Goal: Task Accomplishment & Management: Manage account settings

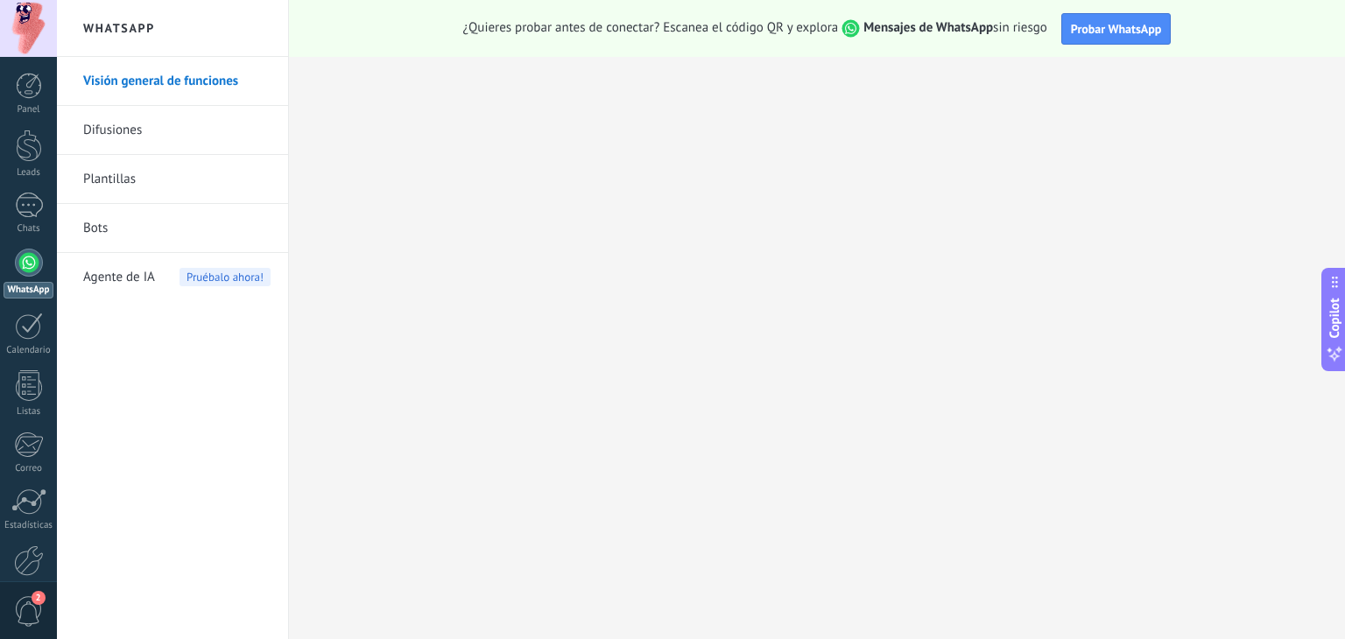
click at [134, 264] on span "Agente de IA" at bounding box center [119, 277] width 72 height 49
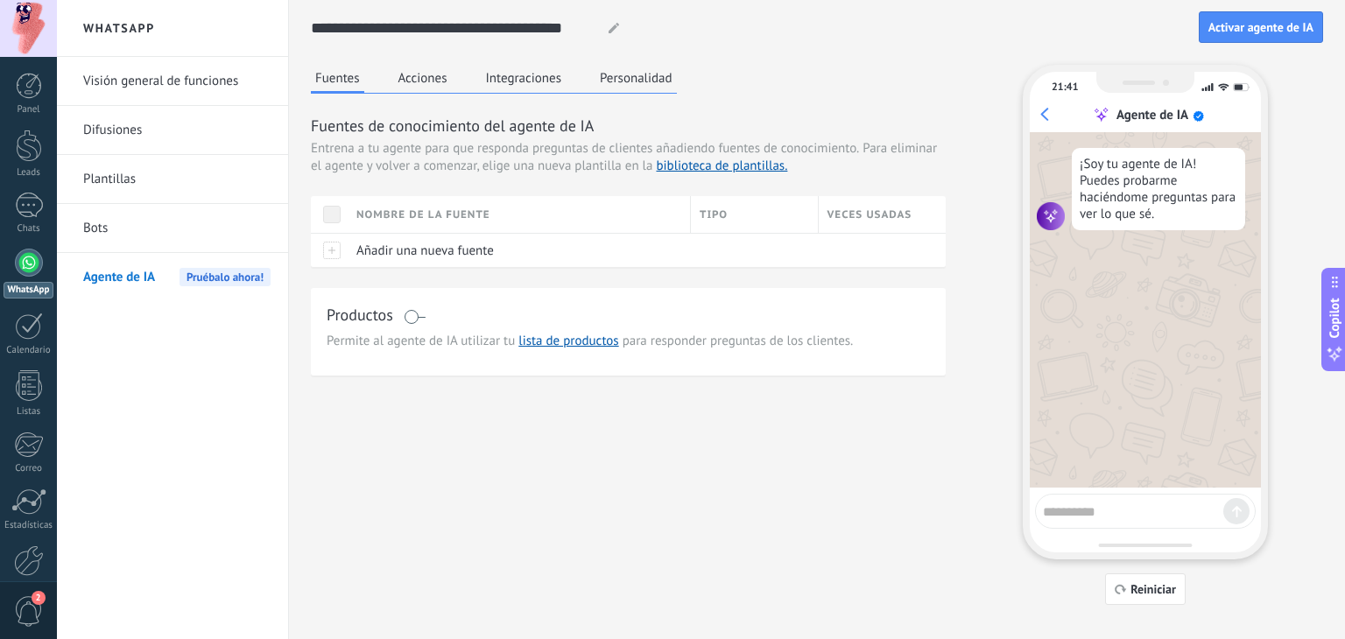
click at [1138, 508] on textarea at bounding box center [1133, 509] width 180 height 22
type textarea "**********"
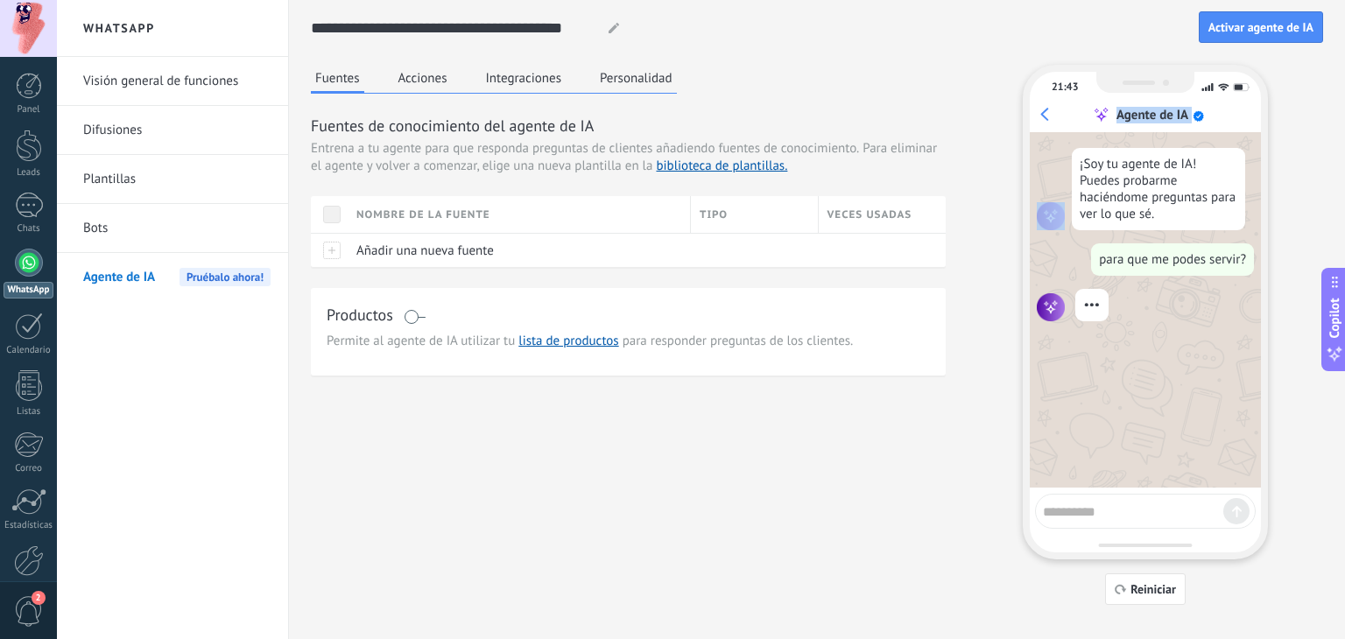
drag, startPoint x: 1050, startPoint y: 116, endPoint x: 1033, endPoint y: 120, distance: 17.0
click at [1035, 125] on div "21:43 Agente de IA" at bounding box center [1145, 102] width 231 height 60
drag, startPoint x: 1066, startPoint y: 88, endPoint x: 1018, endPoint y: 113, distance: 54.4
click at [1018, 113] on div "Fuentes Acciones Integraciones Personalidad Fuentes de conocimiento del agente …" at bounding box center [817, 335] width 1012 height 540
drag, startPoint x: 1122, startPoint y: 77, endPoint x: 1087, endPoint y: 108, distance: 46.5
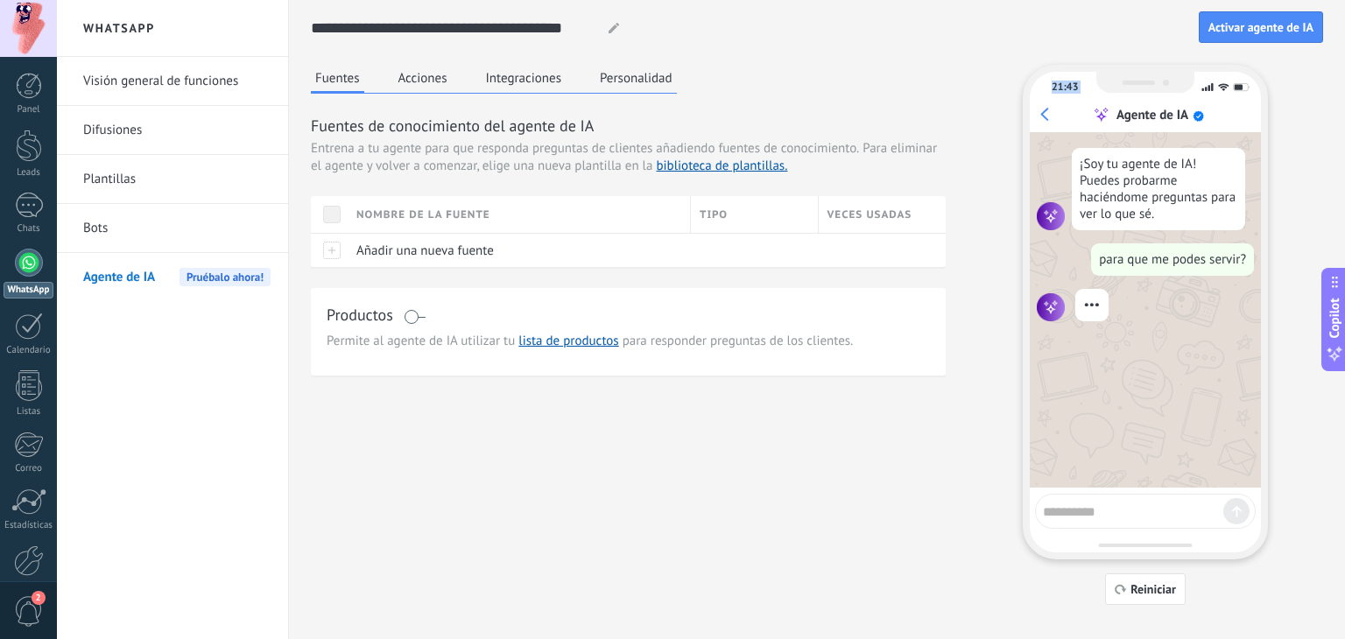
click at [1087, 107] on div "21:43 Agente de IA ¡Soy tu agente de IA! Puedes probarme haciéndome preguntas p…" at bounding box center [1145, 312] width 245 height 495
click at [1141, 77] on div at bounding box center [1145, 82] width 98 height 21
click at [106, 235] on link "Bots" at bounding box center [176, 228] width 187 height 49
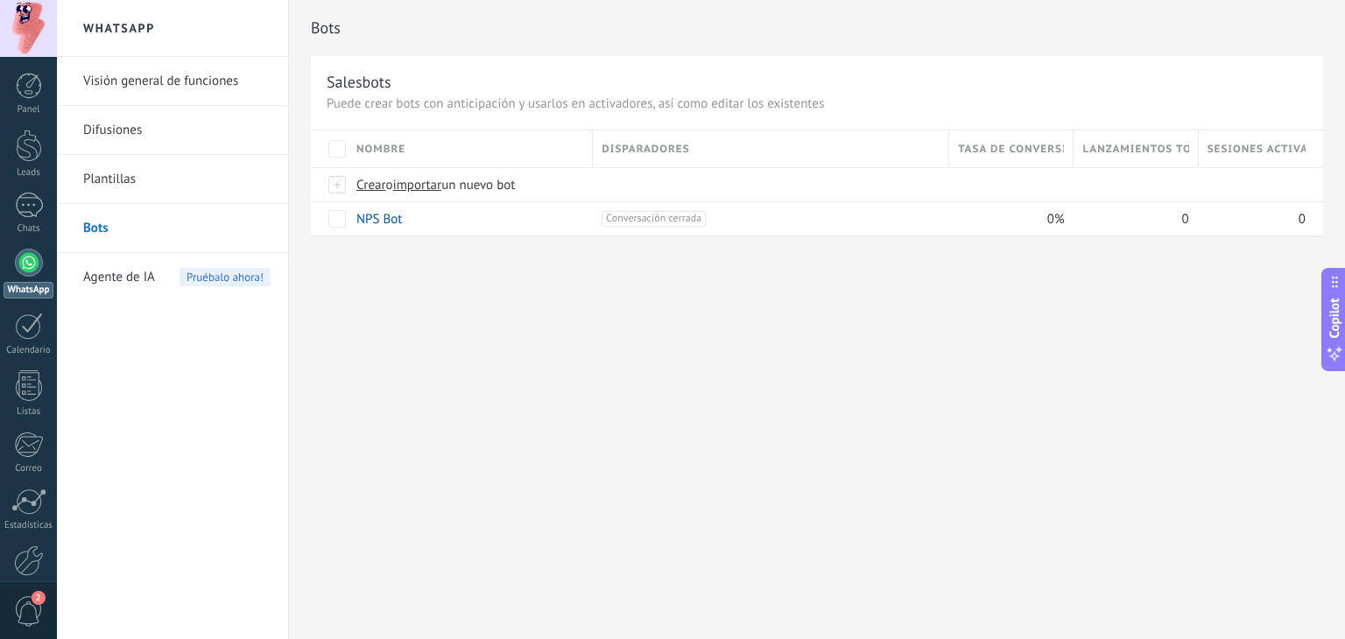
click at [120, 269] on span "Agente de IA" at bounding box center [119, 277] width 72 height 49
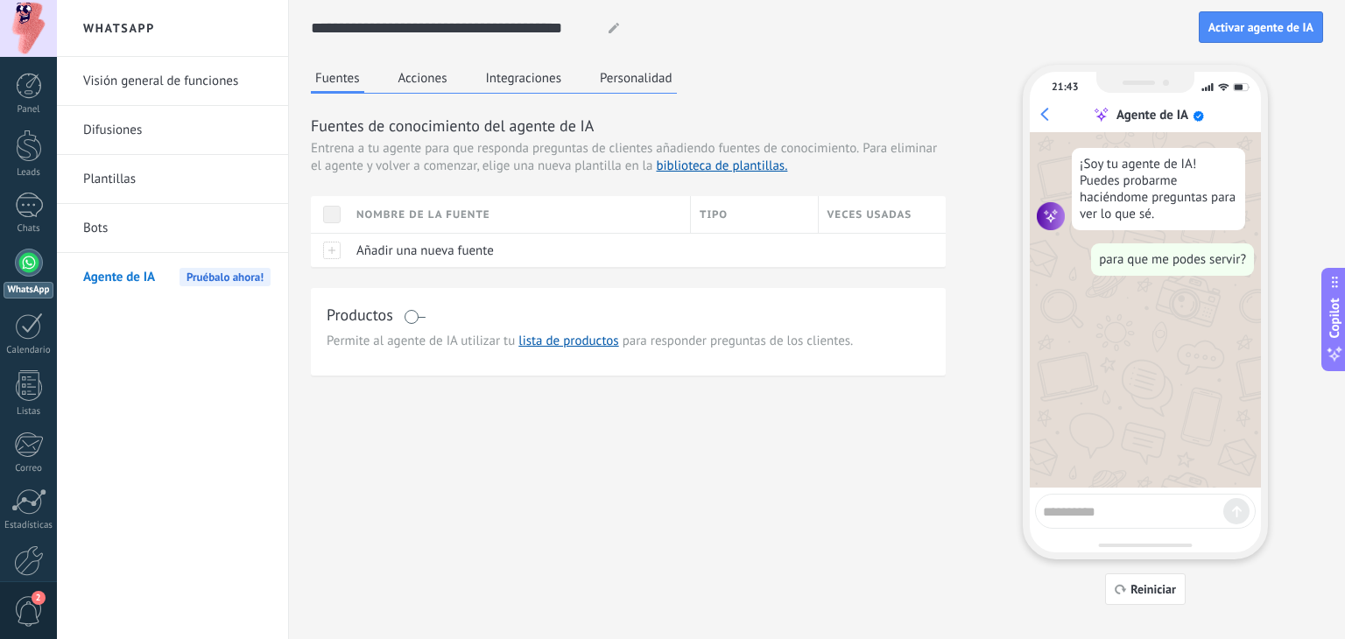
click at [1180, 314] on div "¡Soy tu agente de IA! Puedes probarme haciéndome preguntas para ver lo que sé. …" at bounding box center [1145, 310] width 231 height 356
drag, startPoint x: 1152, startPoint y: 333, endPoint x: 1154, endPoint y: 351, distance: 18.5
click at [1154, 351] on div "¡Soy tu agente de IA! Puedes probarme haciéndome preguntas para ver lo que sé. …" at bounding box center [1145, 310] width 231 height 356
click at [1138, 250] on div "para que me podes servir?" at bounding box center [1172, 259] width 163 height 32
click at [434, 81] on button "Acciones" at bounding box center [423, 78] width 58 height 26
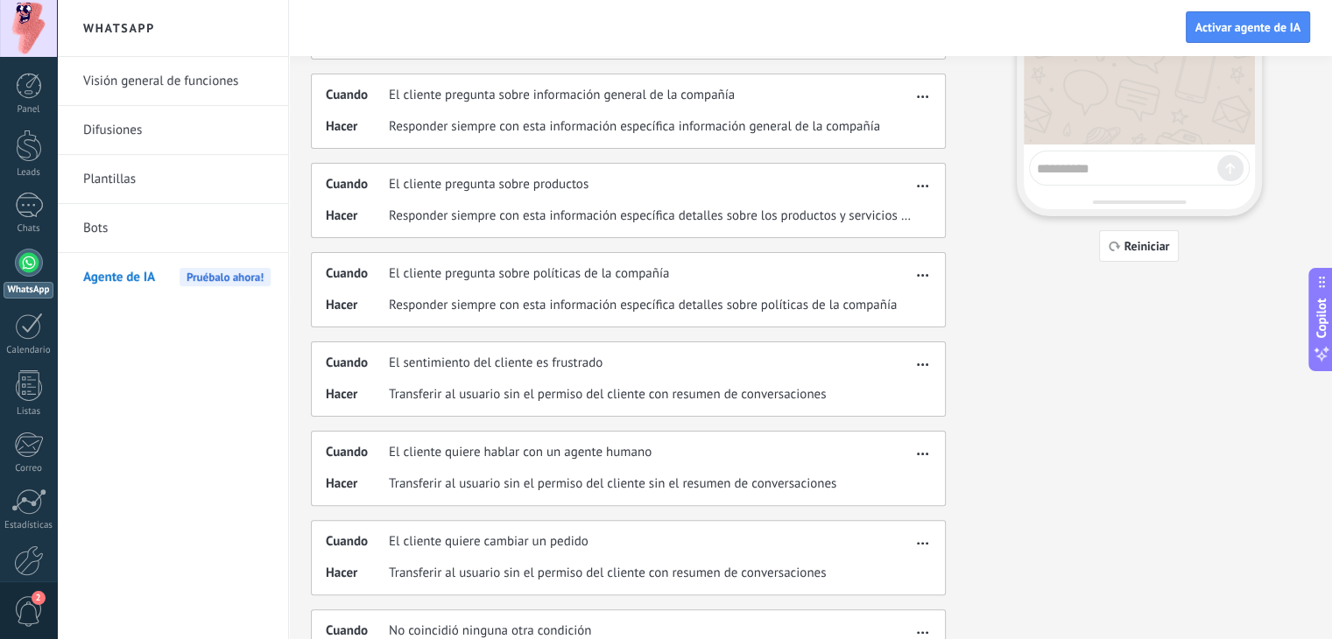
scroll to position [406, 0]
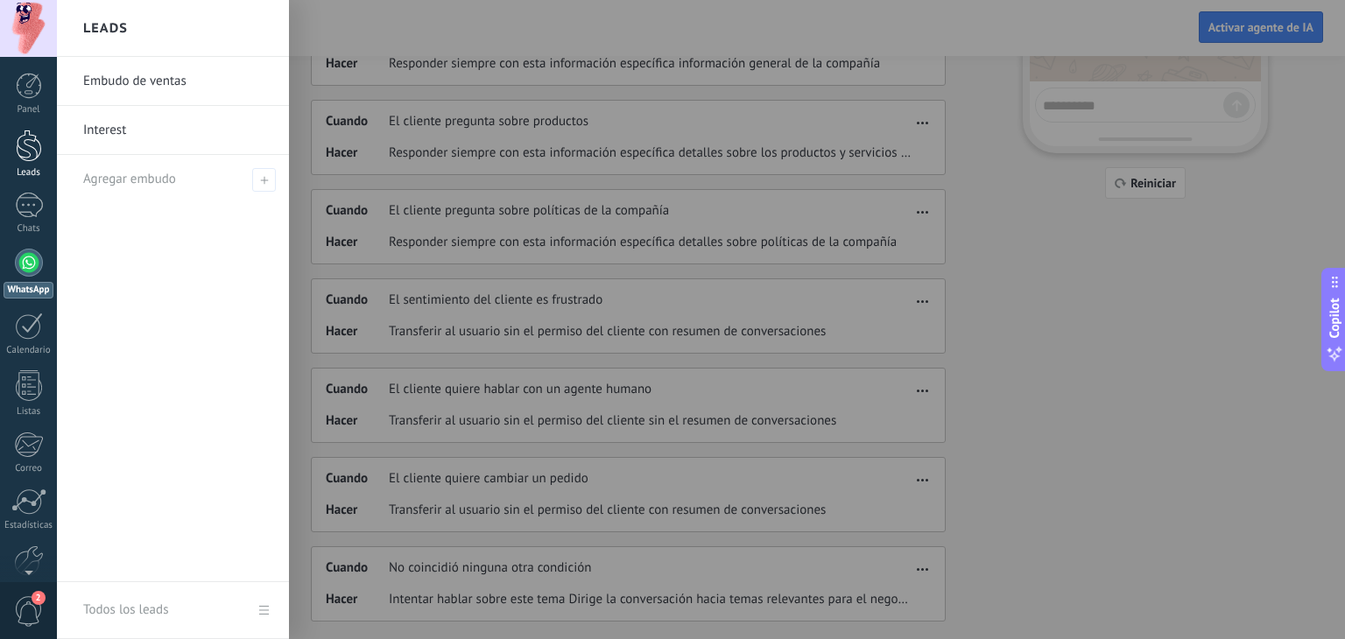
click at [28, 148] on div at bounding box center [29, 146] width 26 height 32
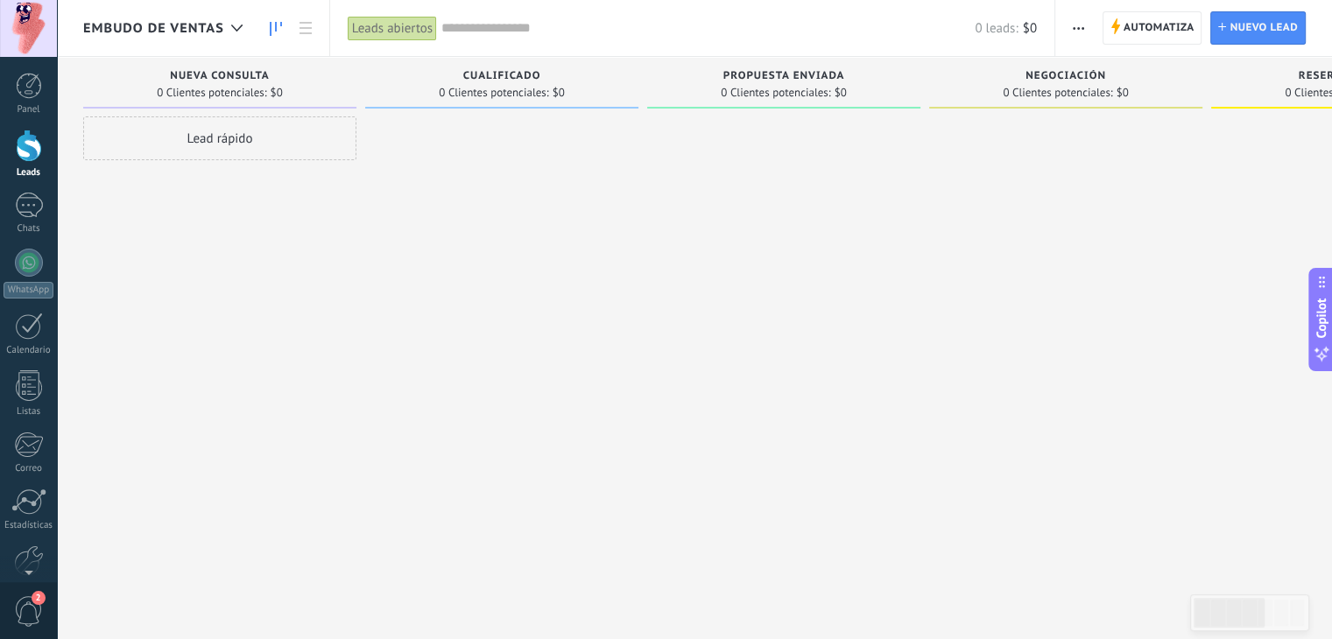
click at [206, 29] on span "Embudo de ventas" at bounding box center [153, 28] width 141 height 17
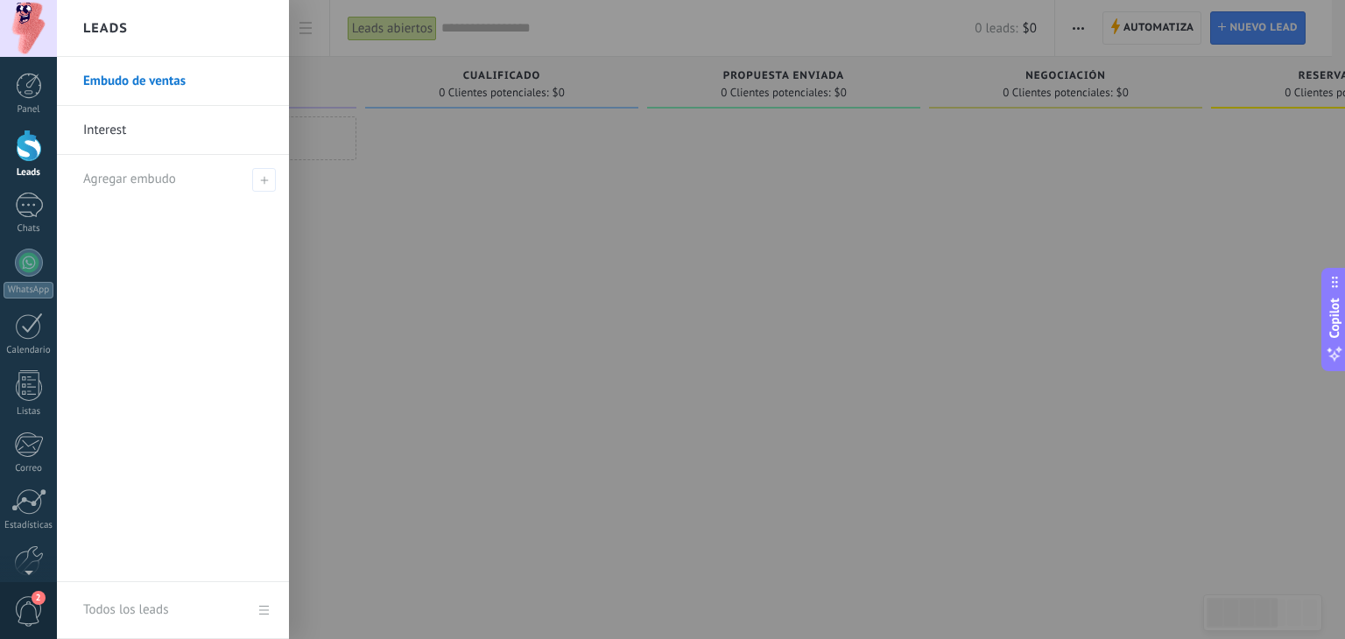
click at [183, 133] on link "Interest" at bounding box center [177, 130] width 188 height 49
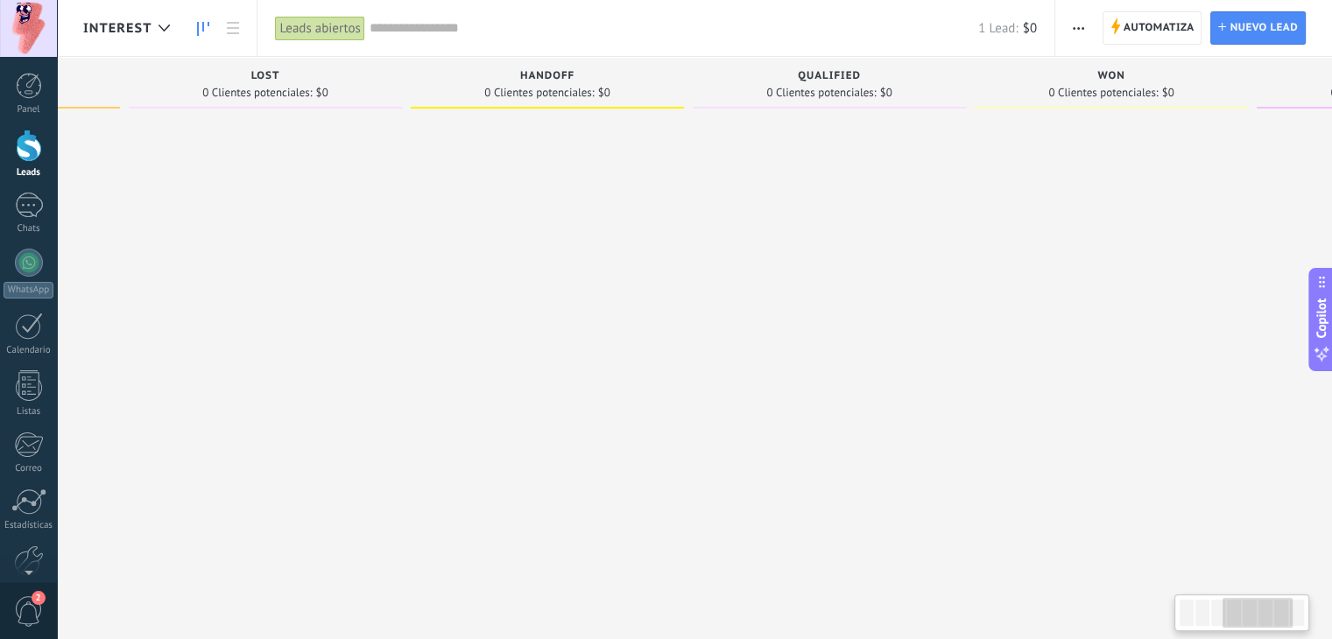
drag, startPoint x: 751, startPoint y: 306, endPoint x: 18, endPoint y: 238, distance: 736.9
click at [7, 246] on body ".abccls-1,.abccls-2{fill-rule:evenodd}.abccls-2{fill:#fff} .abfcls-1{fill:none}…" at bounding box center [666, 319] width 1332 height 639
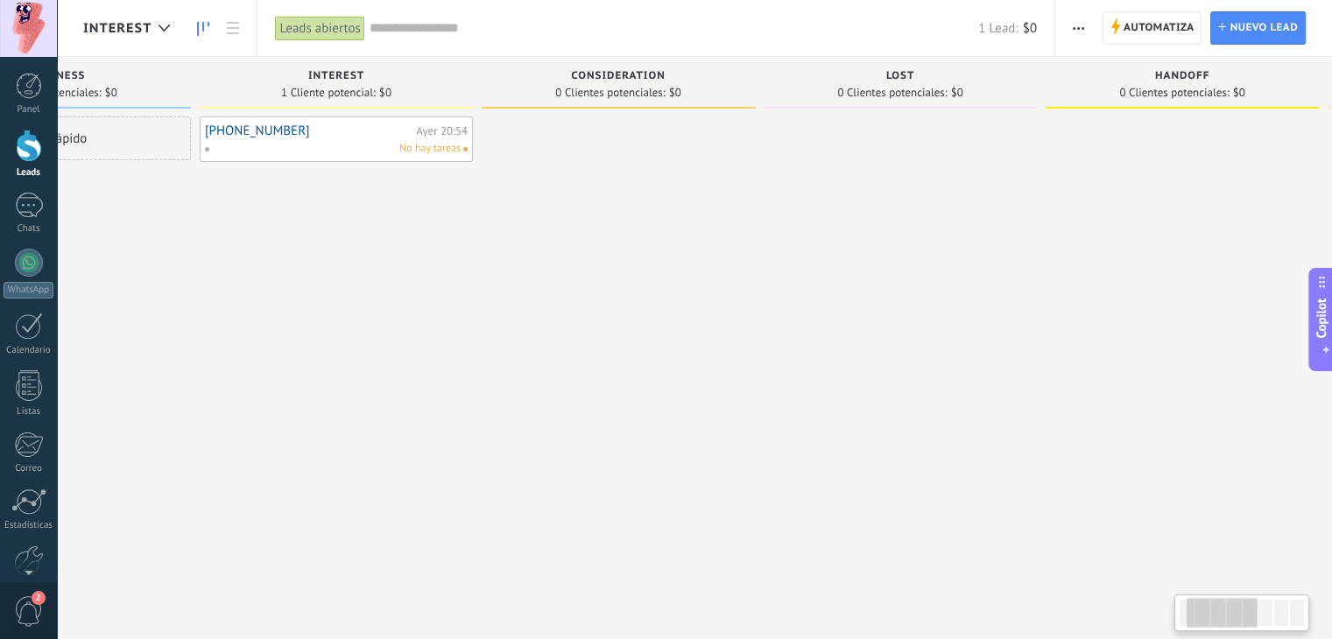
drag, startPoint x: 767, startPoint y: 312, endPoint x: 850, endPoint y: 169, distance: 165.2
click at [1073, 255] on div at bounding box center [1182, 321] width 273 height 411
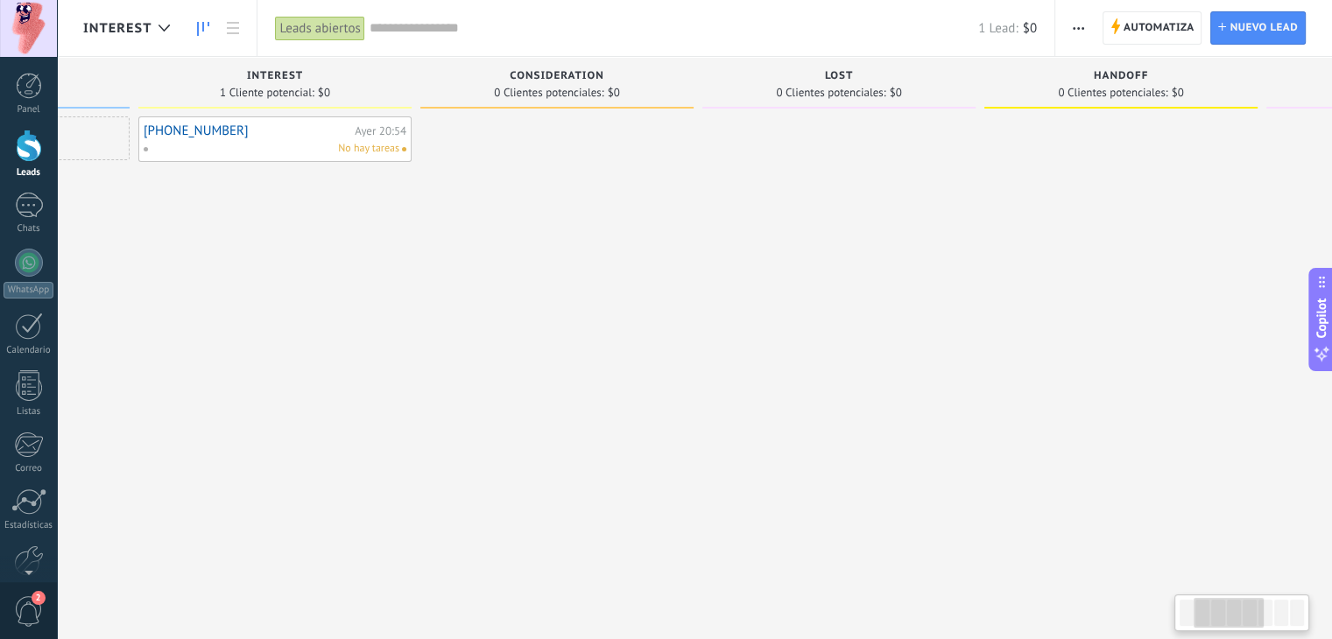
drag, startPoint x: 921, startPoint y: 74, endPoint x: 1056, endPoint y: 95, distance: 136.5
click at [976, 106] on div "Lost 0 Clientes potenciales: $0" at bounding box center [838, 83] width 273 height 52
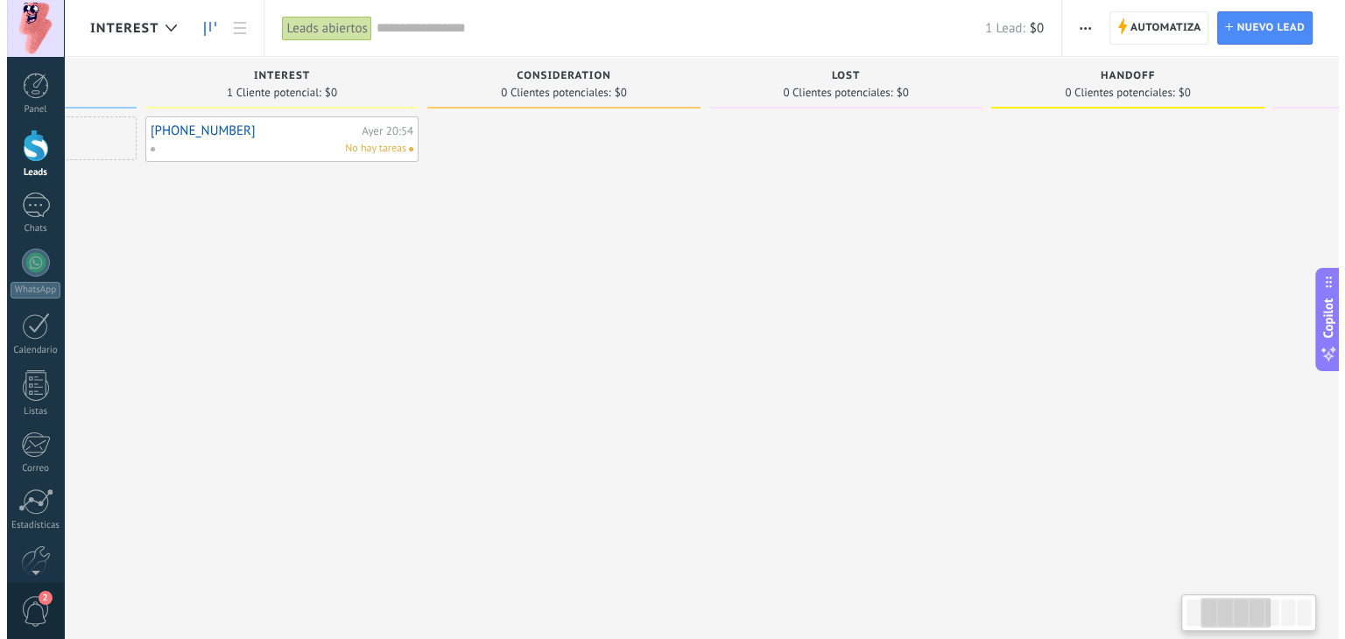
scroll to position [0, 49]
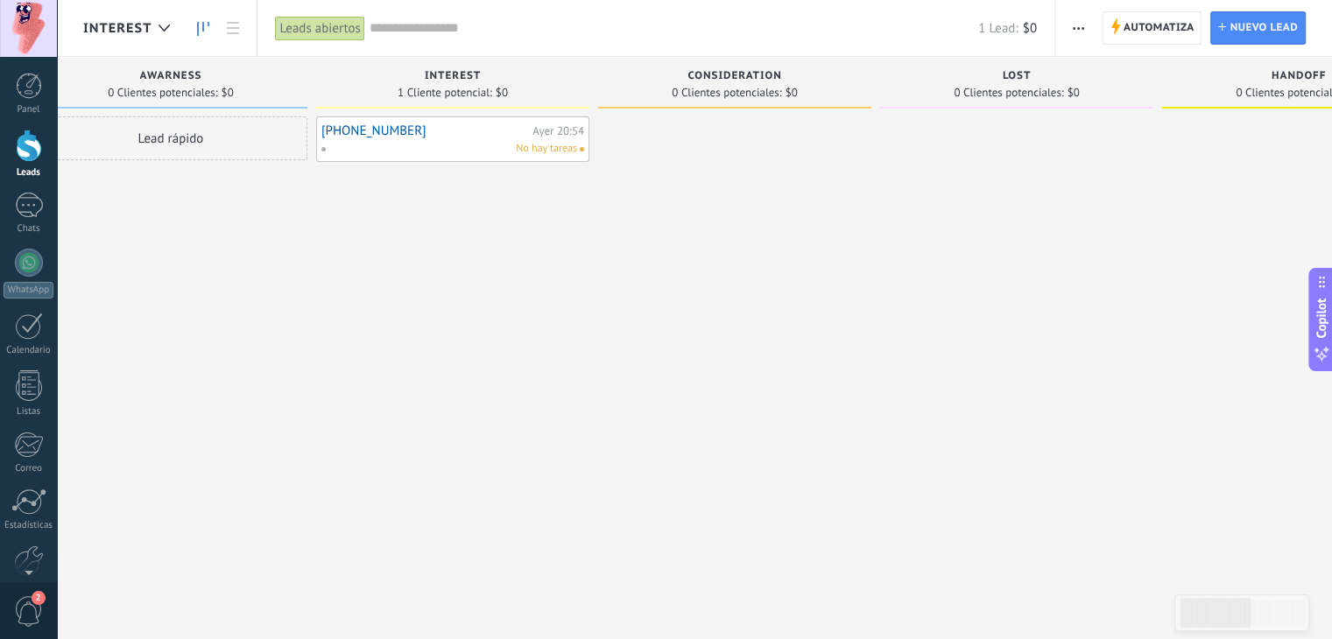
click at [1082, 22] on span "button" at bounding box center [1078, 27] width 11 height 33
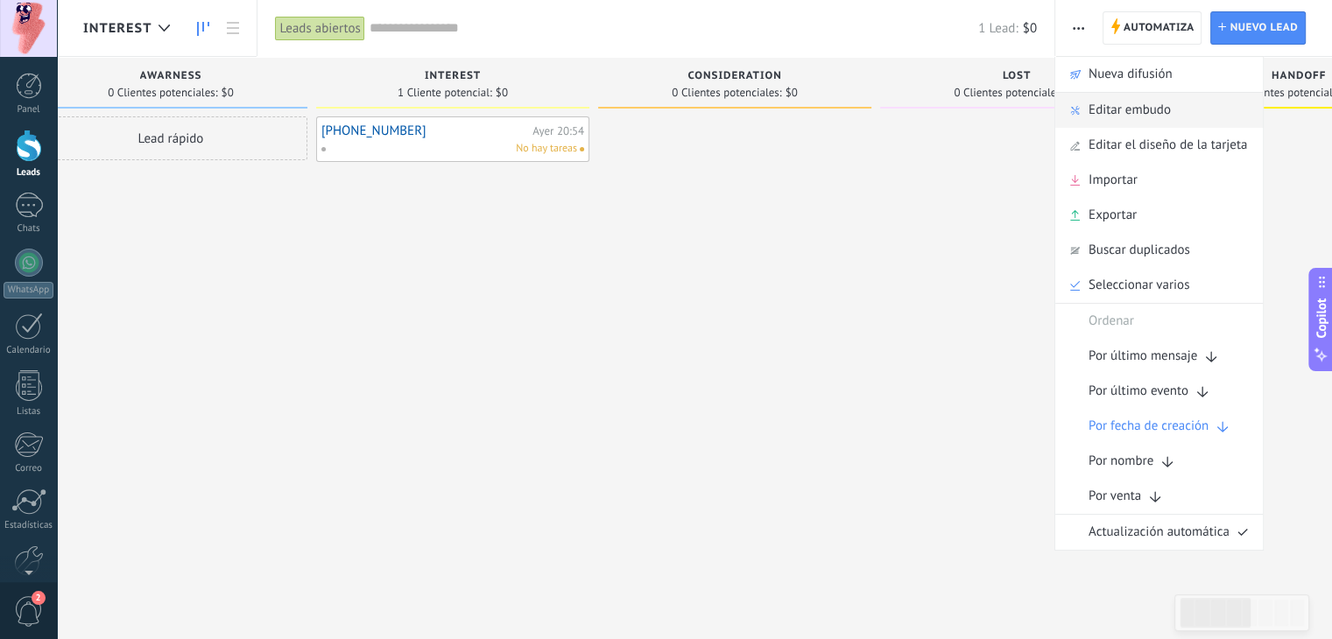
click at [1138, 109] on span "Editar embudo" at bounding box center [1129, 110] width 82 height 35
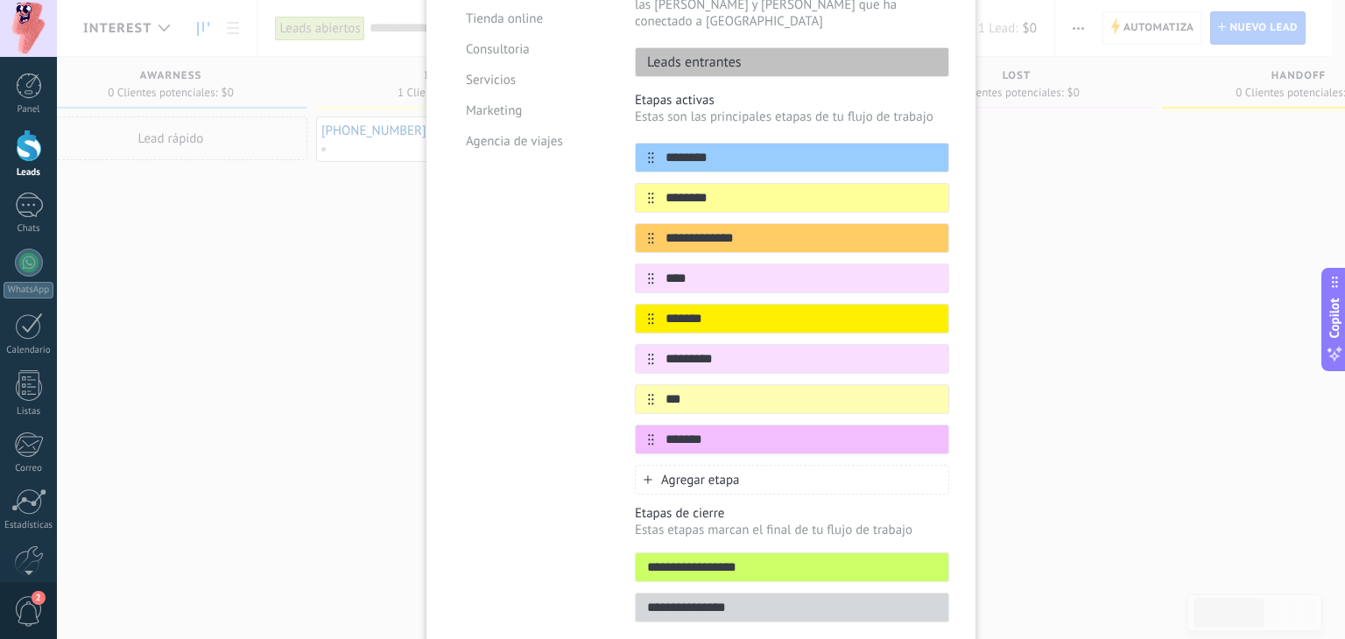
scroll to position [263, 0]
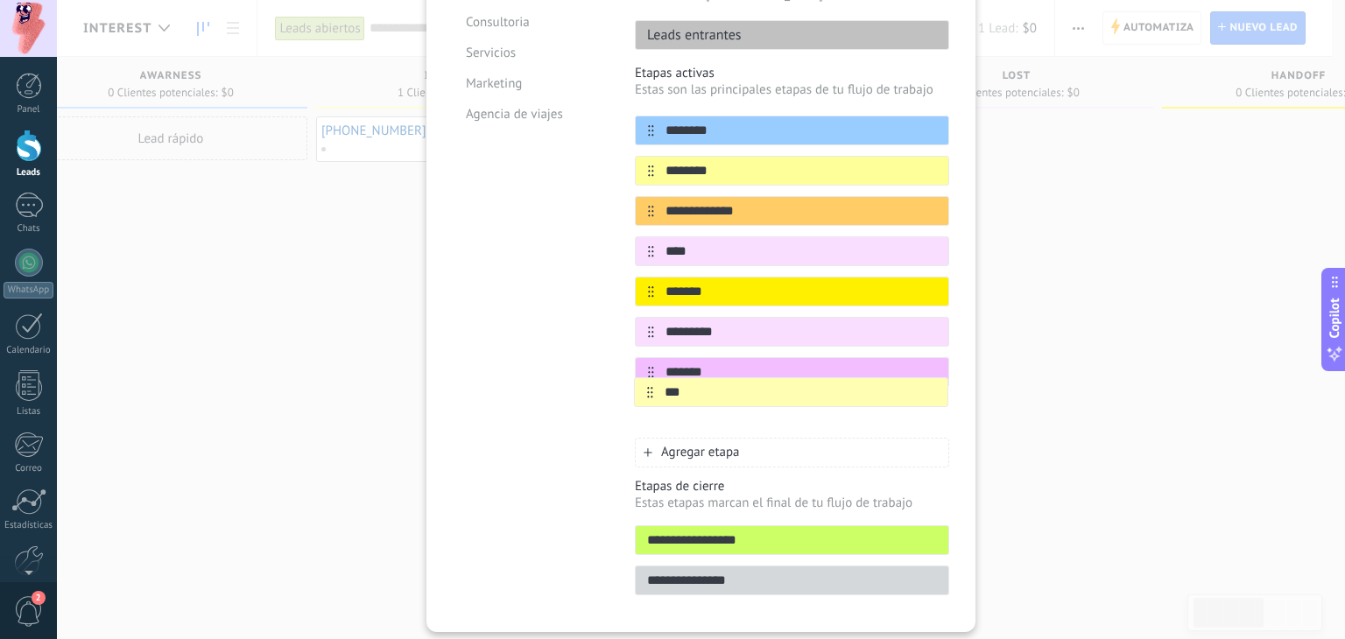
drag, startPoint x: 649, startPoint y: 355, endPoint x: 653, endPoint y: 395, distance: 40.5
click at [655, 397] on div "**********" at bounding box center [792, 272] width 314 height 312
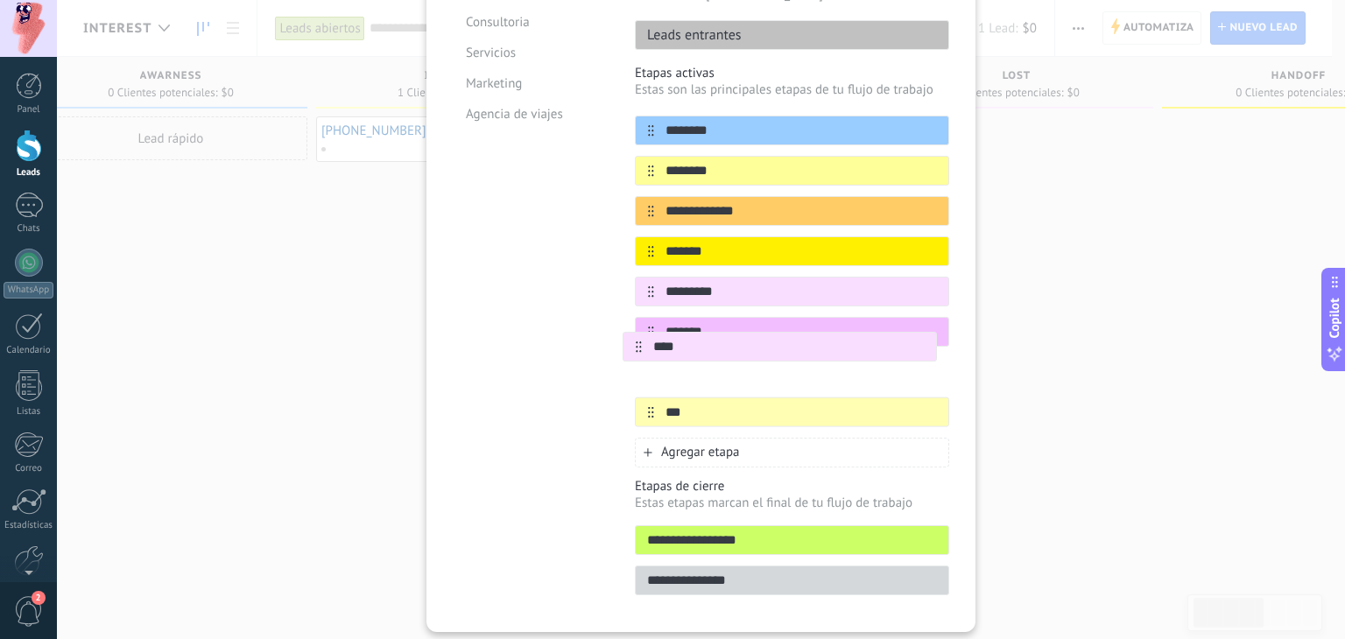
drag, startPoint x: 650, startPoint y: 232, endPoint x: 652, endPoint y: 350, distance: 118.2
click at [642, 350] on div "**********" at bounding box center [792, 272] width 314 height 312
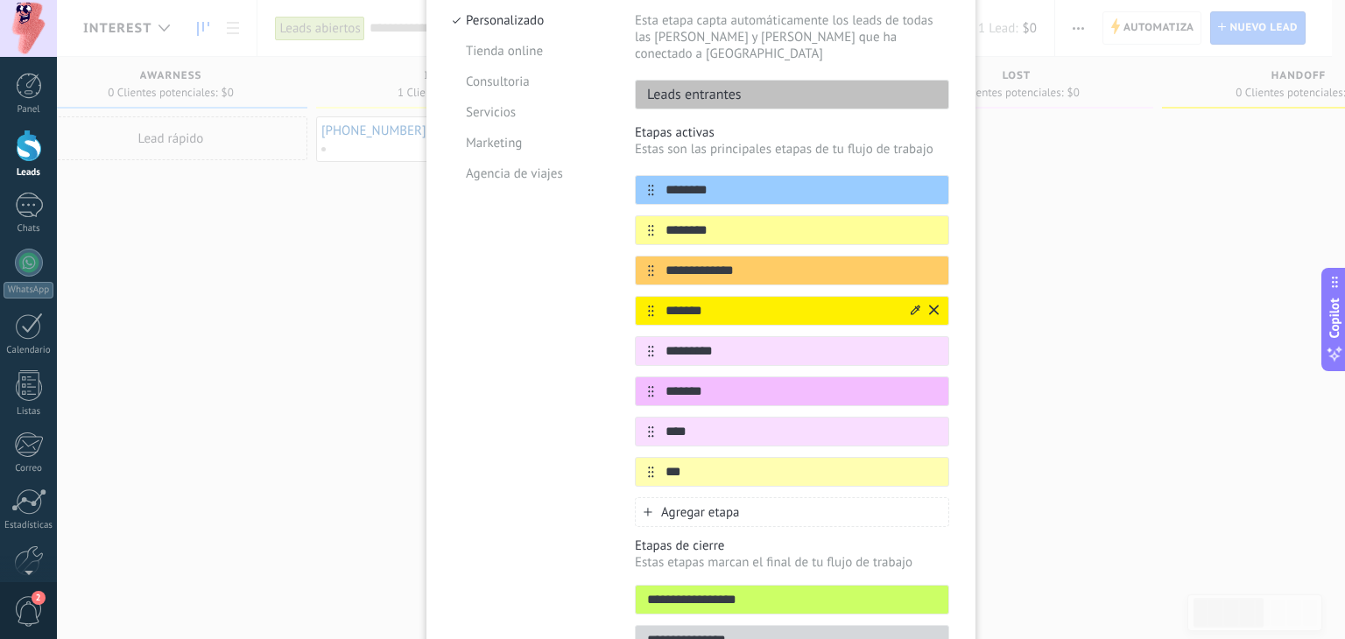
scroll to position [175, 0]
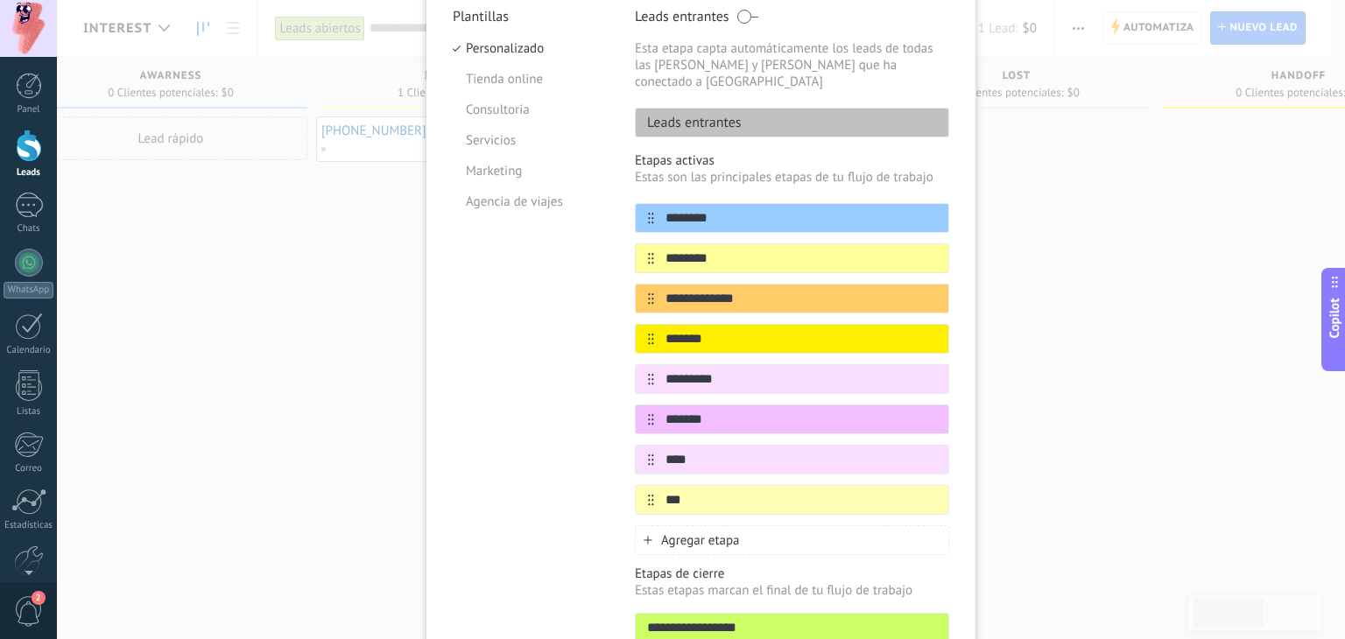
click at [680, 532] on span "Agregar etapa" at bounding box center [700, 540] width 79 height 17
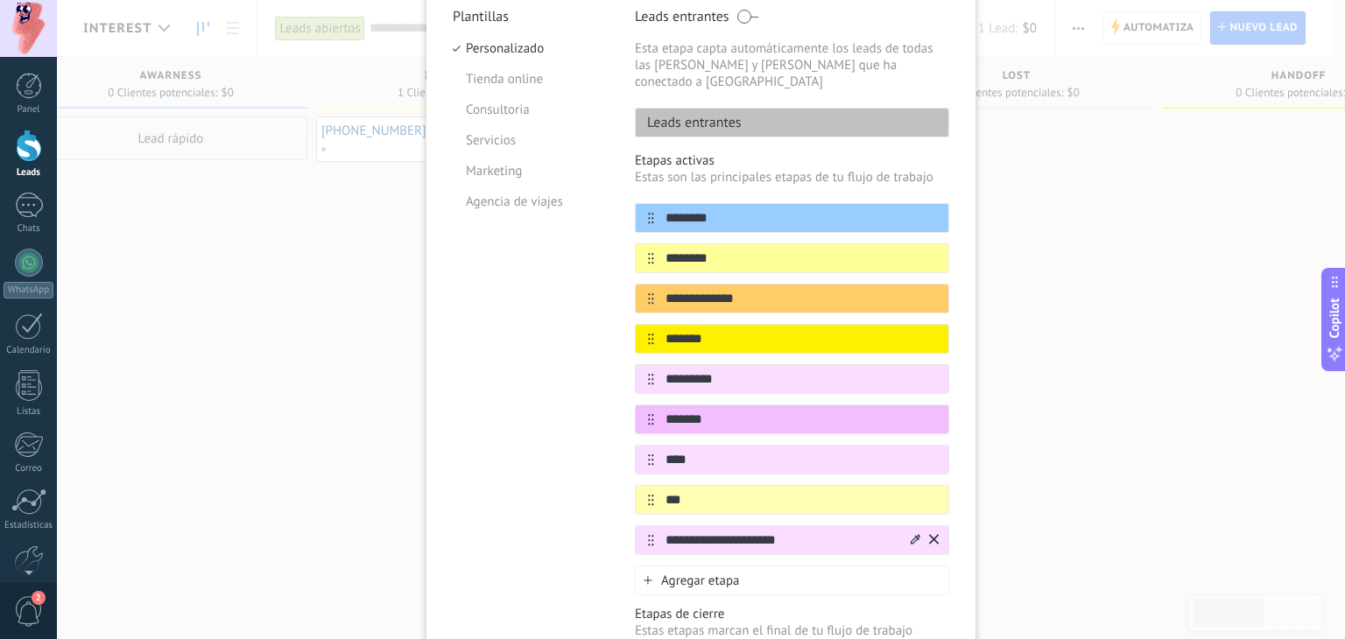
type input "**********"
click at [911, 534] on icon at bounding box center [916, 539] width 10 height 10
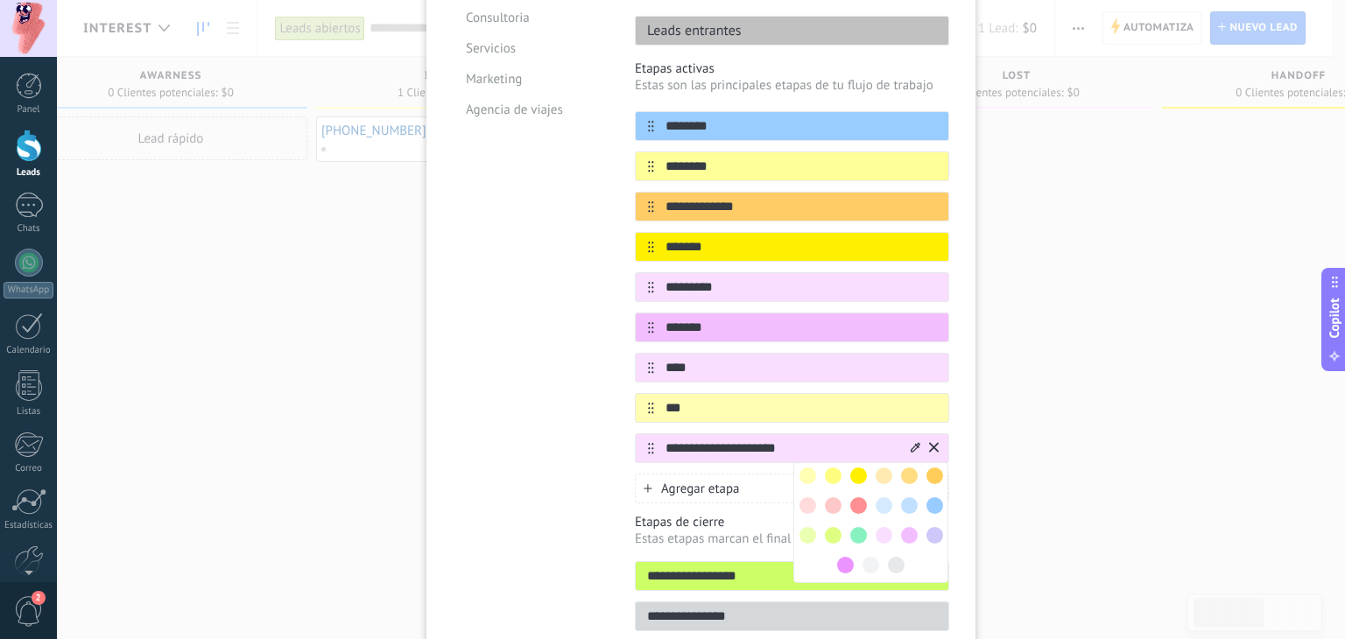
scroll to position [333, 0]
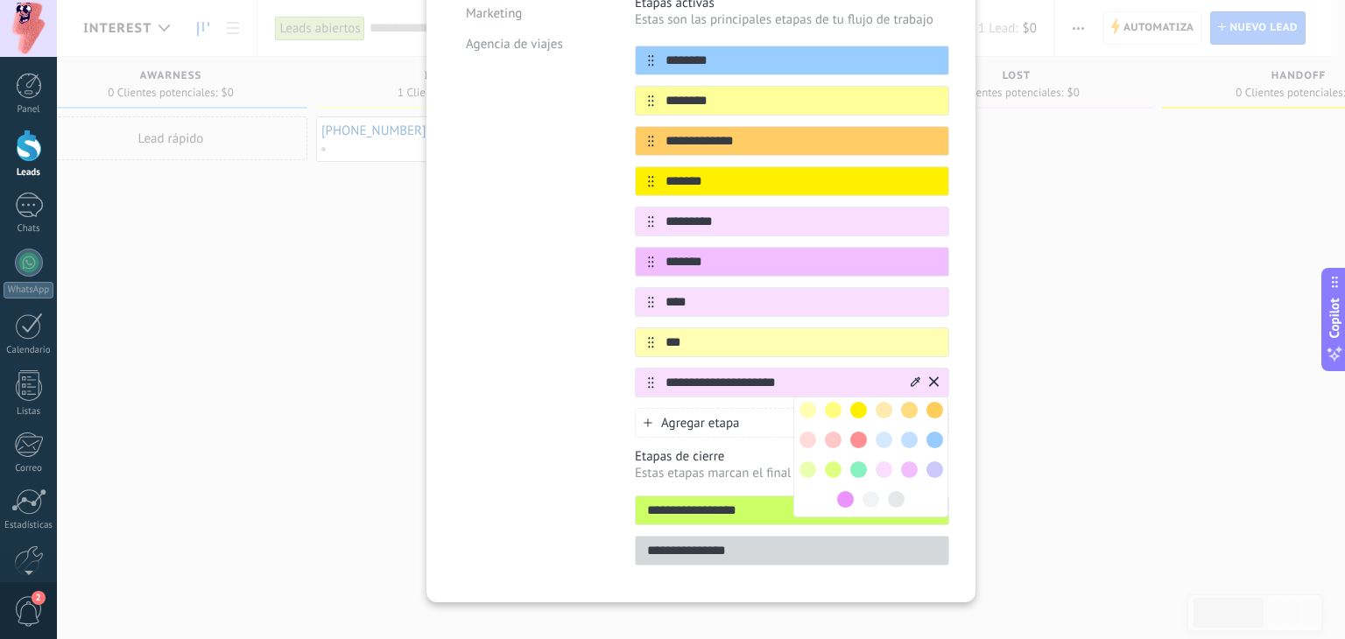
click at [857, 461] on span at bounding box center [858, 469] width 17 height 17
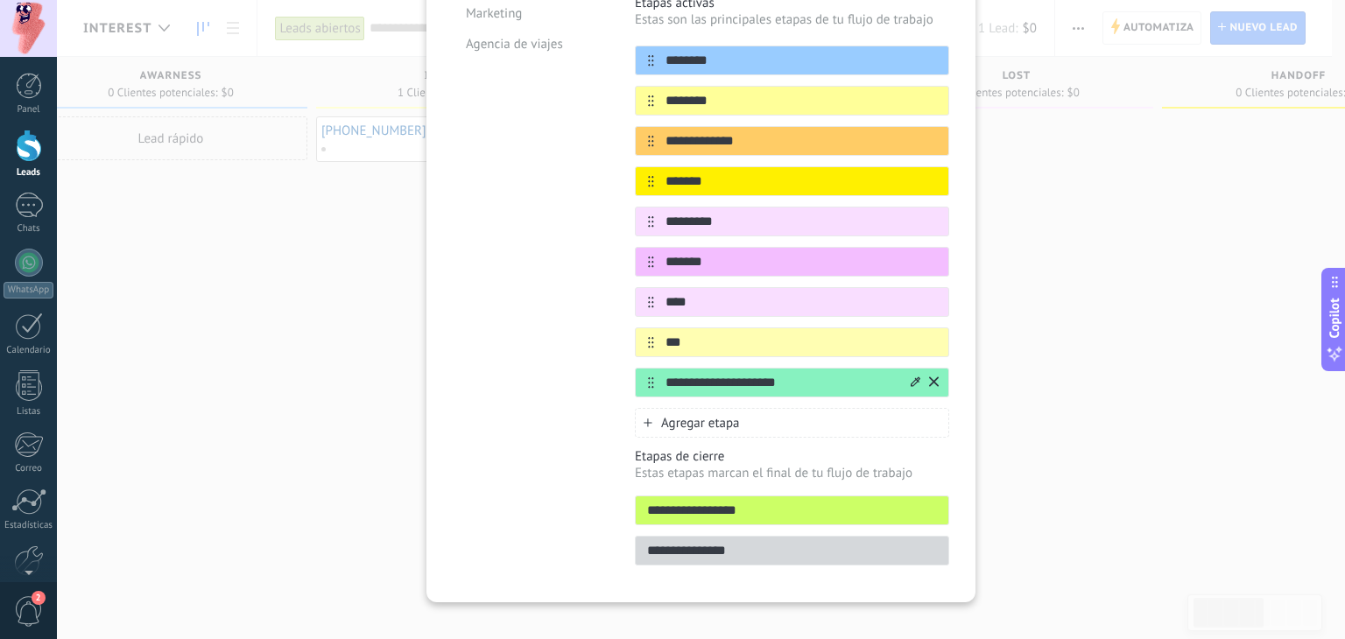
click at [521, 426] on div "Plantillas Personalizado Tienda online Consultoria Servicios Marketing Agencia …" at bounding box center [531, 213] width 156 height 726
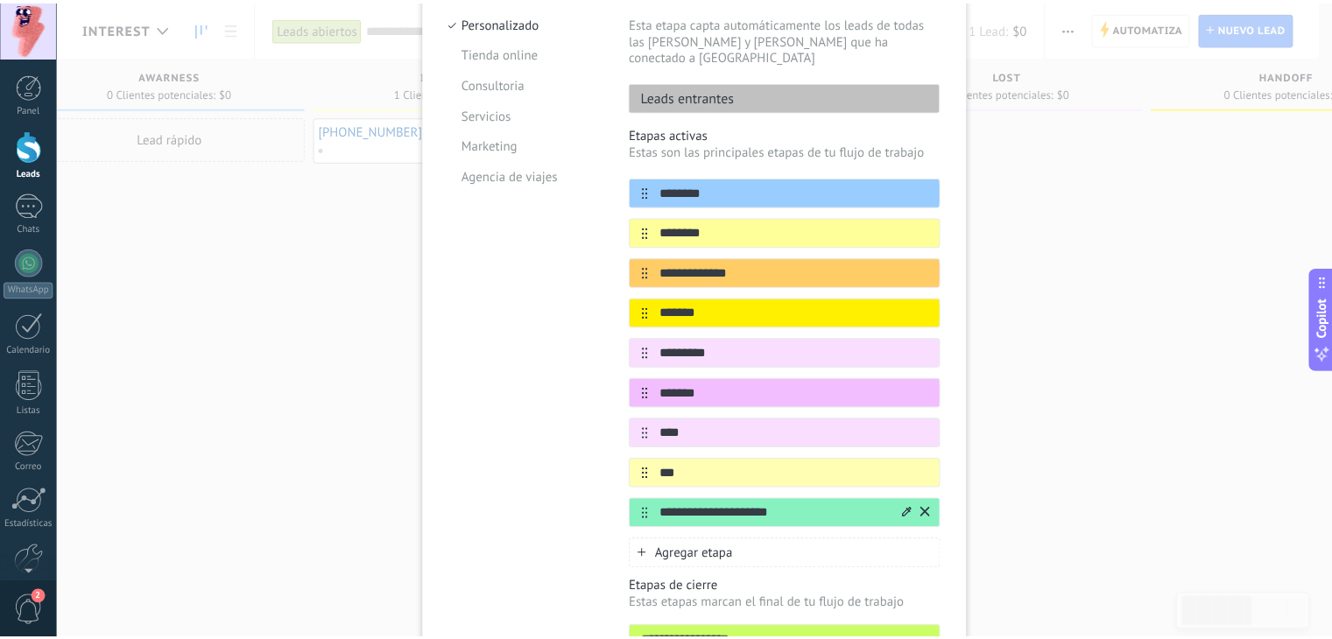
scroll to position [70, 0]
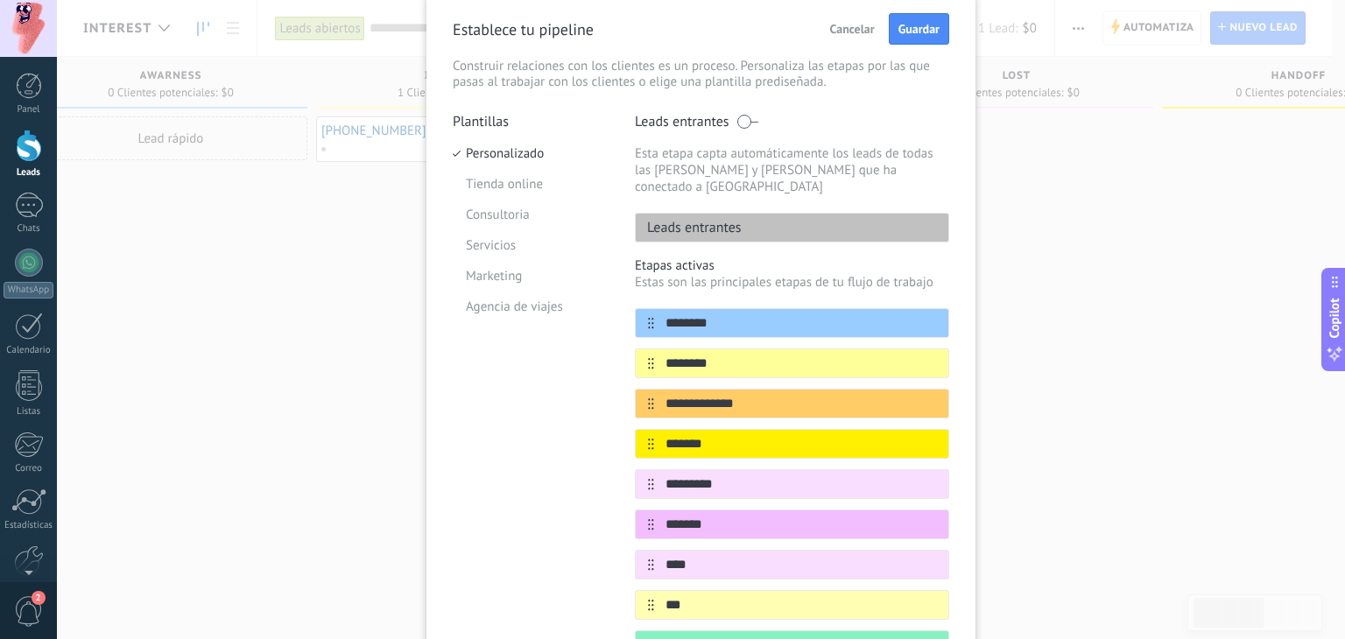
click at [749, 122] on span at bounding box center [747, 122] width 22 height 14
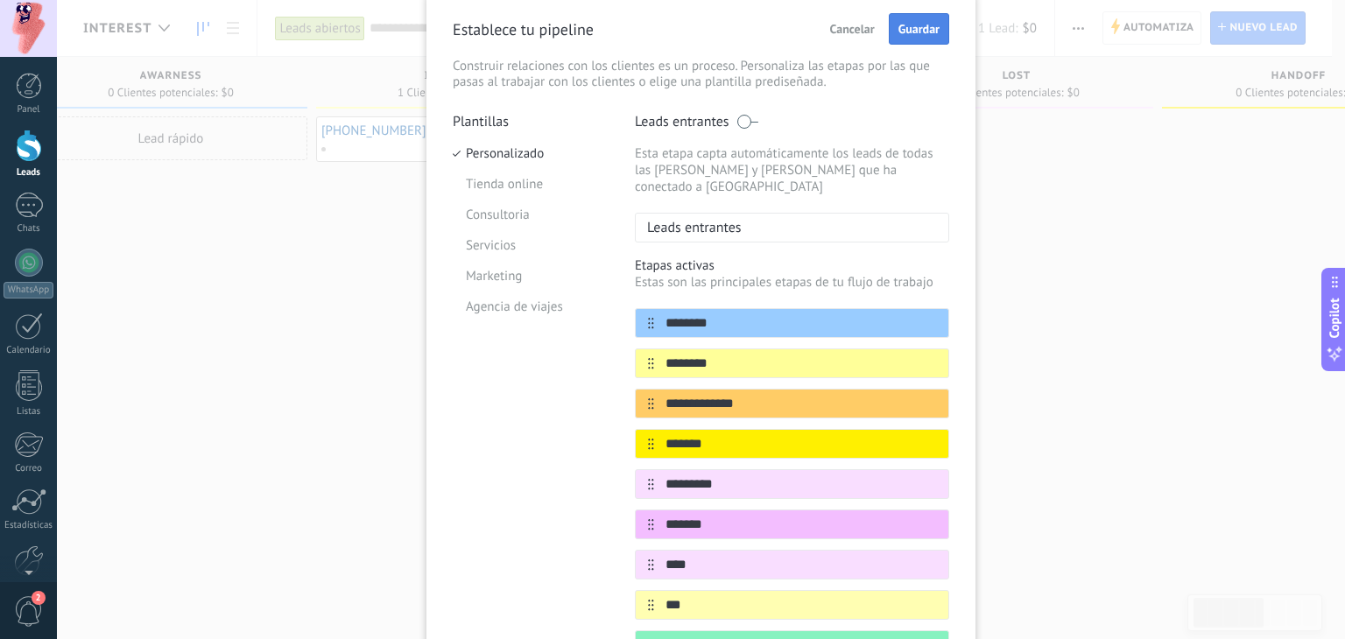
click at [926, 32] on span "Guardar" at bounding box center [918, 29] width 41 height 12
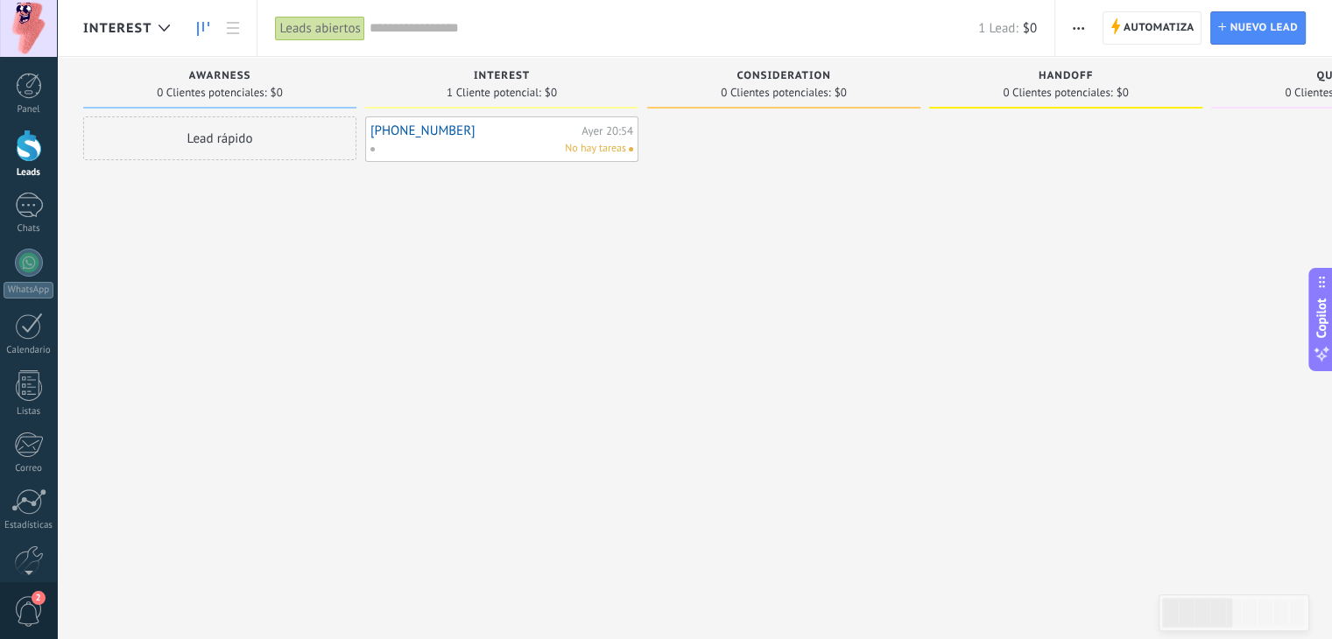
click at [1081, 32] on span "button" at bounding box center [1078, 27] width 11 height 33
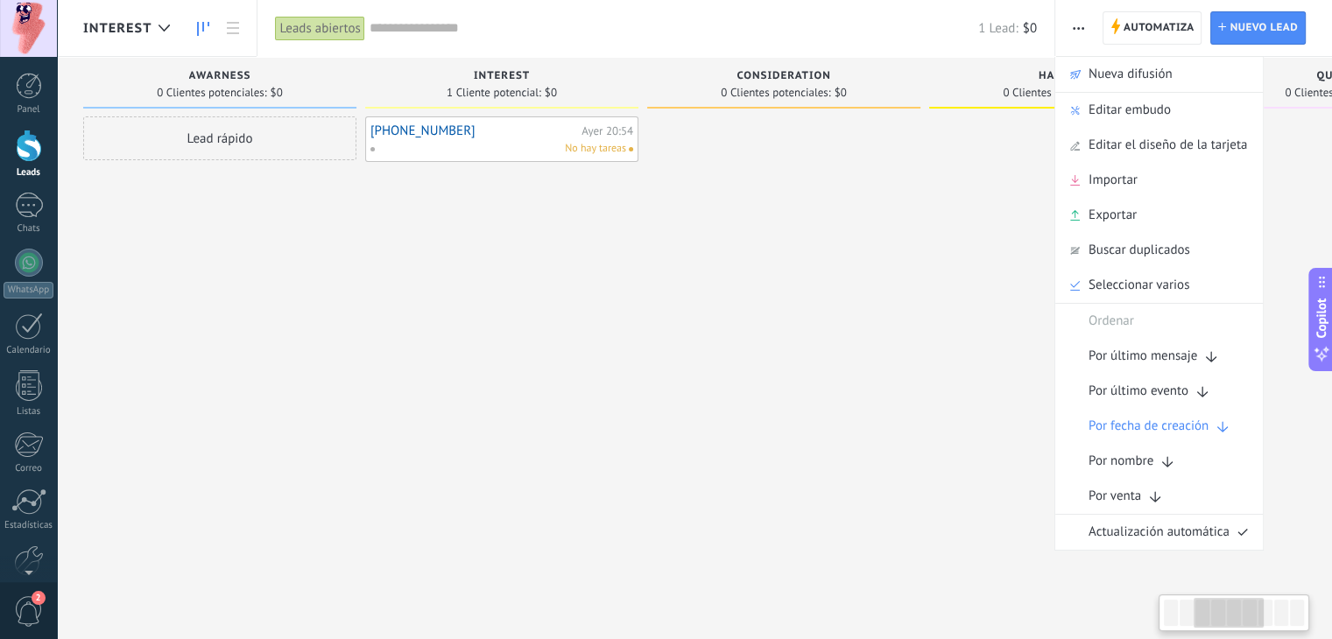
drag, startPoint x: 760, startPoint y: 285, endPoint x: 1050, endPoint y: 211, distance: 299.0
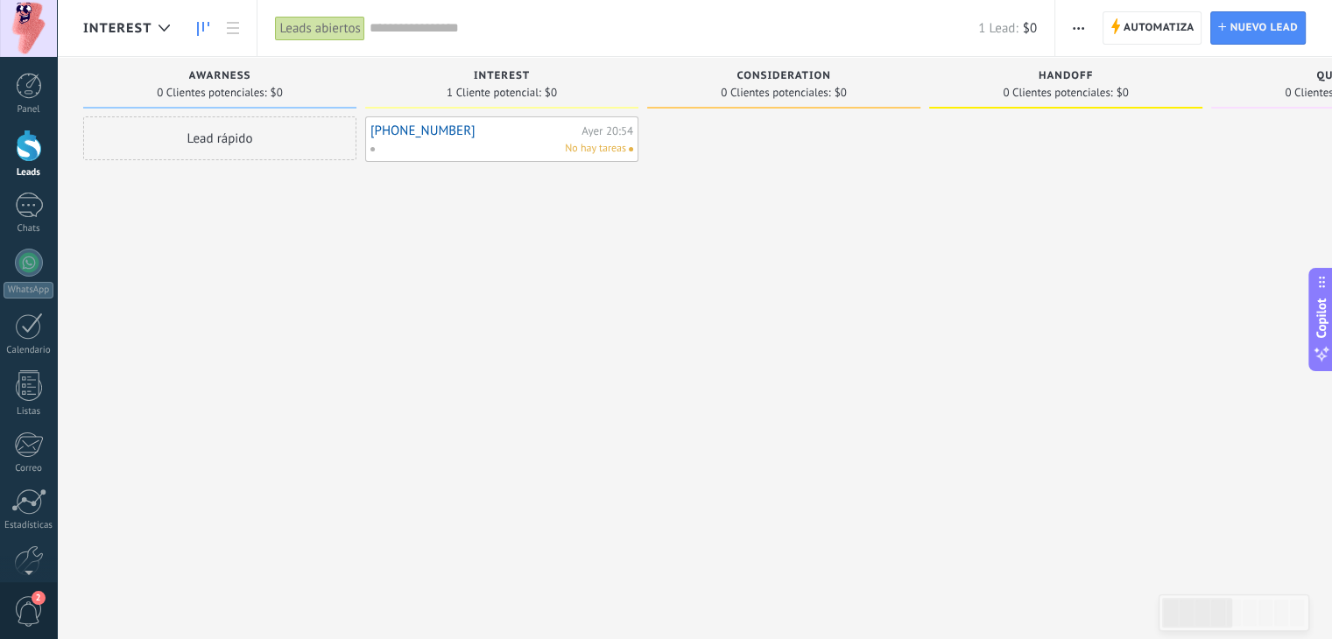
drag, startPoint x: 1079, startPoint y: 25, endPoint x: 1082, endPoint y: 39, distance: 13.6
click at [1079, 25] on span "button" at bounding box center [1078, 27] width 11 height 33
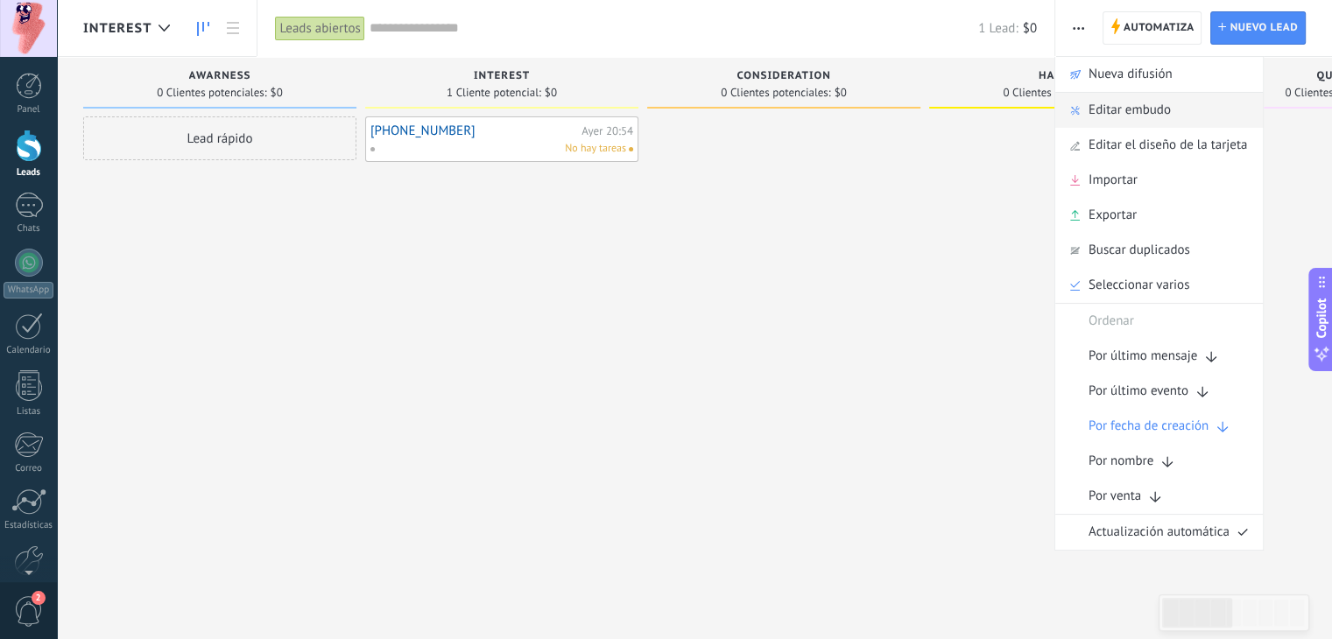
click at [1124, 116] on span "Editar embudo" at bounding box center [1129, 110] width 82 height 35
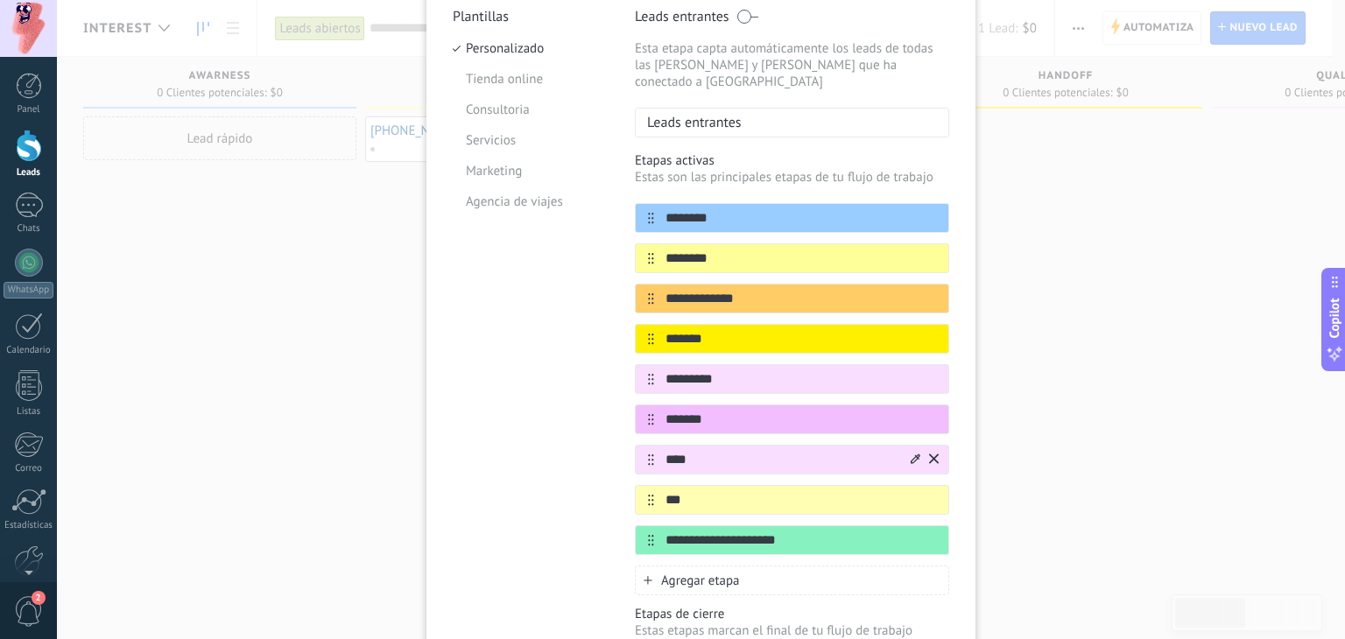
scroll to position [180, 0]
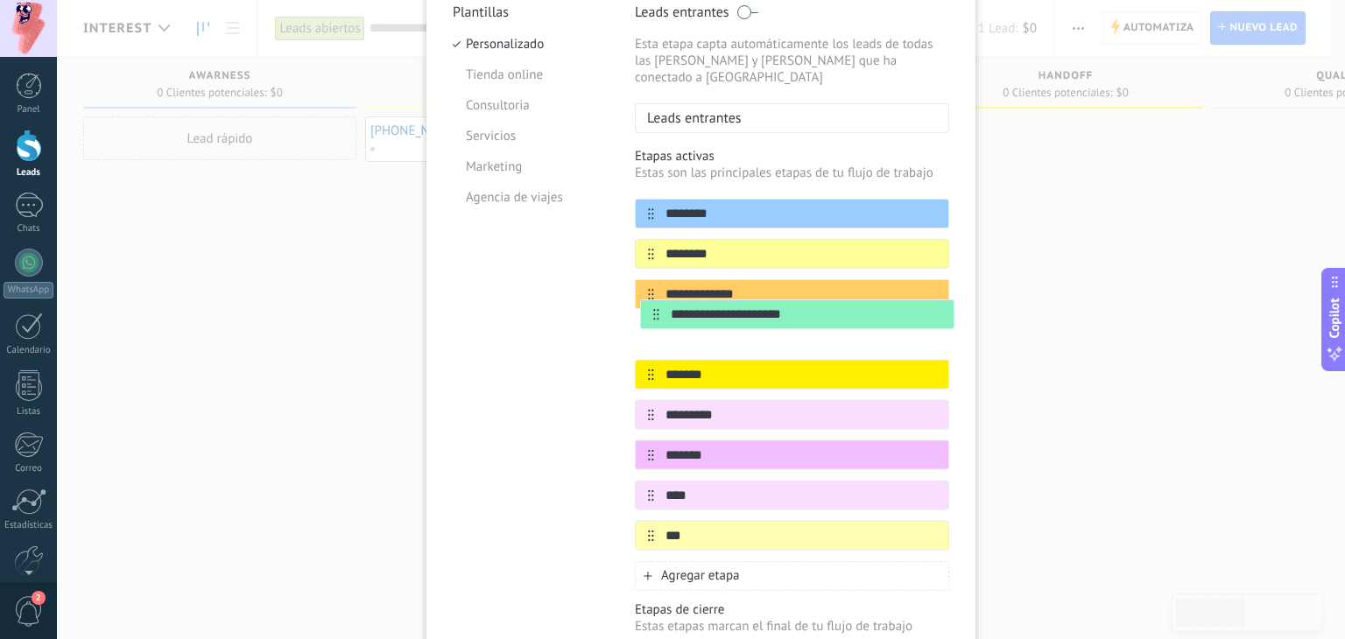
drag, startPoint x: 643, startPoint y: 520, endPoint x: 650, endPoint y: 308, distance: 212.0
click at [650, 308] on div "**********" at bounding box center [792, 375] width 314 height 352
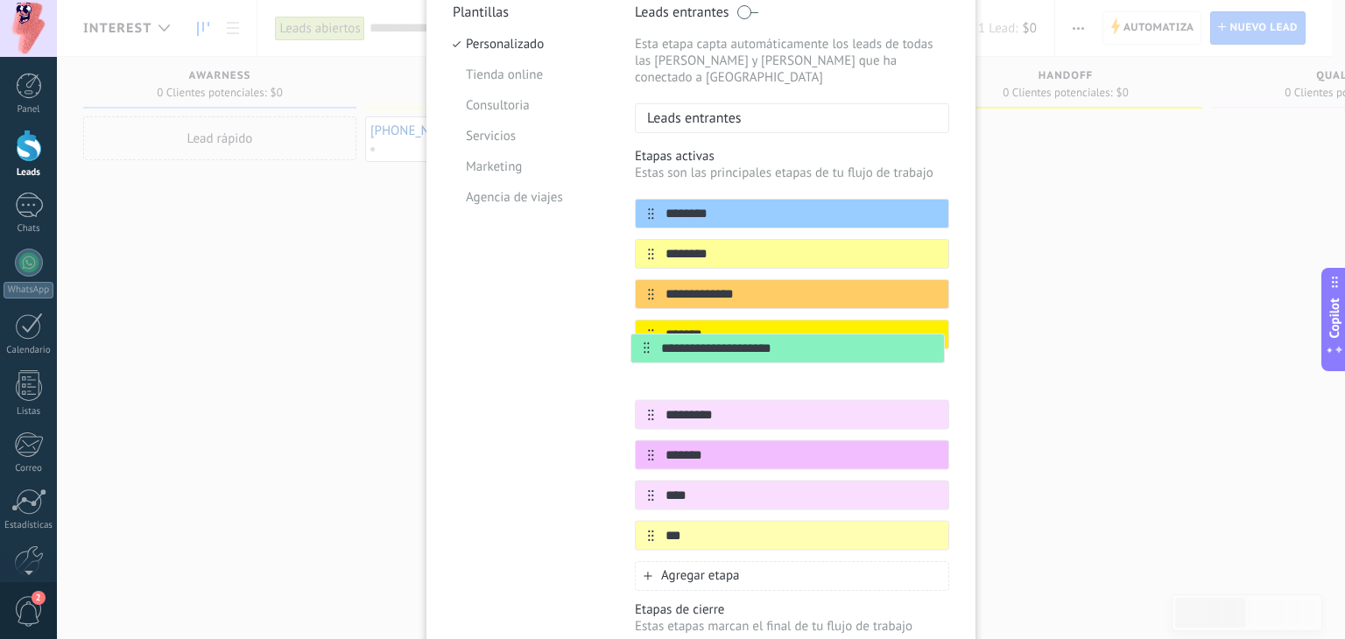
drag, startPoint x: 641, startPoint y: 320, endPoint x: 639, endPoint y: 357, distance: 37.7
click at [639, 357] on div "**********" at bounding box center [792, 375] width 314 height 352
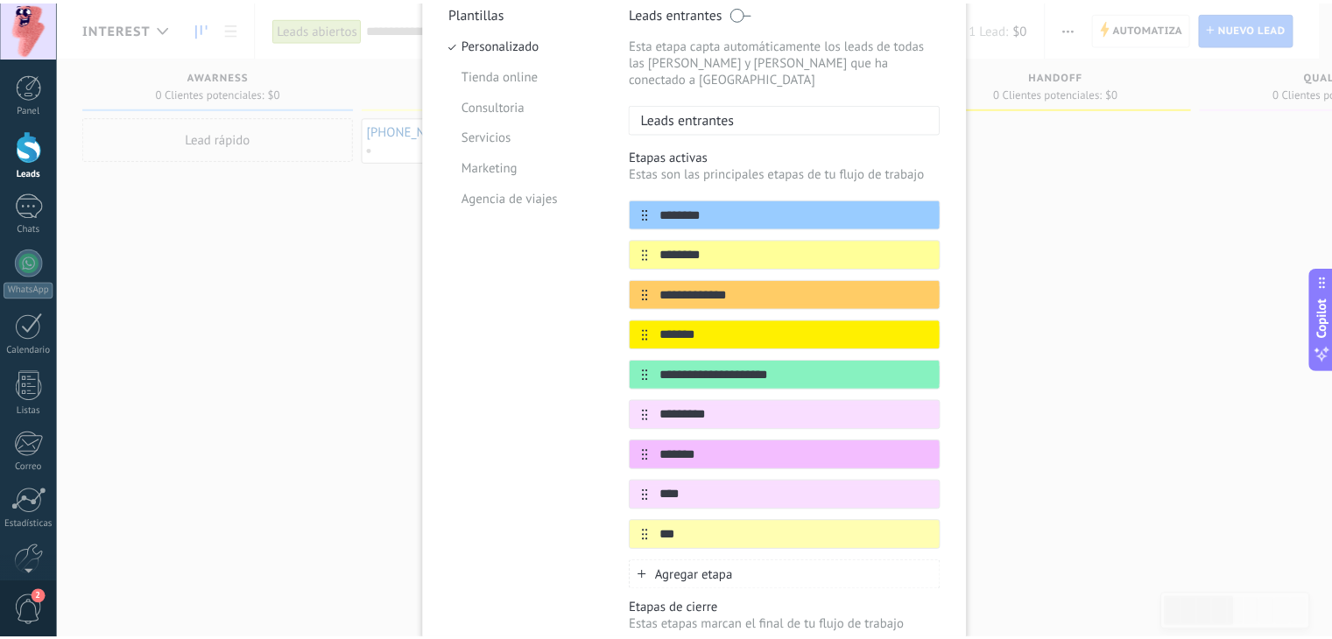
scroll to position [0, 0]
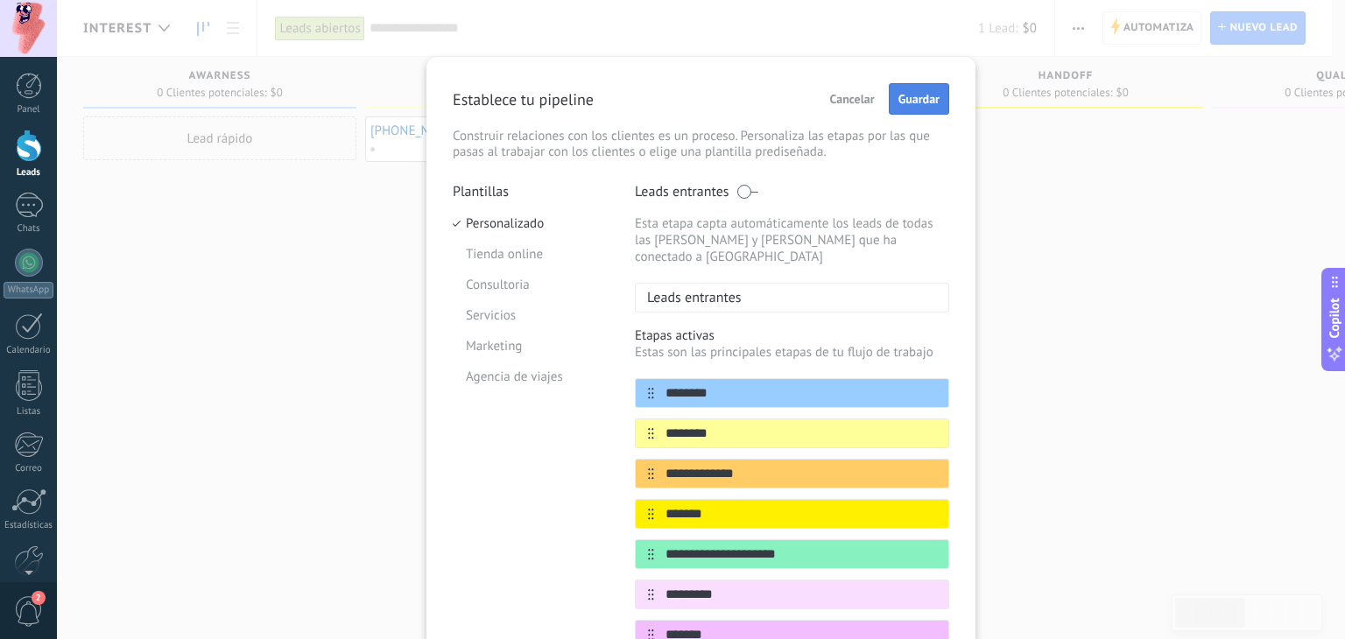
click at [936, 105] on span "Guardar" at bounding box center [918, 99] width 41 height 12
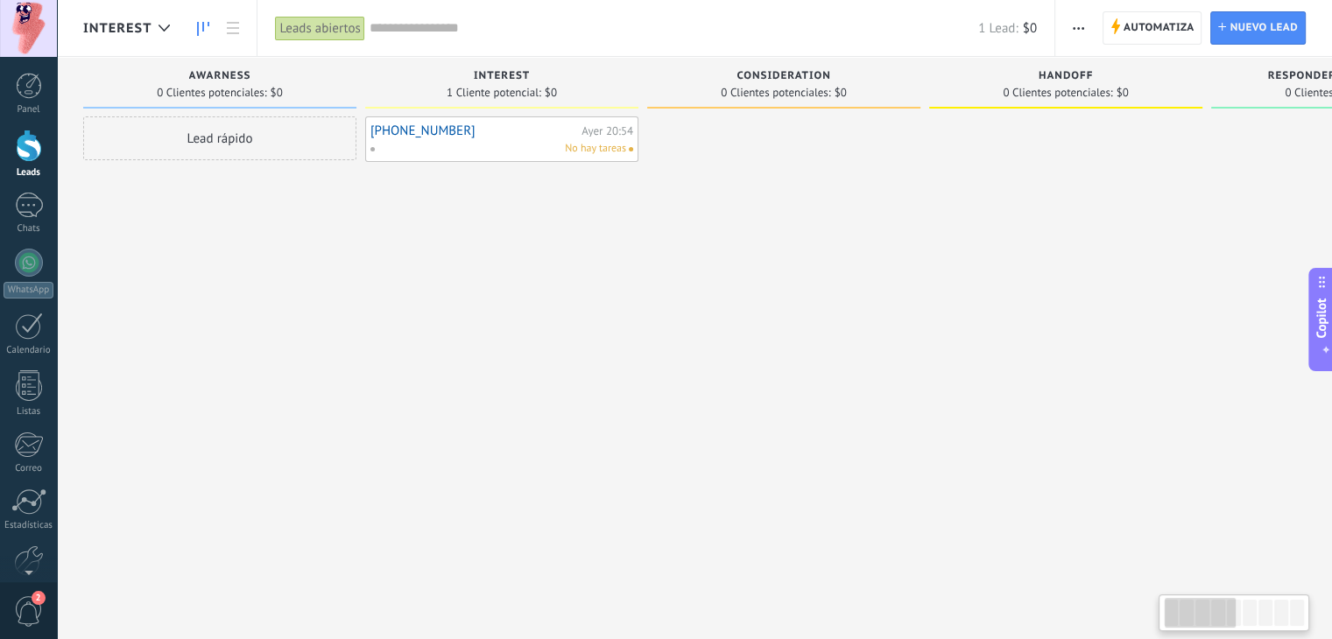
drag, startPoint x: 1039, startPoint y: 231, endPoint x: 1186, endPoint y: 261, distance: 150.1
click at [1186, 261] on div at bounding box center [1065, 321] width 273 height 411
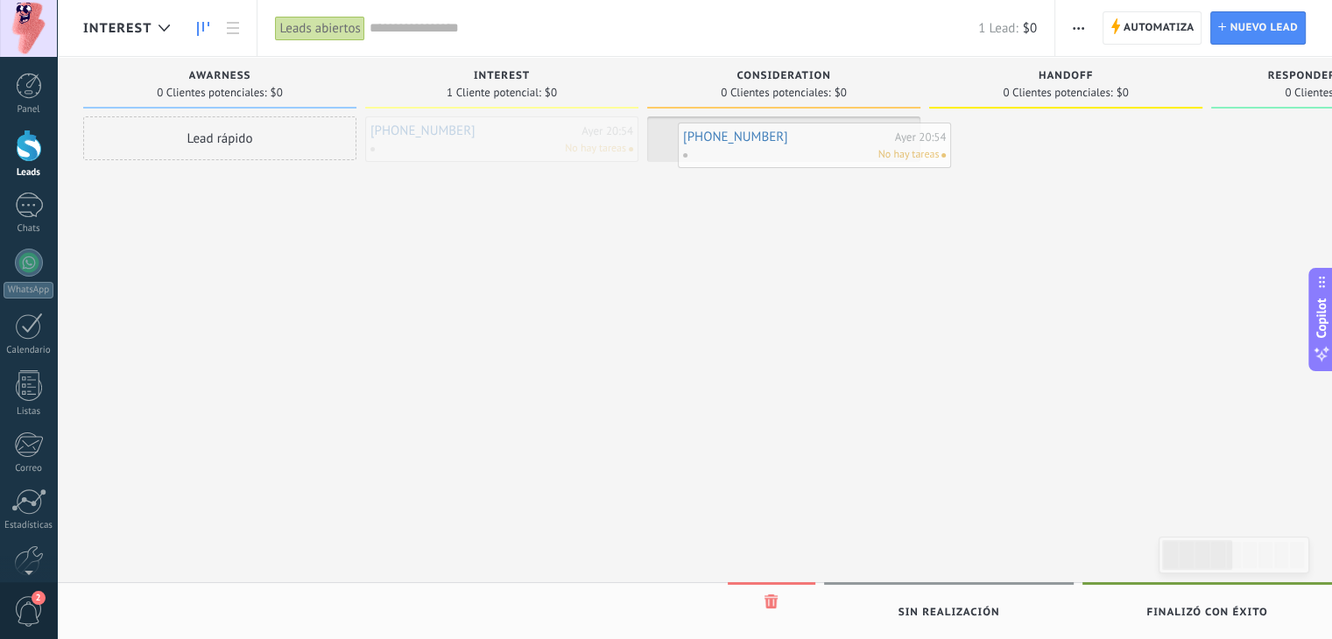
drag, startPoint x: 479, startPoint y: 131, endPoint x: 799, endPoint y: 137, distance: 319.7
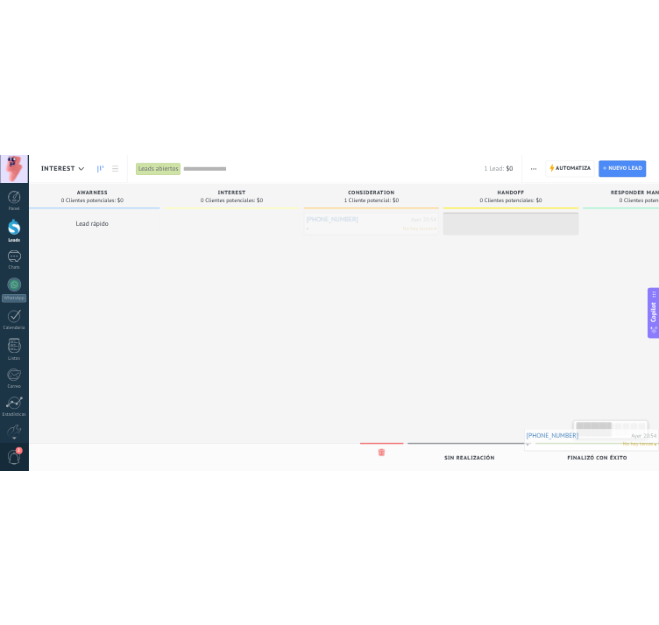
scroll to position [0, 53]
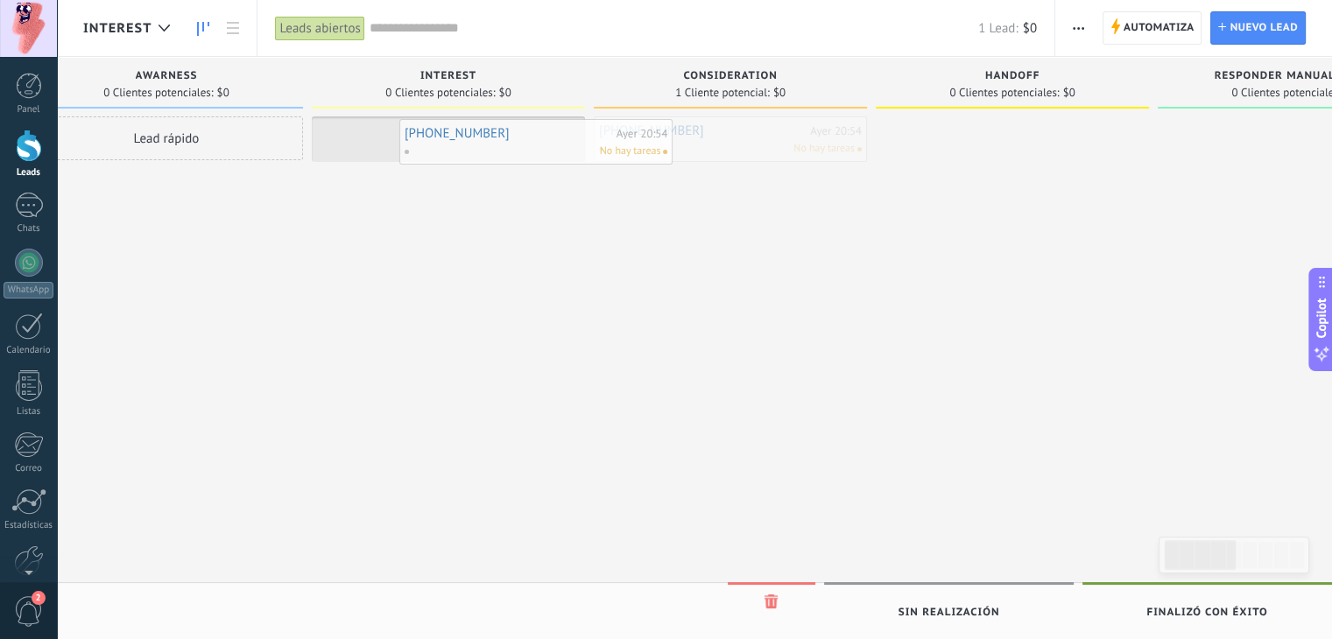
drag, startPoint x: 715, startPoint y: 135, endPoint x: 469, endPoint y: 134, distance: 245.2
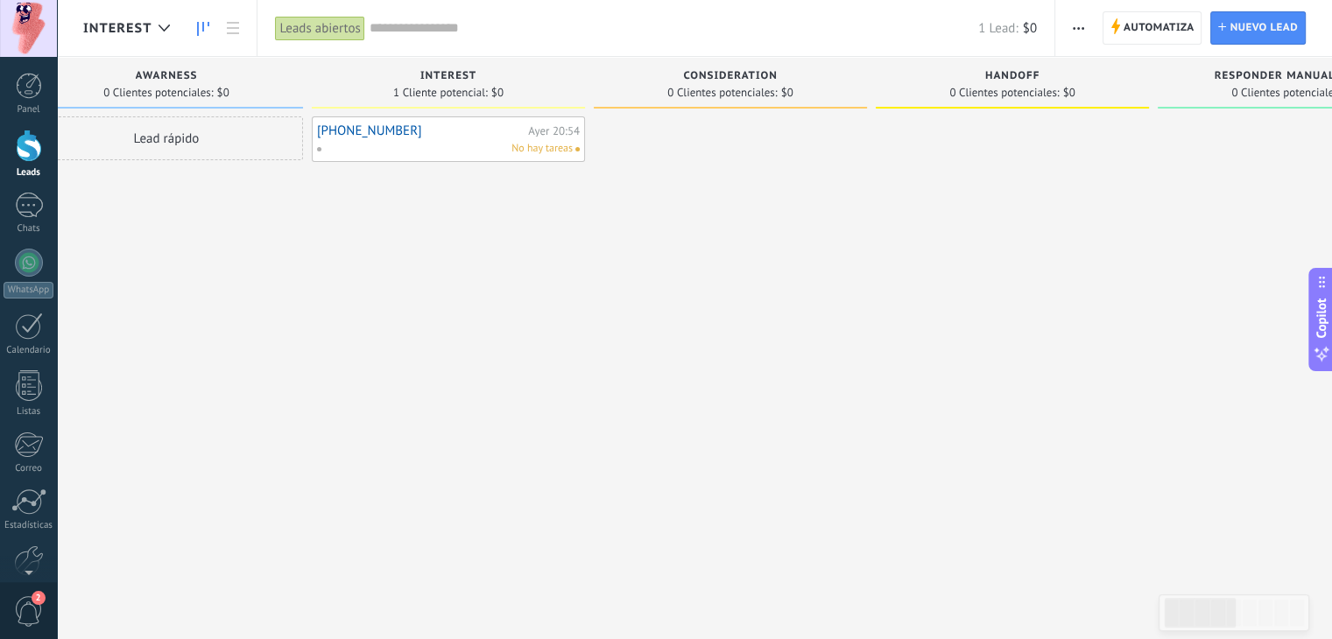
click at [175, 392] on div "Lead rápido" at bounding box center [166, 321] width 273 height 411
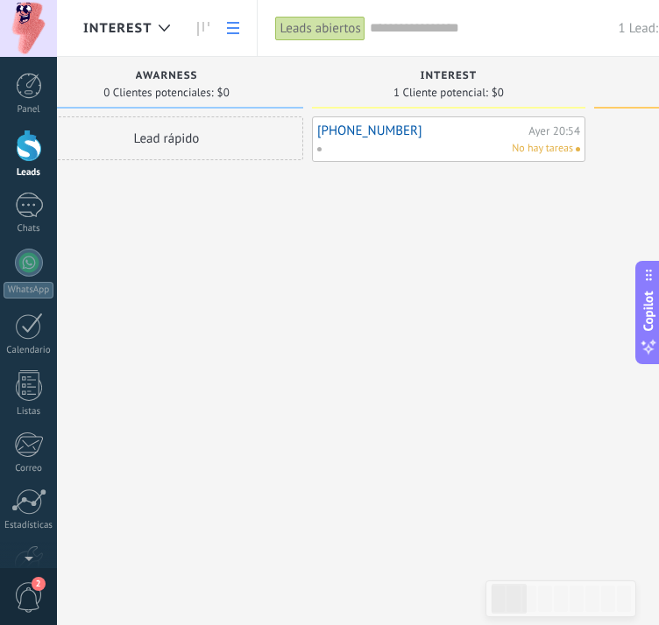
click at [235, 25] on icon at bounding box center [233, 28] width 12 height 12
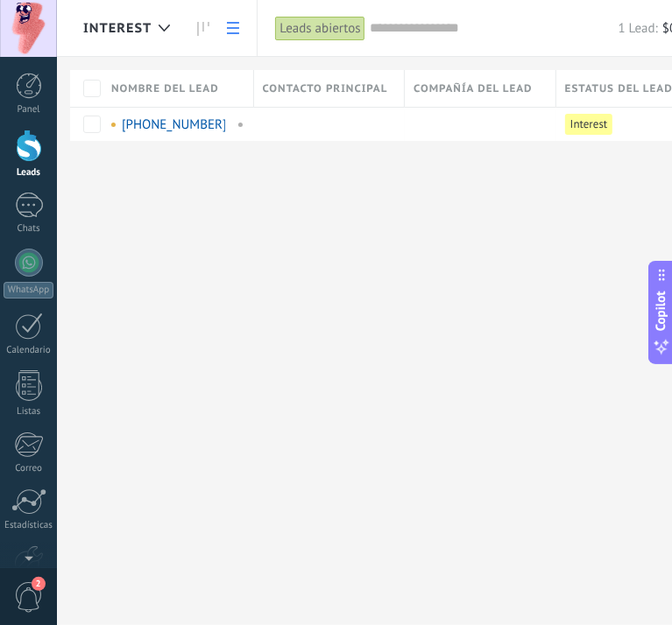
drag, startPoint x: 200, startPoint y: 21, endPoint x: 217, endPoint y: 53, distance: 36.1
click at [200, 20] on link at bounding box center [203, 28] width 30 height 34
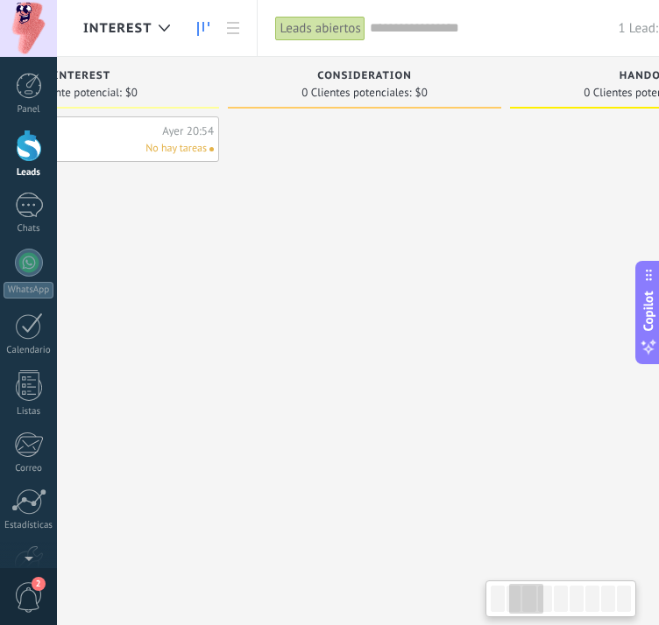
drag, startPoint x: 504, startPoint y: 597, endPoint x: 527, endPoint y: 604, distance: 23.8
click at [527, 604] on div at bounding box center [526, 599] width 34 height 30
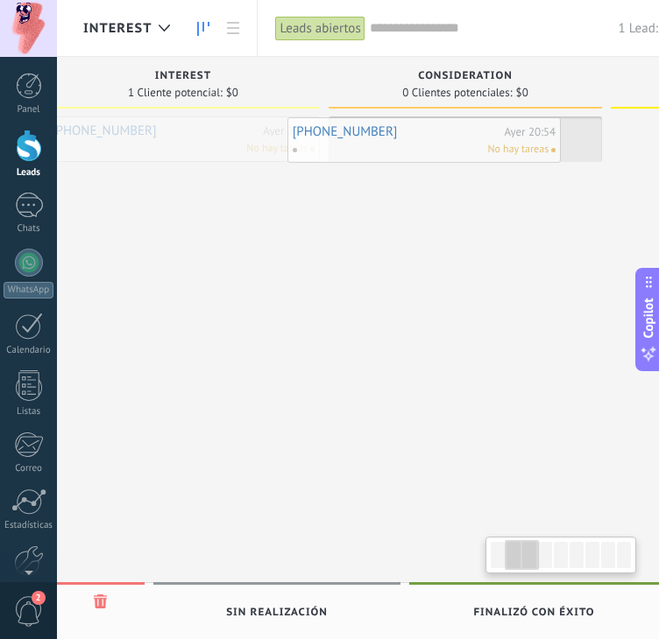
drag, startPoint x: 154, startPoint y: 134, endPoint x: 496, endPoint y: 136, distance: 341.5
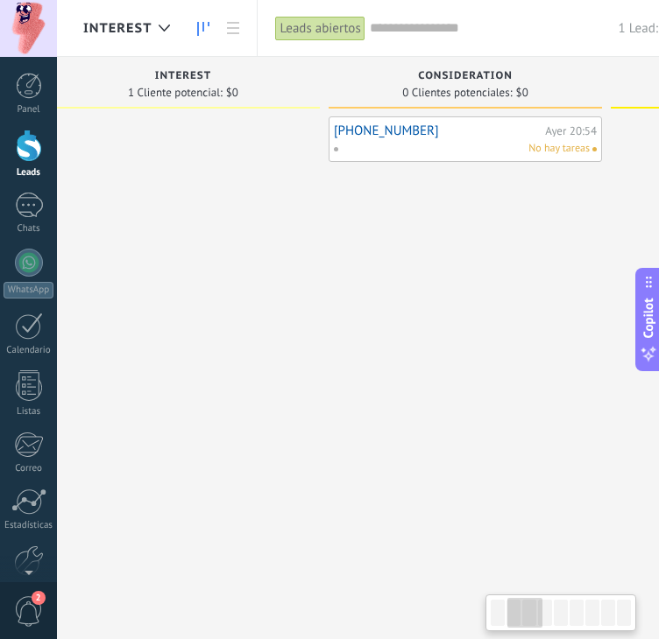
scroll to position [0, 328]
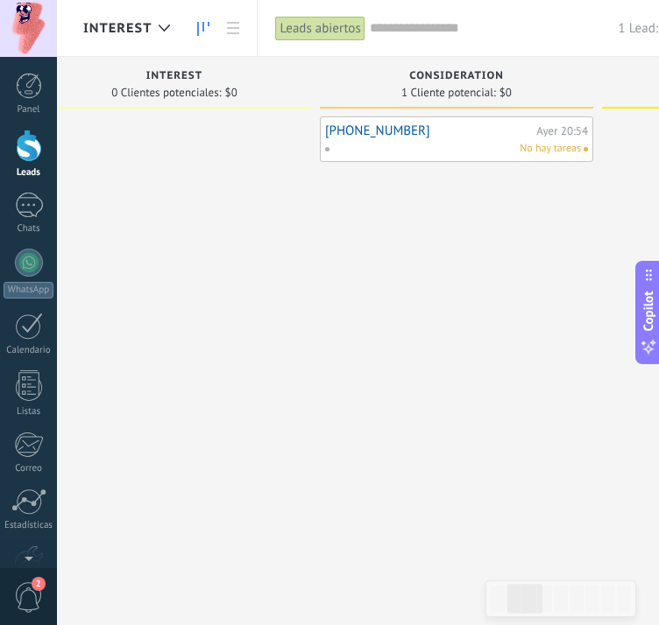
click at [559, 435] on div "[PHONE_NUMBER] [DATE] 20:54 No hay tareas" at bounding box center [456, 314] width 273 height 397
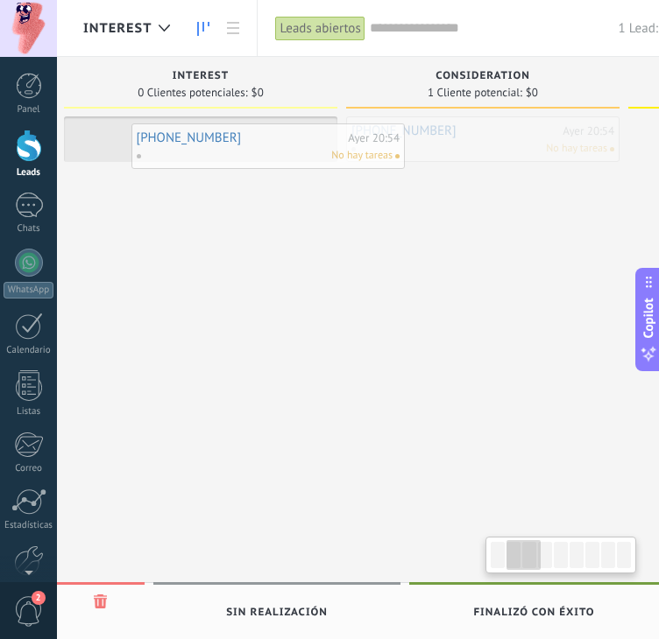
drag, startPoint x: 418, startPoint y: 141, endPoint x: 229, endPoint y: 148, distance: 188.4
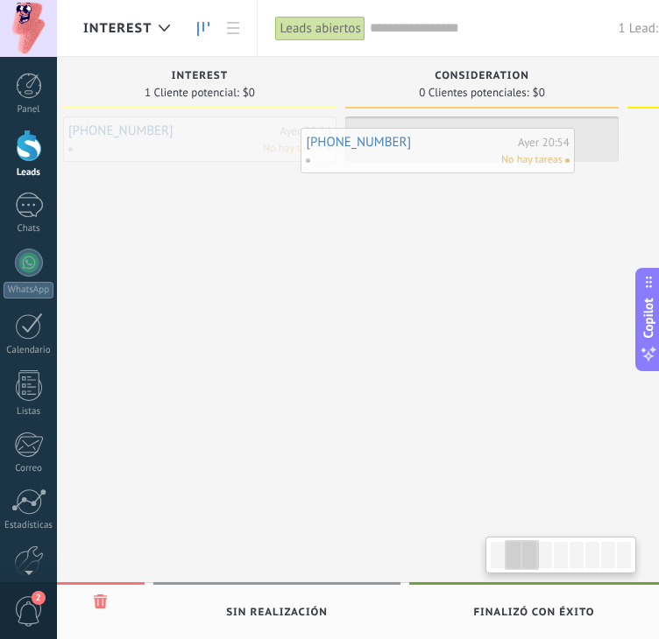
drag, startPoint x: 249, startPoint y: 141, endPoint x: 475, endPoint y: 144, distance: 226.0
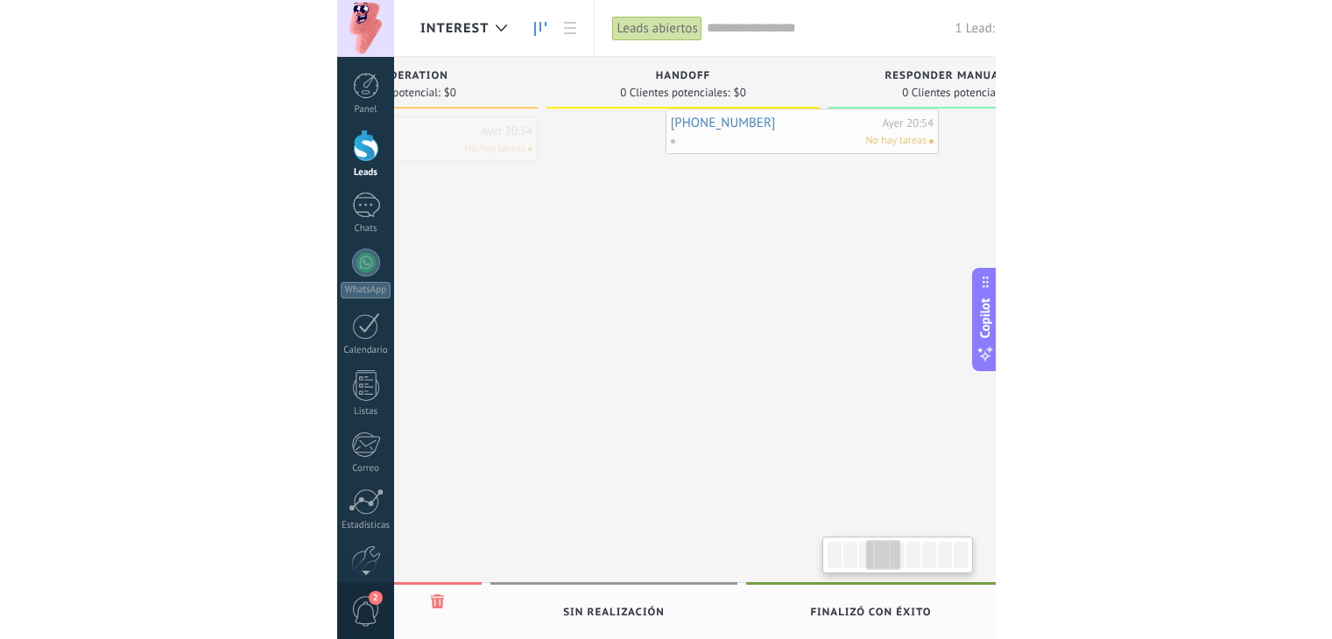
scroll to position [0, 757]
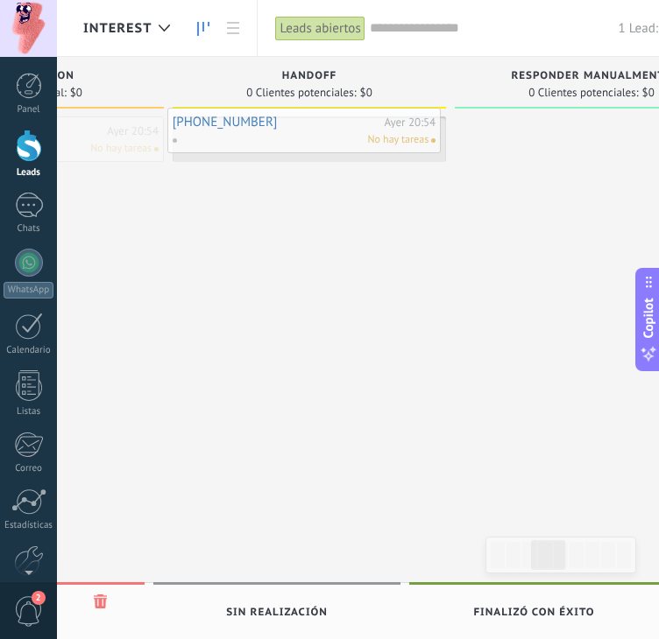
drag, startPoint x: 434, startPoint y: 130, endPoint x: 279, endPoint y: 122, distance: 155.2
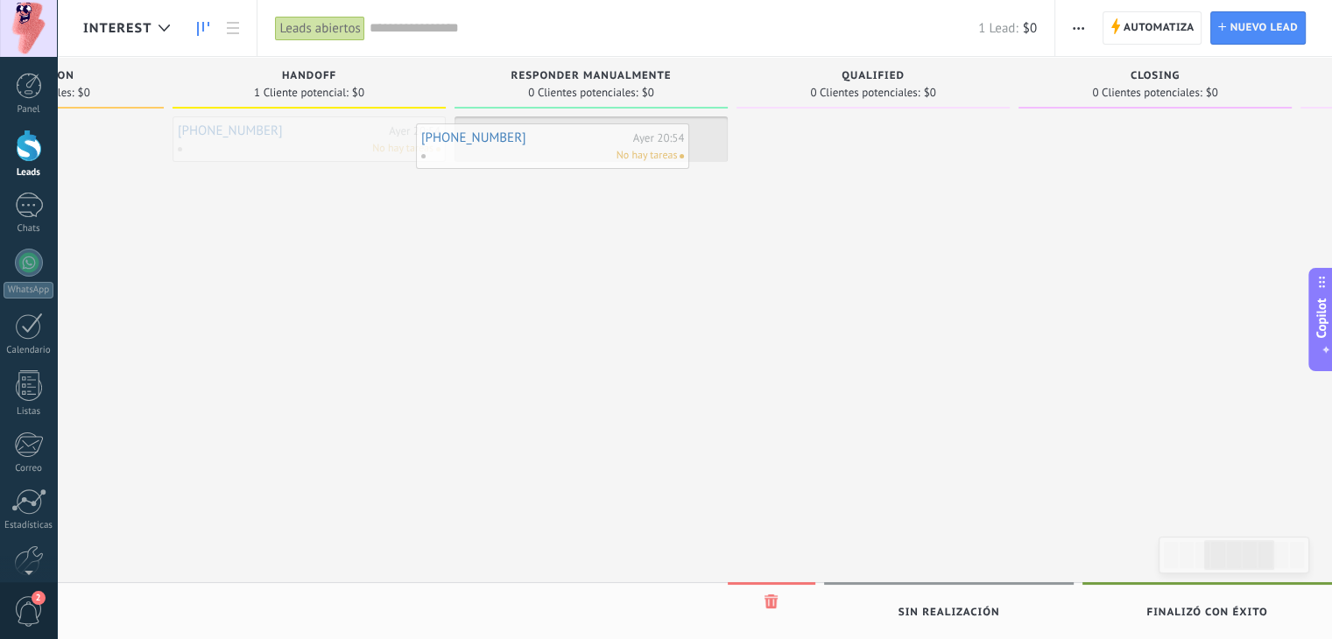
drag, startPoint x: 351, startPoint y: 129, endPoint x: 595, endPoint y: 134, distance: 243.5
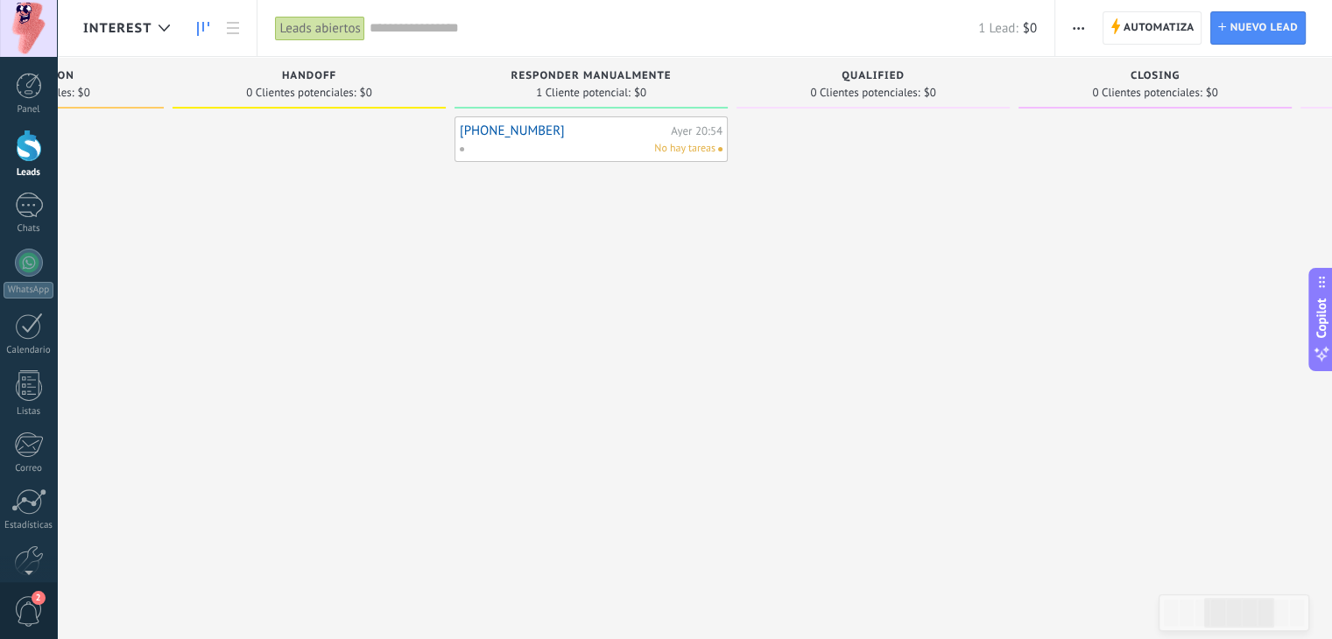
drag, startPoint x: 607, startPoint y: 328, endPoint x: 581, endPoint y: 163, distance: 167.6
click at [607, 324] on div "[PHONE_NUMBER] [DATE] 20:54 No hay tareas" at bounding box center [590, 321] width 273 height 411
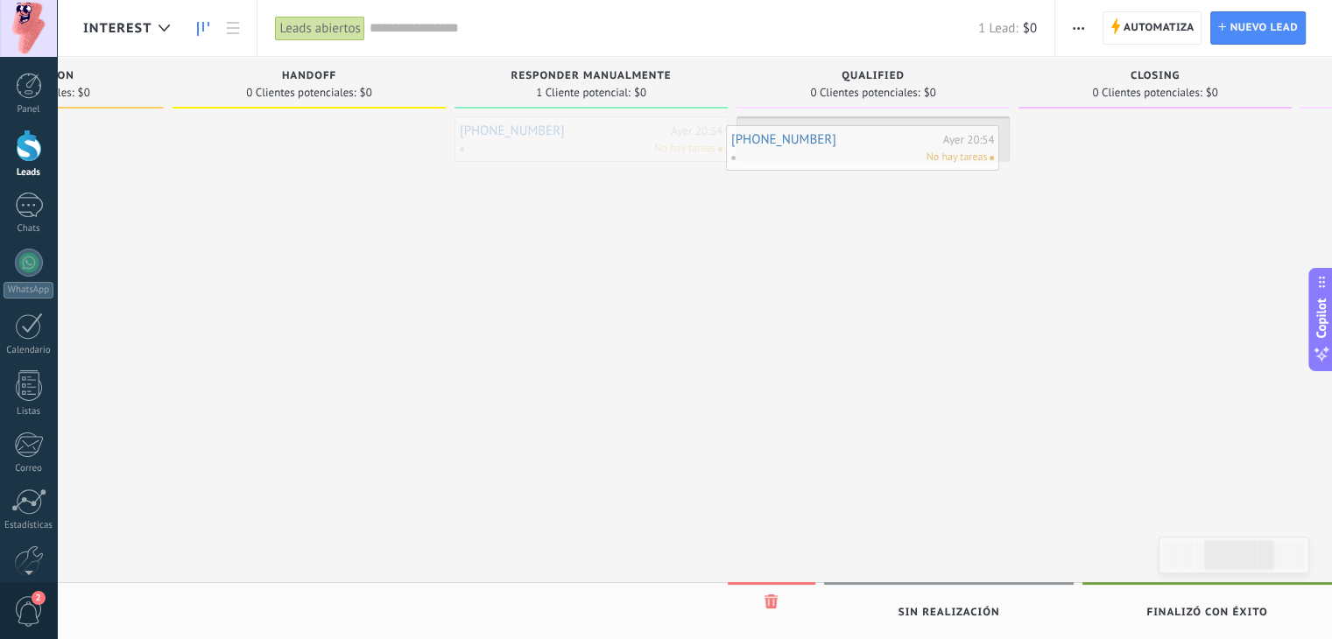
drag, startPoint x: 548, startPoint y: 144, endPoint x: 825, endPoint y: 151, distance: 276.8
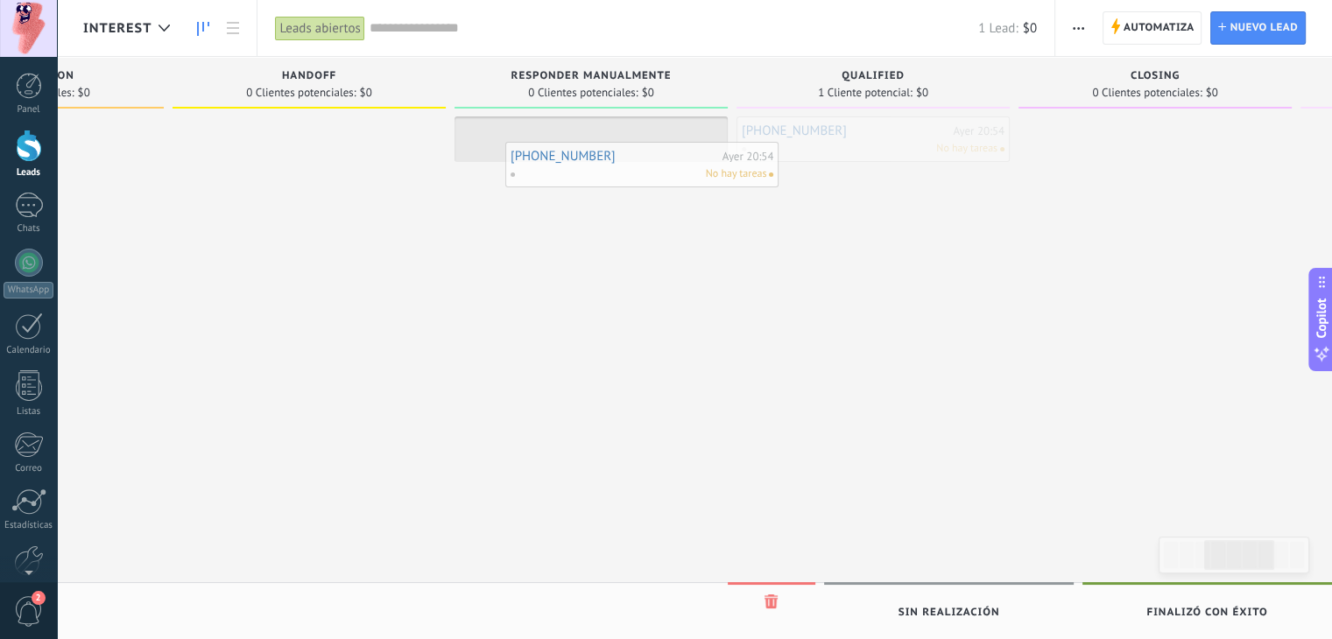
drag, startPoint x: 839, startPoint y: 137, endPoint x: 609, endPoint y: 163, distance: 230.8
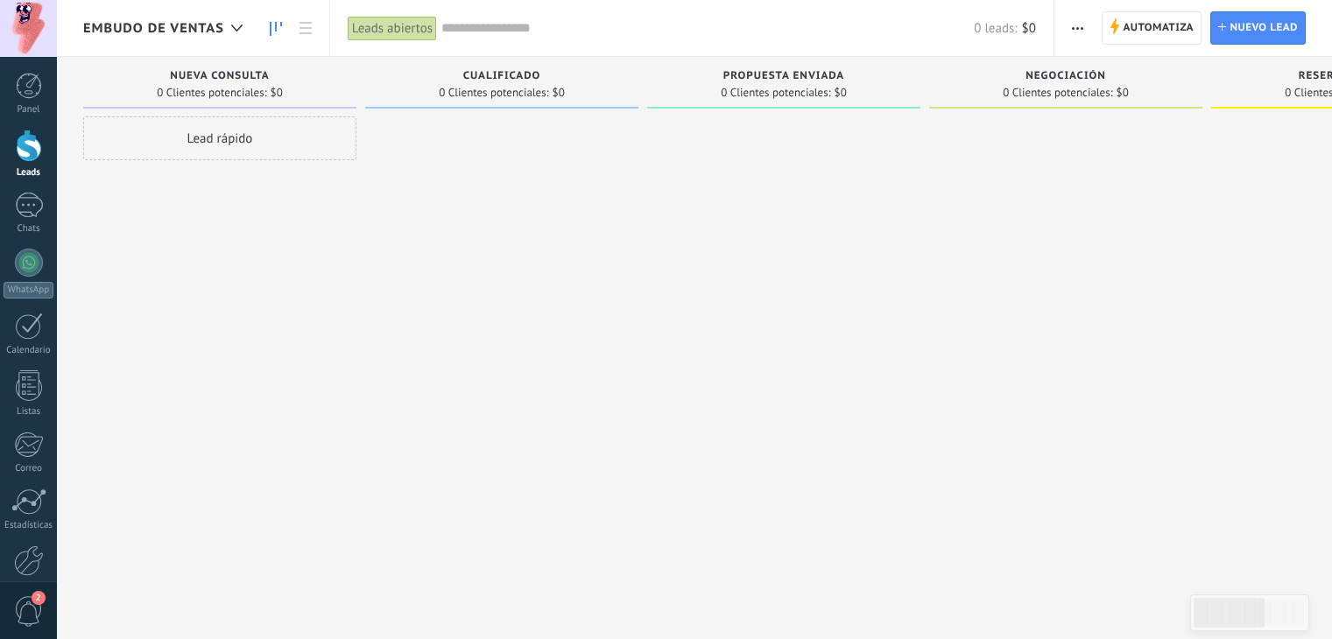
click at [204, 16] on div "Embudo de ventas" at bounding box center [167, 28] width 168 height 56
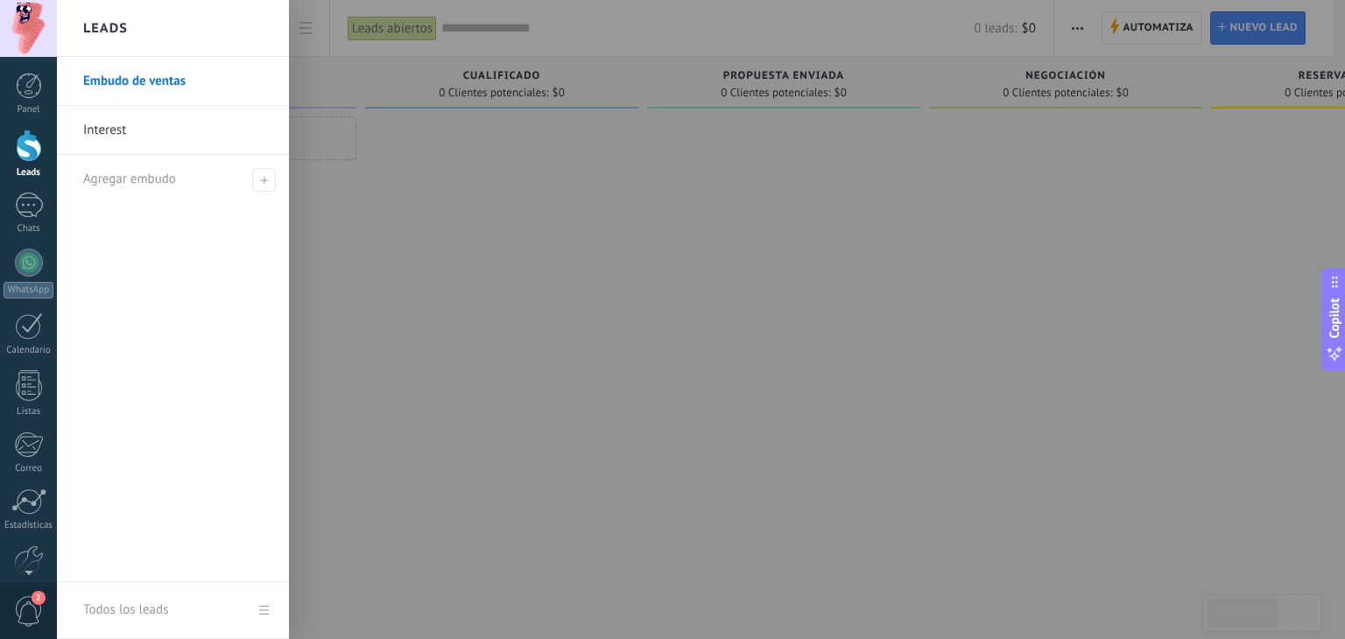
click at [142, 122] on link "Interest" at bounding box center [177, 130] width 188 height 49
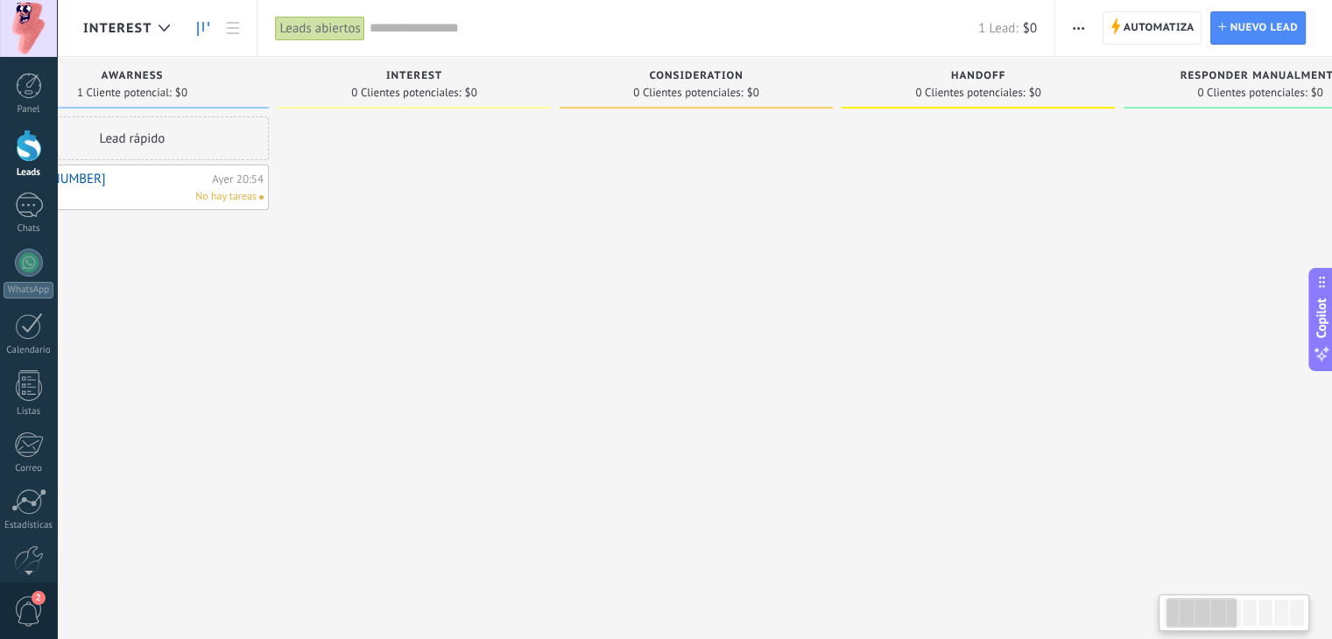
drag, startPoint x: 511, startPoint y: 246, endPoint x: 443, endPoint y: 236, distance: 69.1
click at [443, 236] on div at bounding box center [414, 321] width 273 height 411
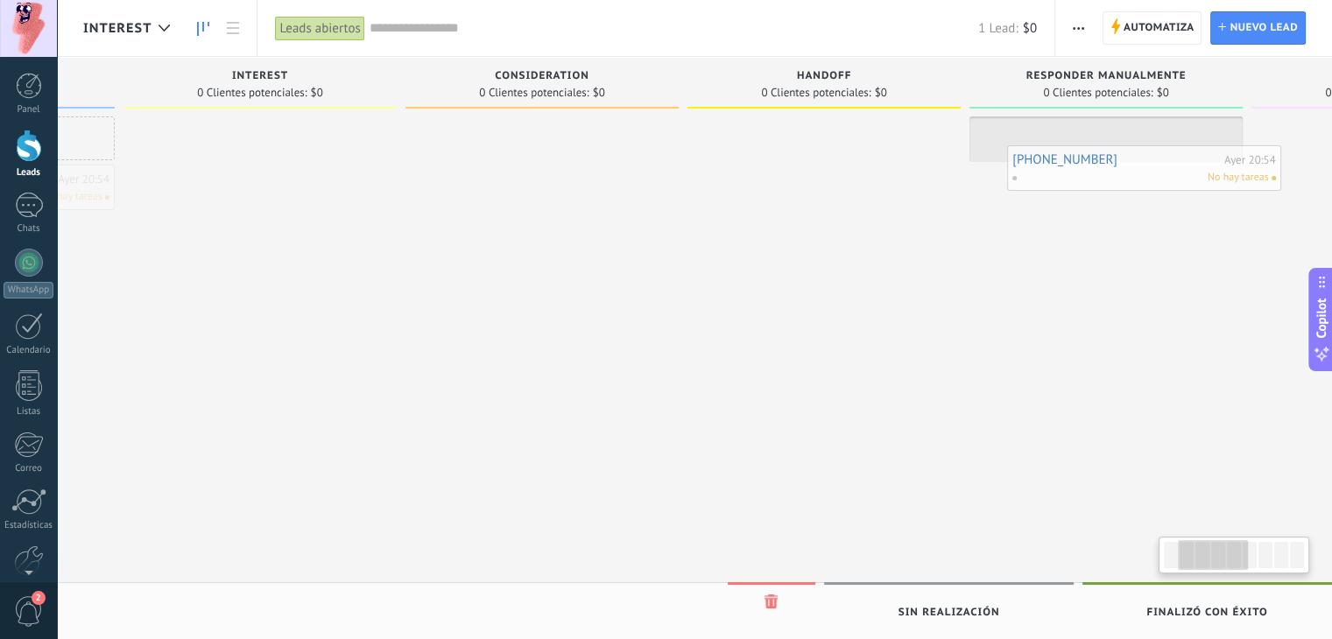
scroll to position [0, 295]
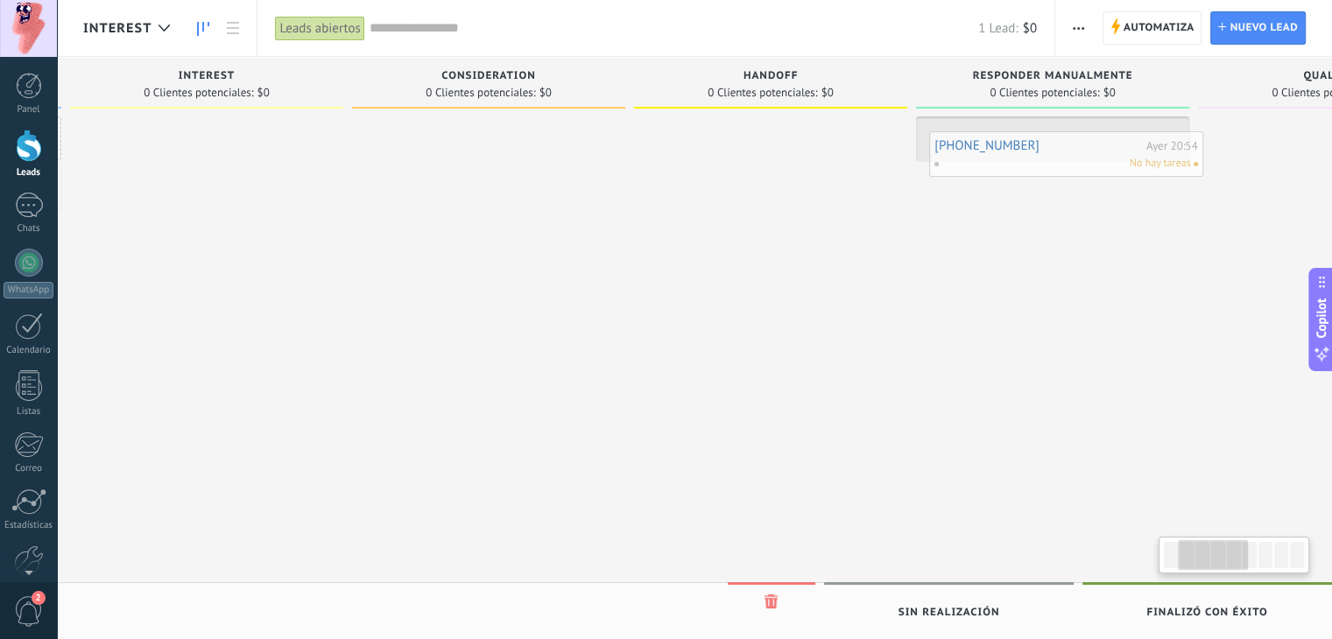
drag, startPoint x: 180, startPoint y: 178, endPoint x: 1103, endPoint y: 141, distance: 924.6
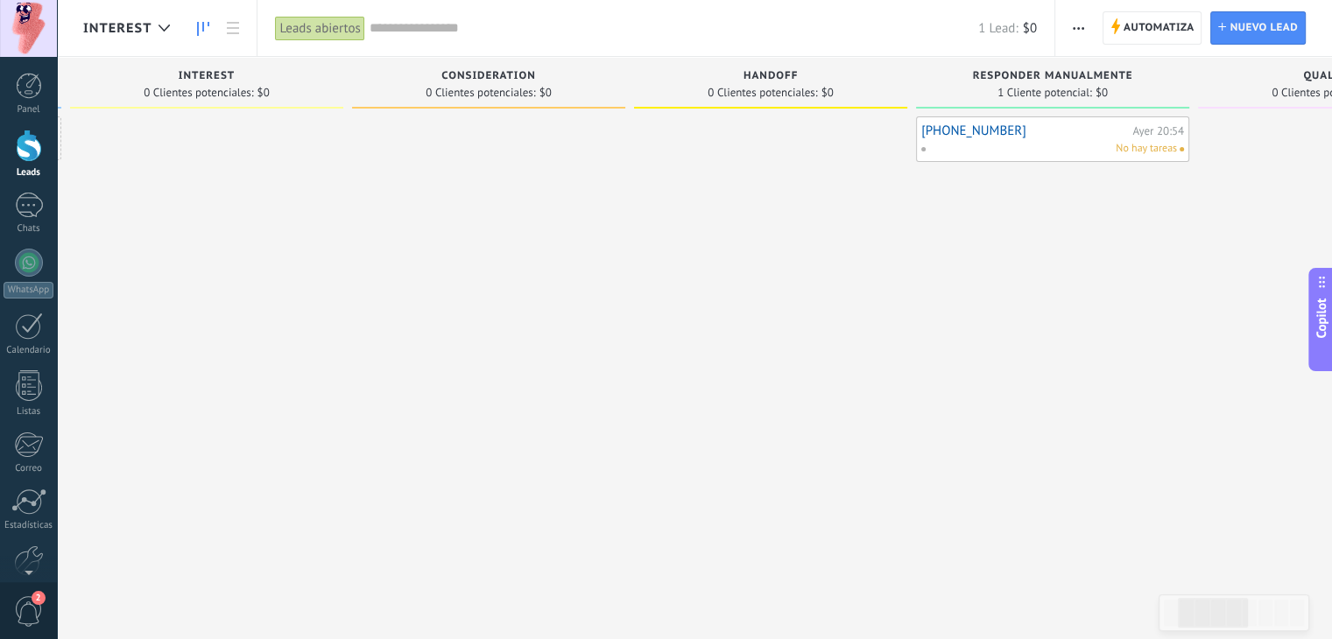
click at [504, 295] on div at bounding box center [488, 321] width 273 height 411
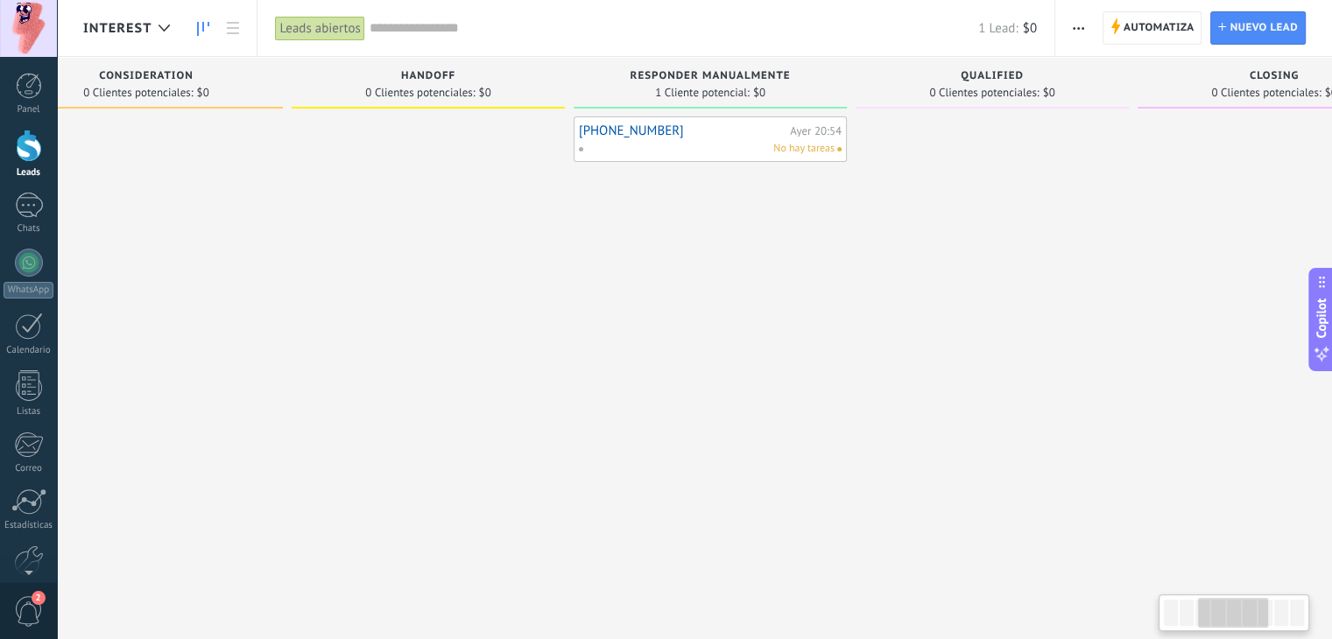
drag, startPoint x: 700, startPoint y: 266, endPoint x: 378, endPoint y: 265, distance: 321.4
click at [368, 264] on div at bounding box center [428, 321] width 273 height 411
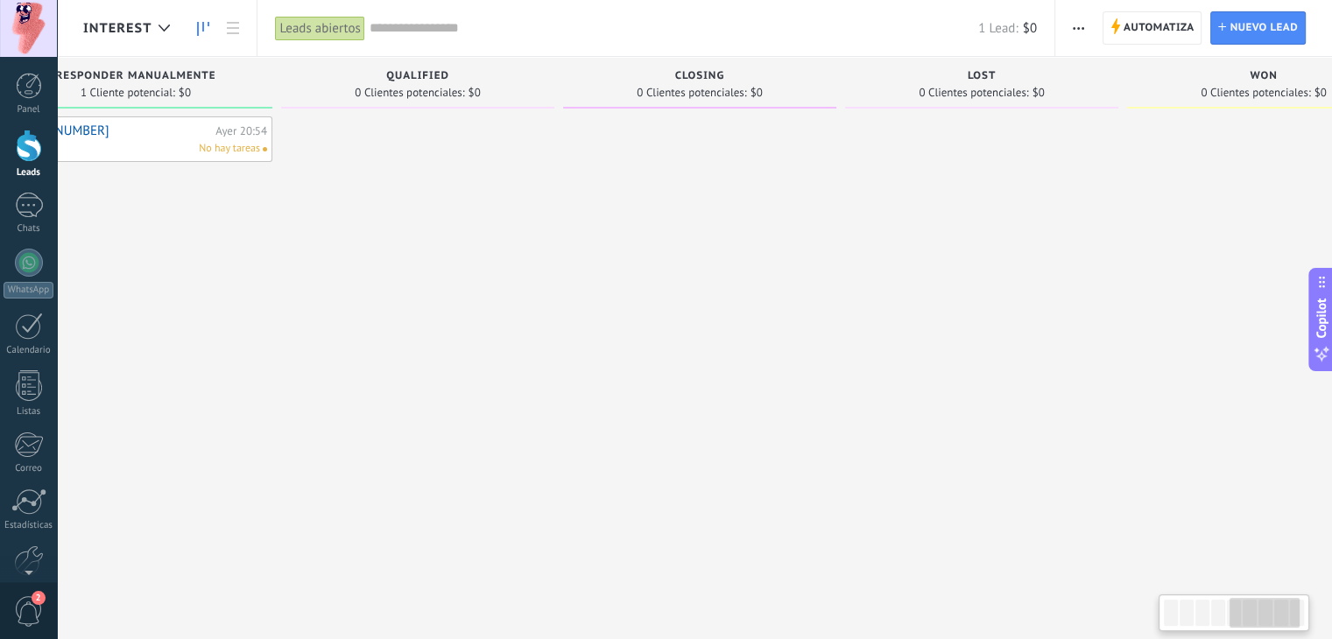
drag, startPoint x: 788, startPoint y: 292, endPoint x: 230, endPoint y: 314, distance: 558.2
click at [218, 322] on div "[PHONE_NUMBER] [DATE] 20:54 No hay tareas" at bounding box center [135, 321] width 273 height 411
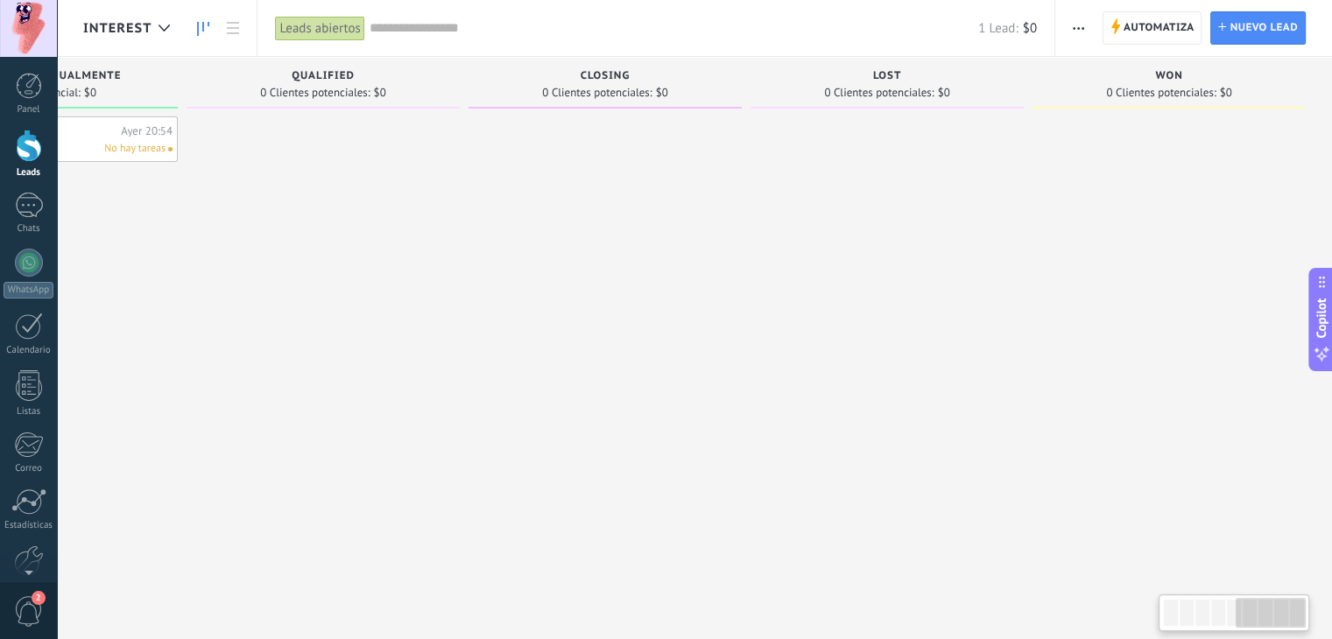
drag, startPoint x: 665, startPoint y: 255, endPoint x: 201, endPoint y: 253, distance: 463.2
click at [201, 253] on div "Awarness 0 Clientes potenciales: $0 Lead rápido Interest 0 Clientes potenciales…" at bounding box center [54, 292] width 2555 height 470
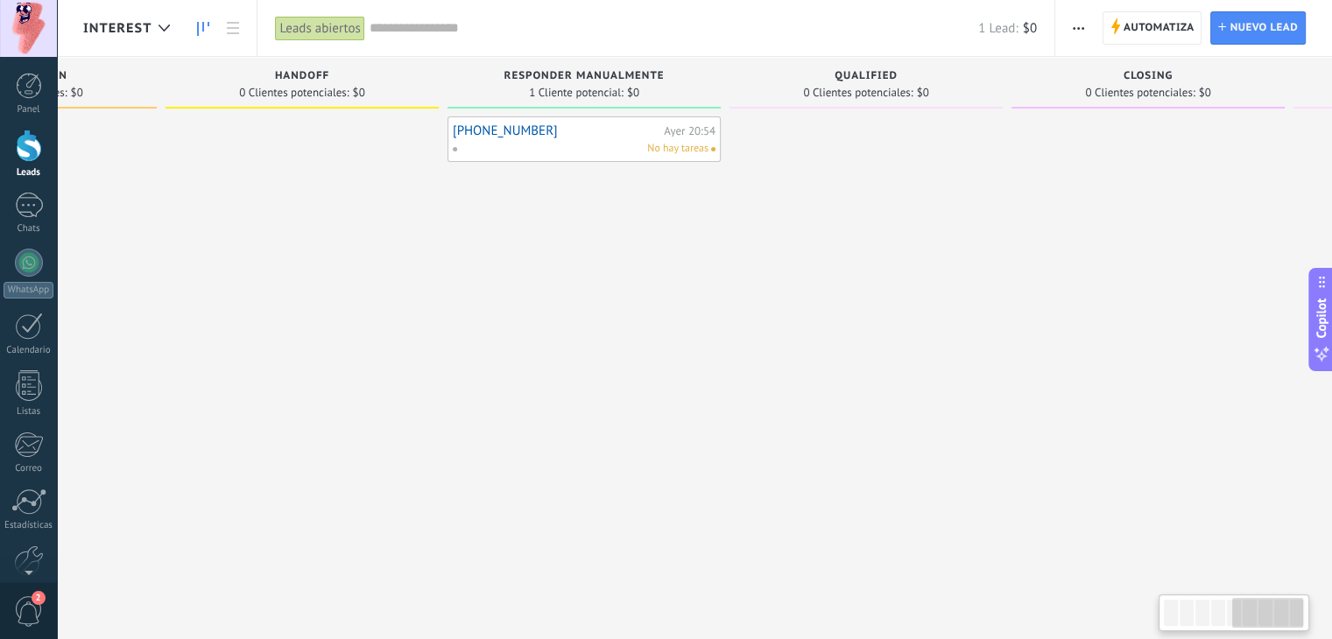
drag, startPoint x: 444, startPoint y: 209, endPoint x: 946, endPoint y: 211, distance: 501.8
click at [946, 211] on div at bounding box center [865, 321] width 273 height 411
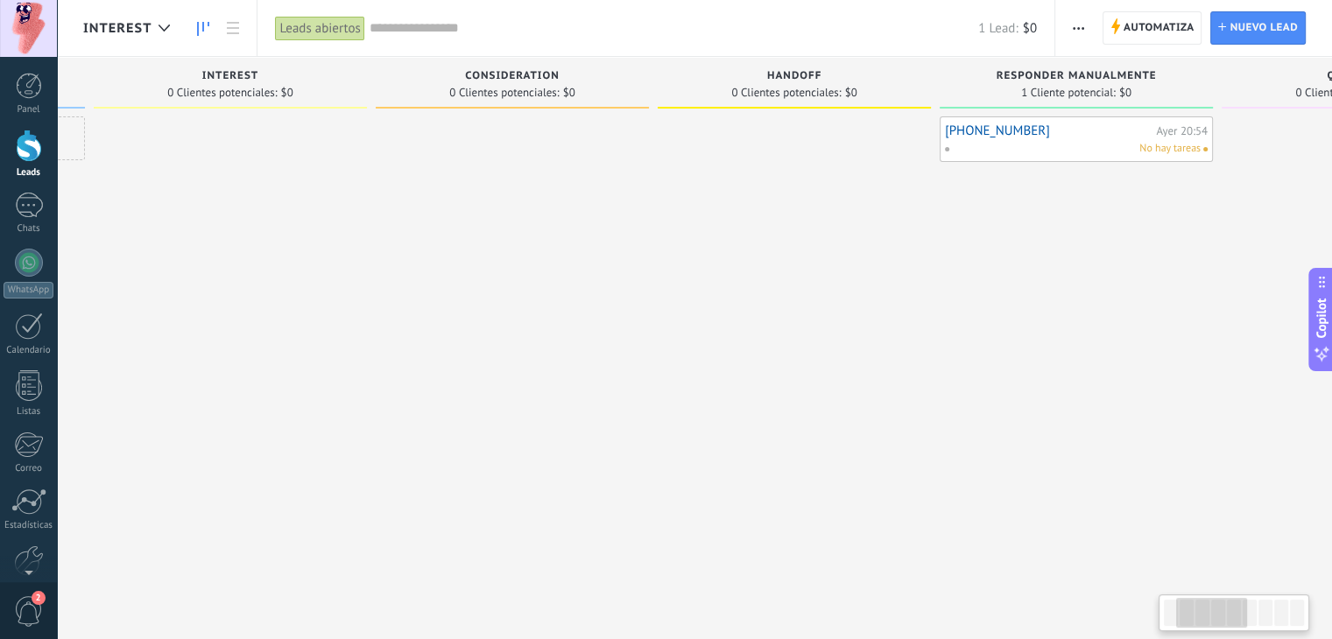
drag, startPoint x: 309, startPoint y: 205, endPoint x: 716, endPoint y: 235, distance: 408.3
click at [798, 223] on div at bounding box center [794, 321] width 273 height 411
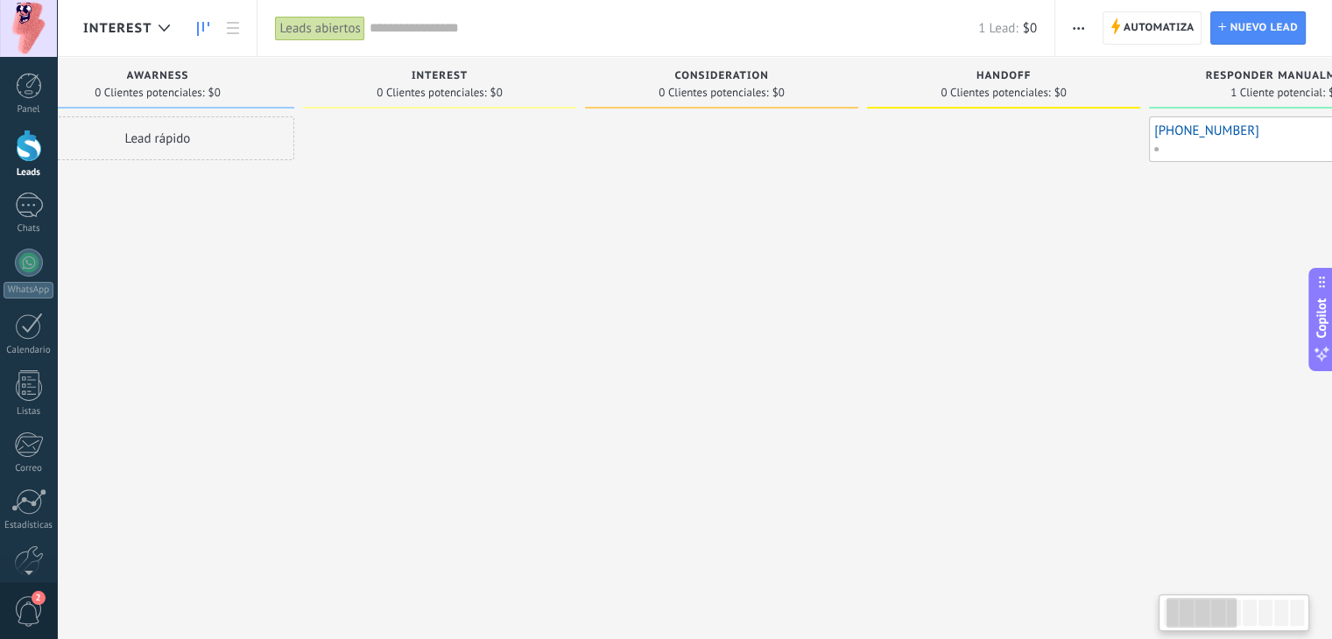
drag, startPoint x: 594, startPoint y: 229, endPoint x: 799, endPoint y: 220, distance: 205.1
click at [799, 220] on div at bounding box center [721, 321] width 273 height 411
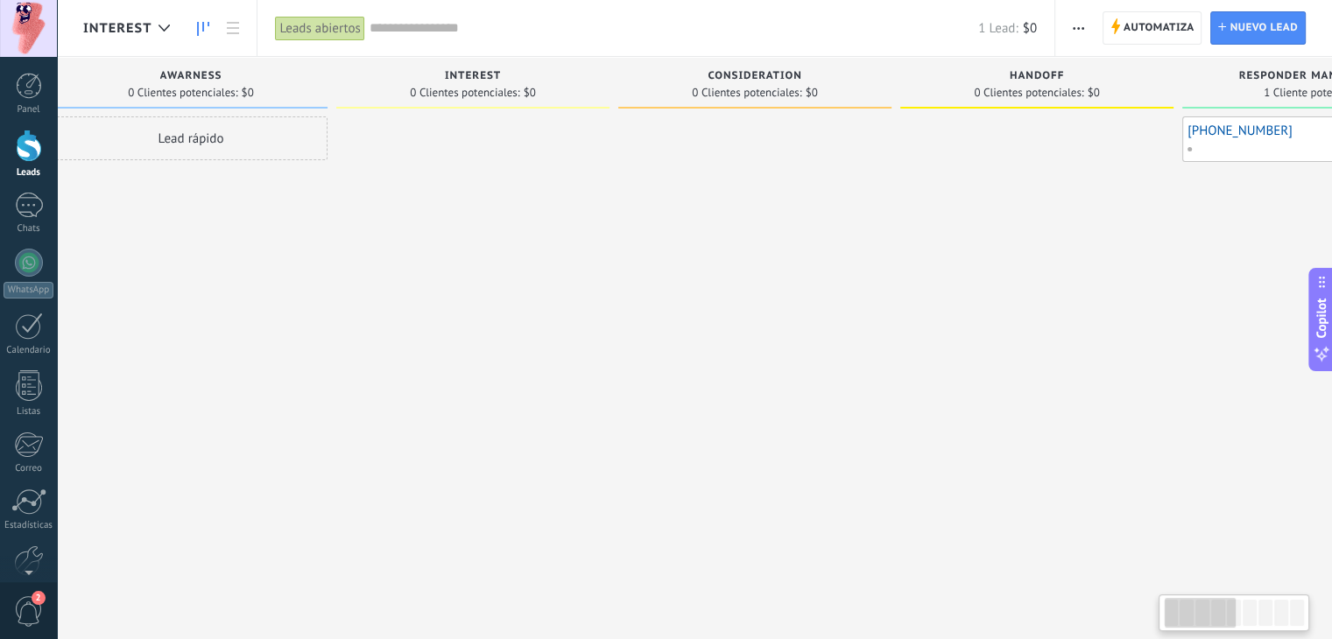
drag, startPoint x: 543, startPoint y: 201, endPoint x: 570, endPoint y: 190, distance: 29.1
click at [570, 190] on div at bounding box center [472, 321] width 273 height 411
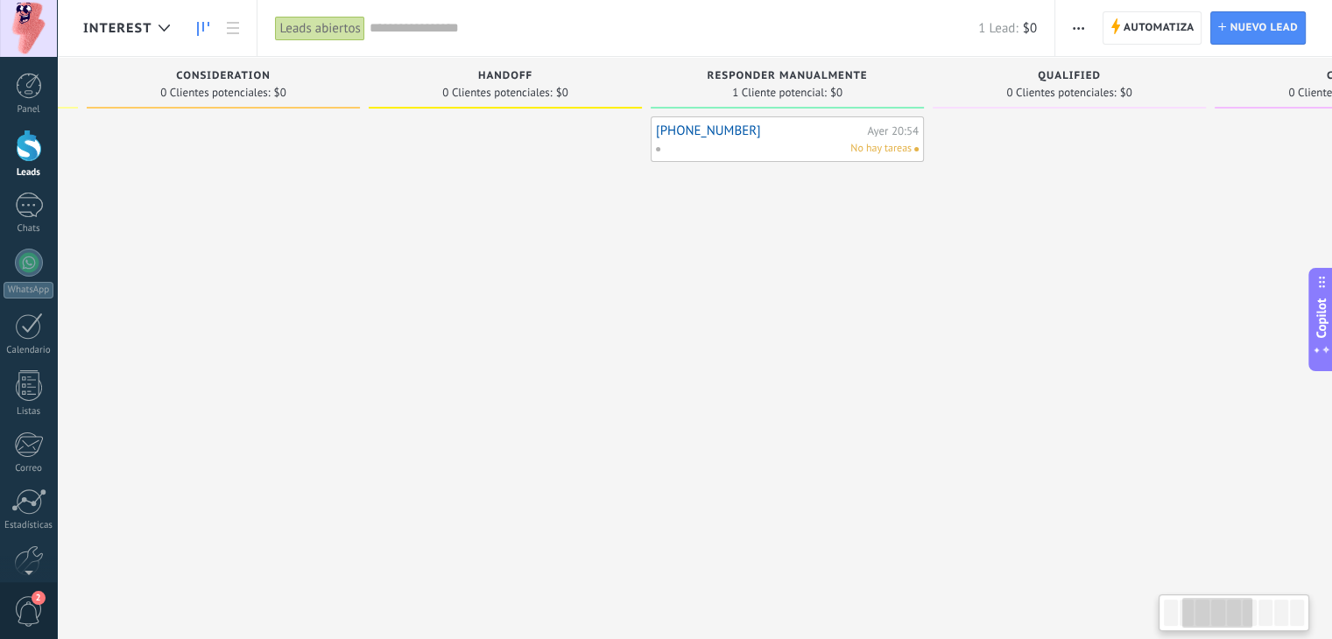
drag, startPoint x: 1033, startPoint y: 271, endPoint x: 493, endPoint y: 240, distance: 541.2
click at [494, 240] on div at bounding box center [505, 321] width 273 height 411
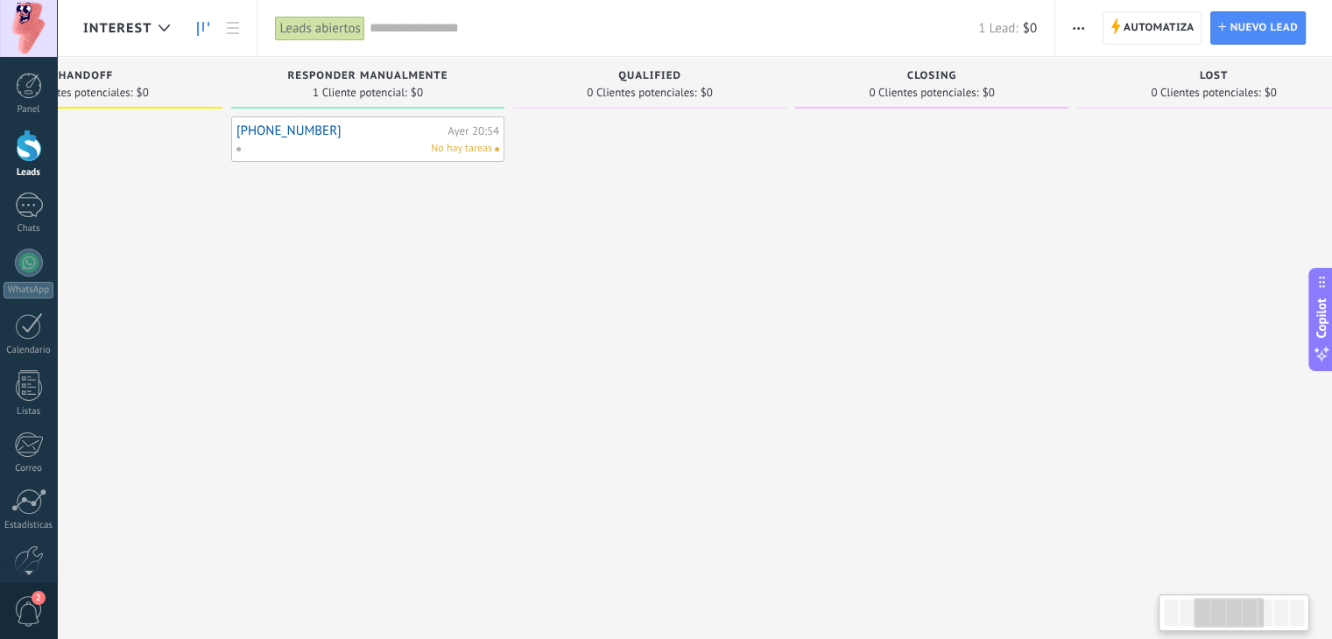
drag, startPoint x: 1007, startPoint y: 328, endPoint x: 623, endPoint y: 285, distance: 385.9
click at [653, 294] on div at bounding box center [649, 321] width 273 height 411
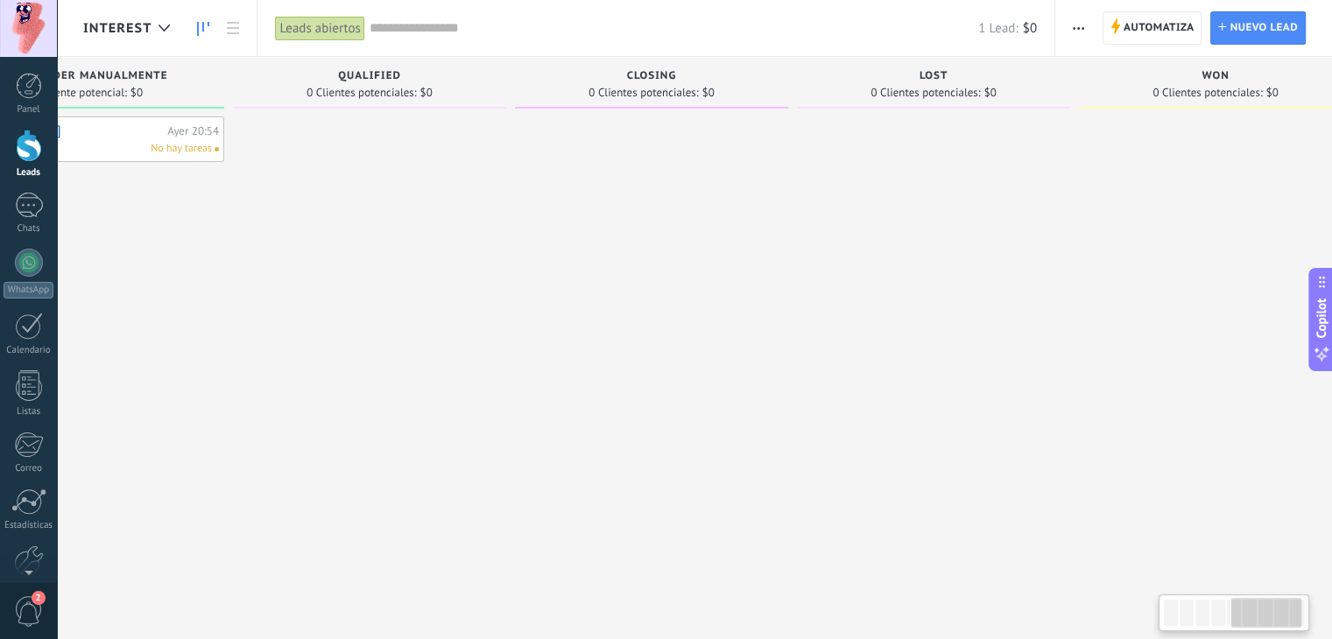
drag, startPoint x: 834, startPoint y: 264, endPoint x: 549, endPoint y: 243, distance: 285.3
click at [549, 243] on div at bounding box center [651, 321] width 273 height 411
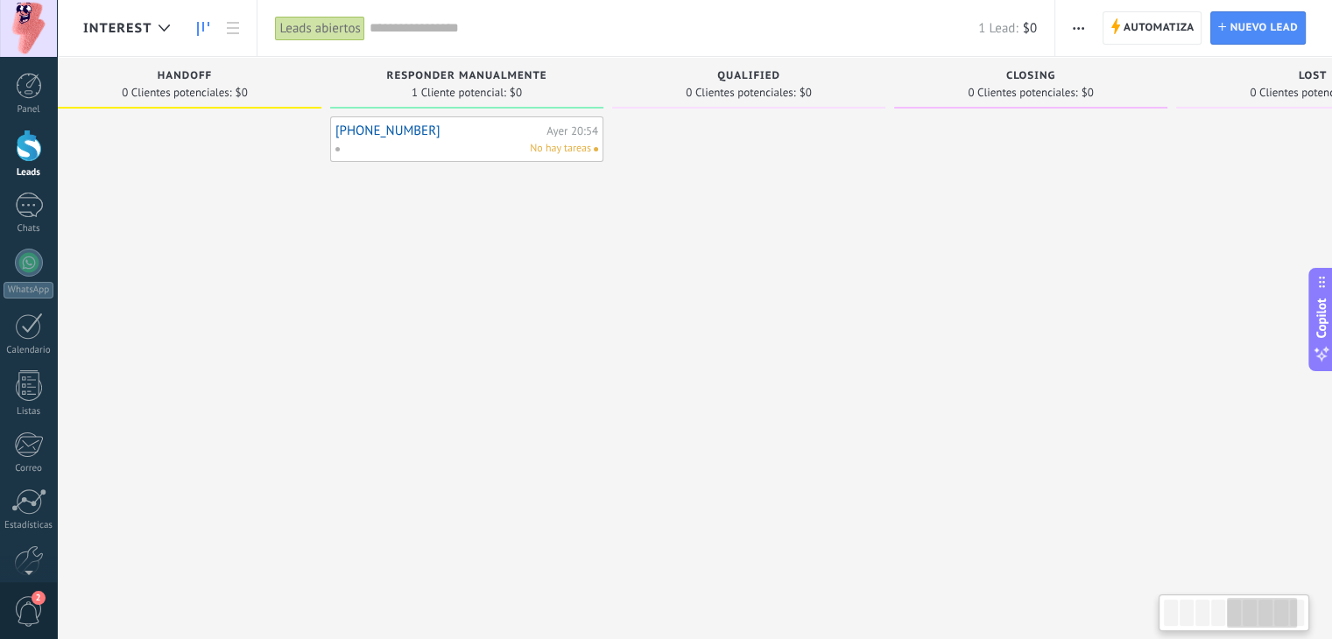
drag, startPoint x: 765, startPoint y: 231, endPoint x: 940, endPoint y: 259, distance: 176.5
click at [940, 259] on div "Awarness 0 Clientes potenciales: $0 Lead rápido Interest 0 Clientes potenciales…" at bounding box center [479, 292] width 2555 height 470
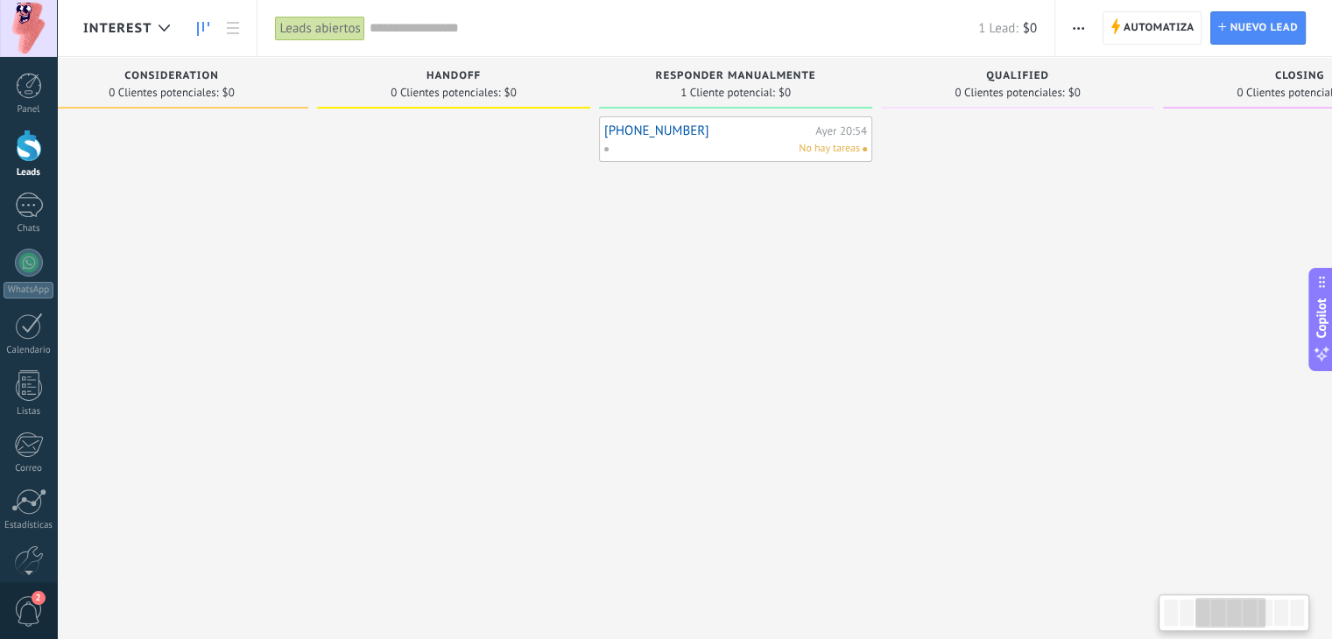
drag, startPoint x: 657, startPoint y: 219, endPoint x: 766, endPoint y: 208, distance: 110.1
click at [833, 206] on div "[PHONE_NUMBER] [DATE] 20:54 No hay tareas" at bounding box center [735, 321] width 273 height 411
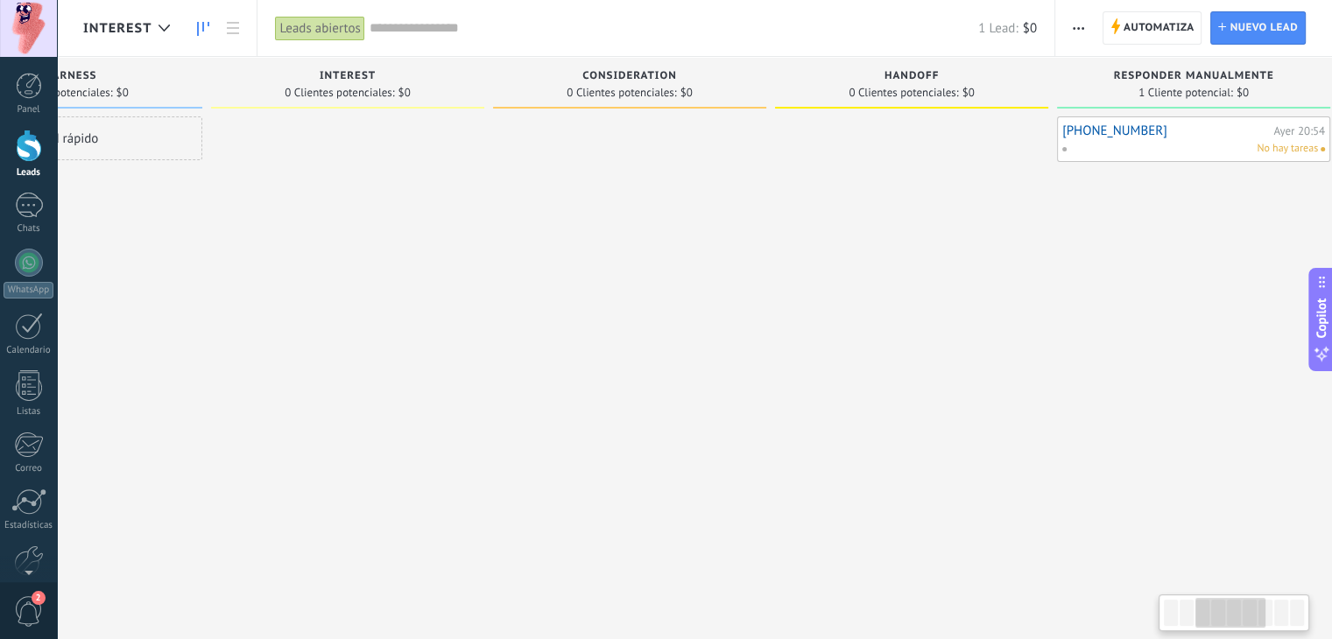
drag, startPoint x: 687, startPoint y: 209, endPoint x: 1256, endPoint y: 257, distance: 571.2
click at [1207, 257] on div "[PHONE_NUMBER] [DATE] 20:54 No hay tareas" at bounding box center [1193, 321] width 273 height 411
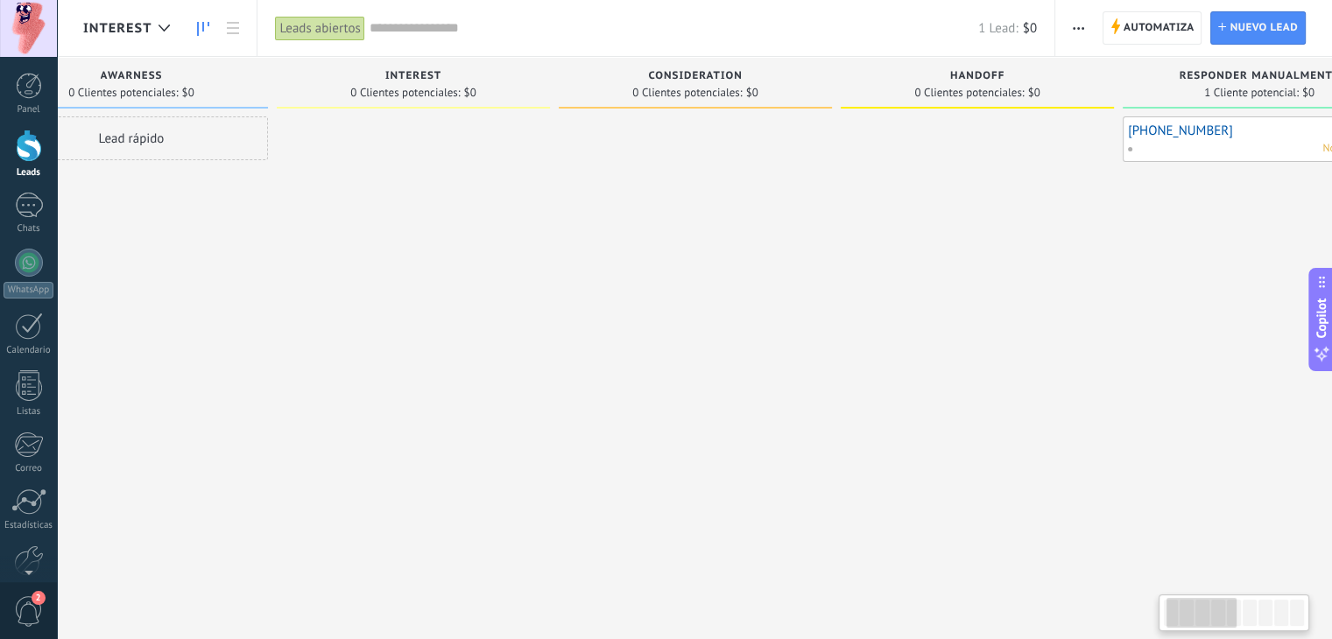
scroll to position [0, 18]
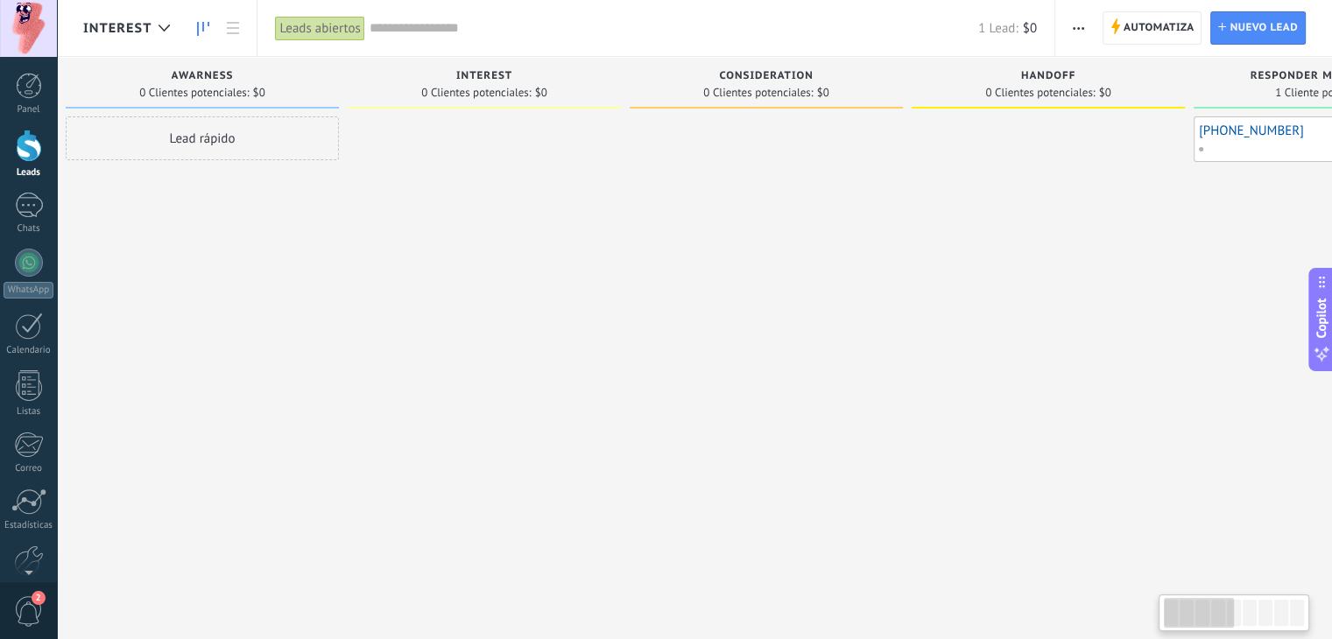
drag, startPoint x: 768, startPoint y: 218, endPoint x: 926, endPoint y: 218, distance: 158.5
click at [912, 218] on div "Consideration 0 Clientes potenciales: $0" at bounding box center [771, 292] width 282 height 470
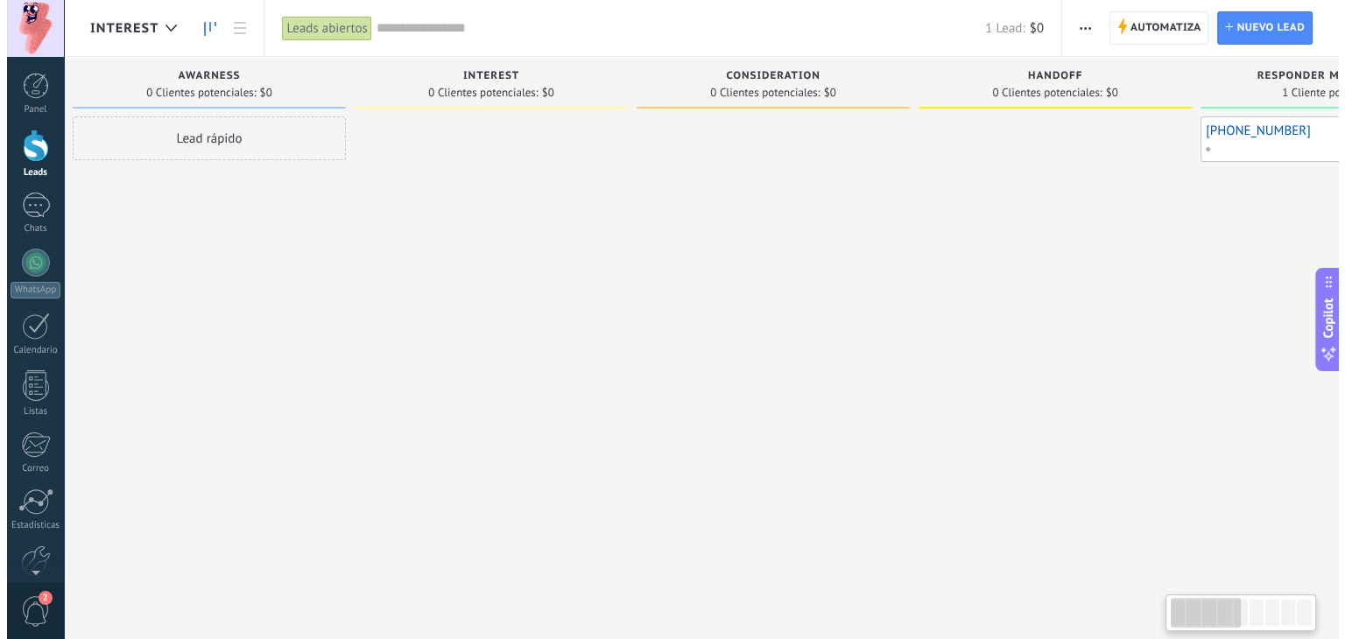
scroll to position [0, 0]
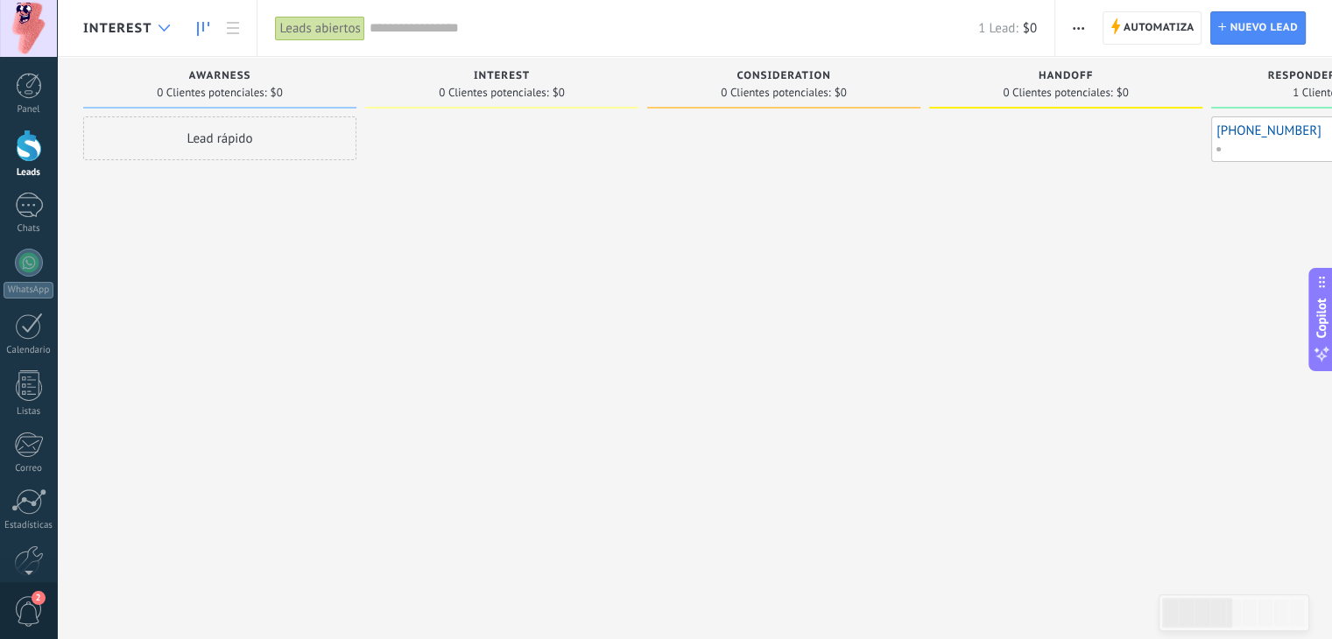
click at [154, 20] on div at bounding box center [164, 28] width 29 height 34
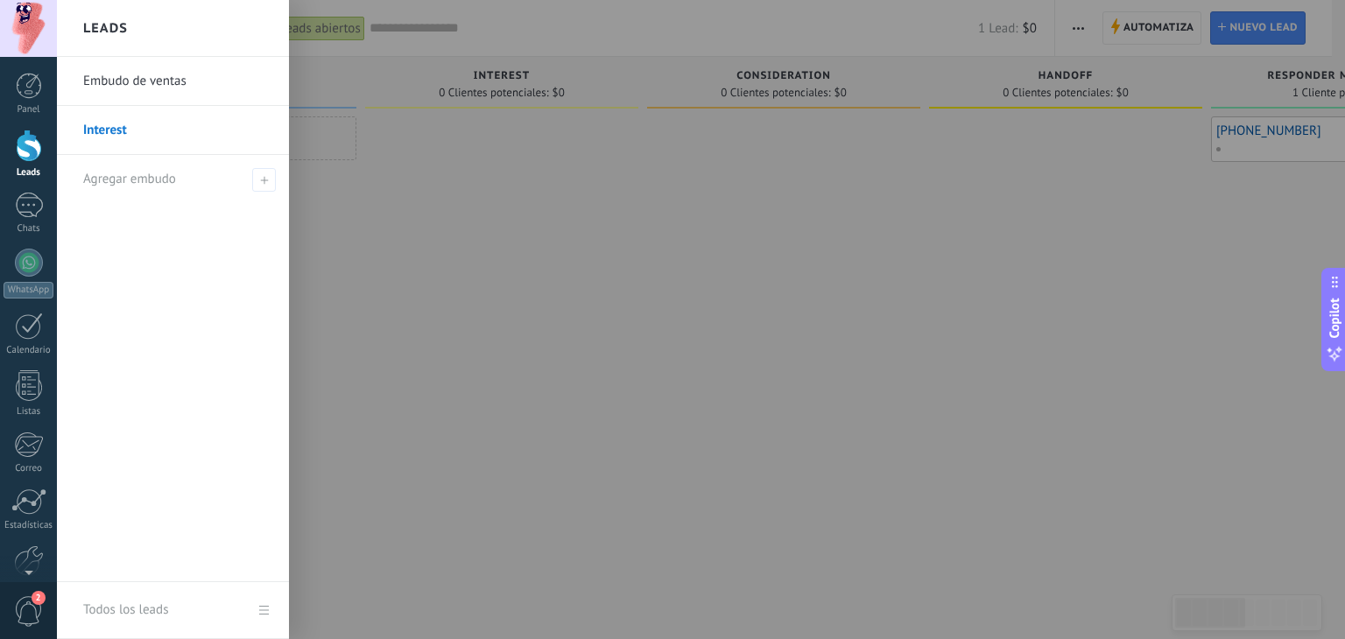
click at [144, 81] on link "Embudo de ventas" at bounding box center [177, 81] width 188 height 49
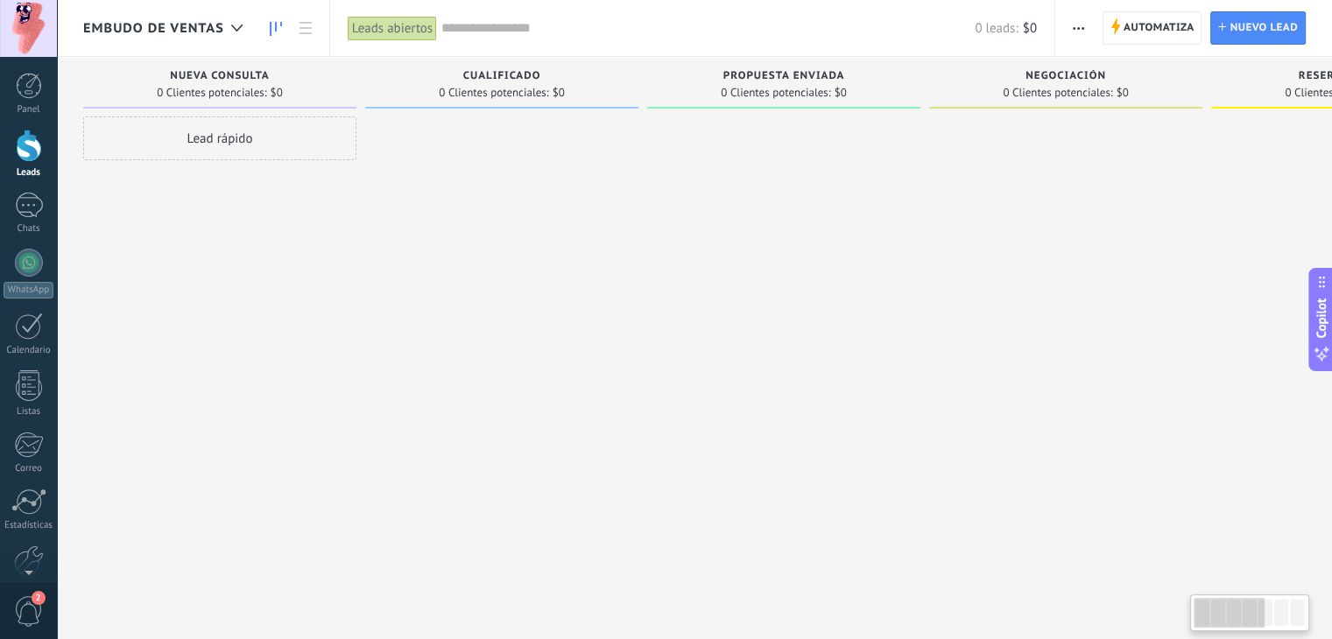
click at [1081, 25] on span "button" at bounding box center [1078, 27] width 11 height 33
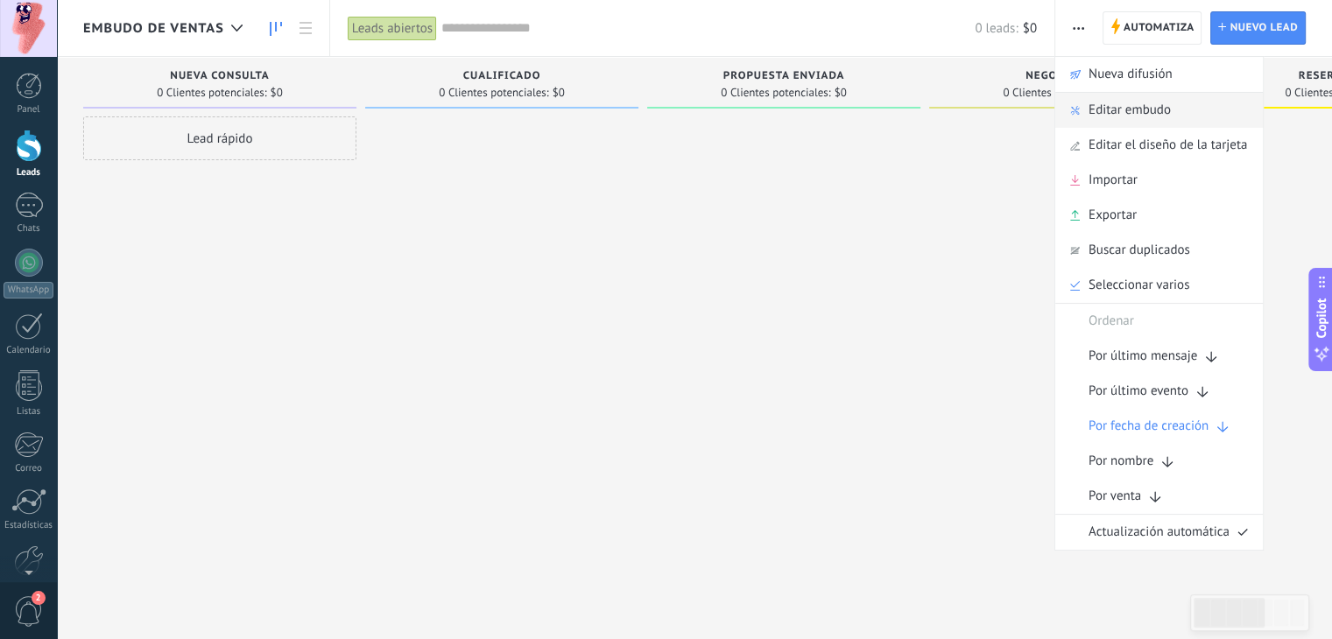
click at [1084, 112] on div "Editar embudo" at bounding box center [1159, 110] width 208 height 35
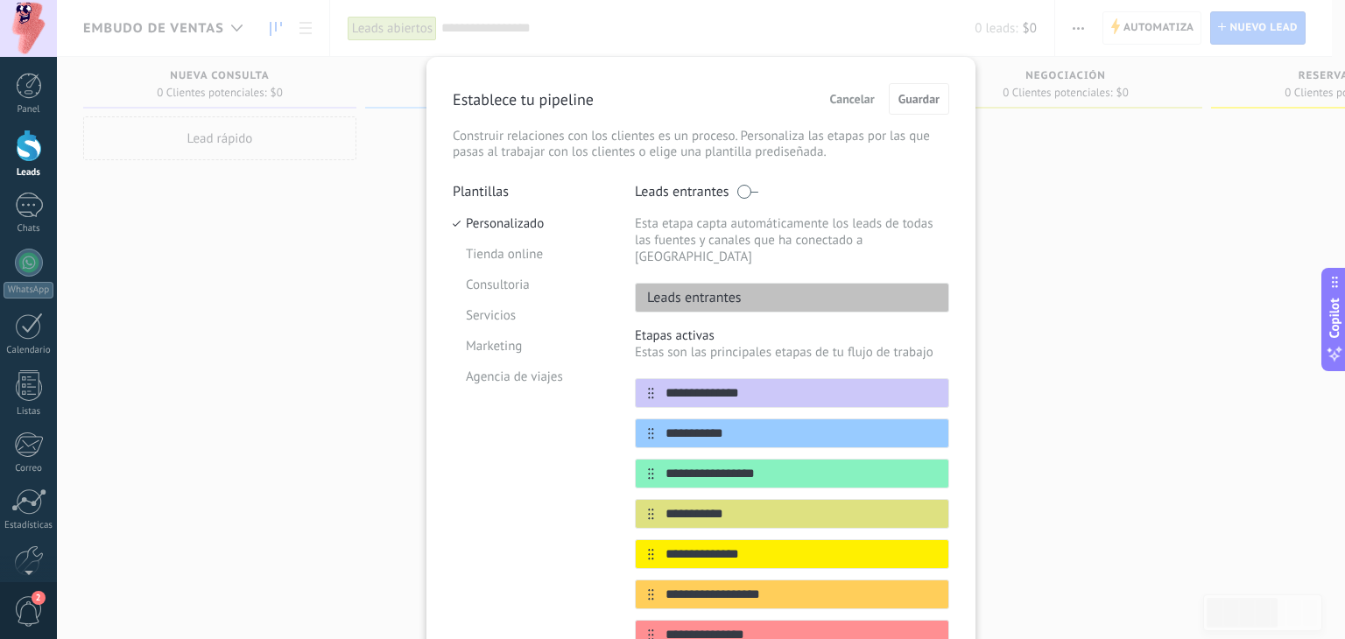
click at [855, 99] on span "Cancelar" at bounding box center [852, 99] width 45 height 12
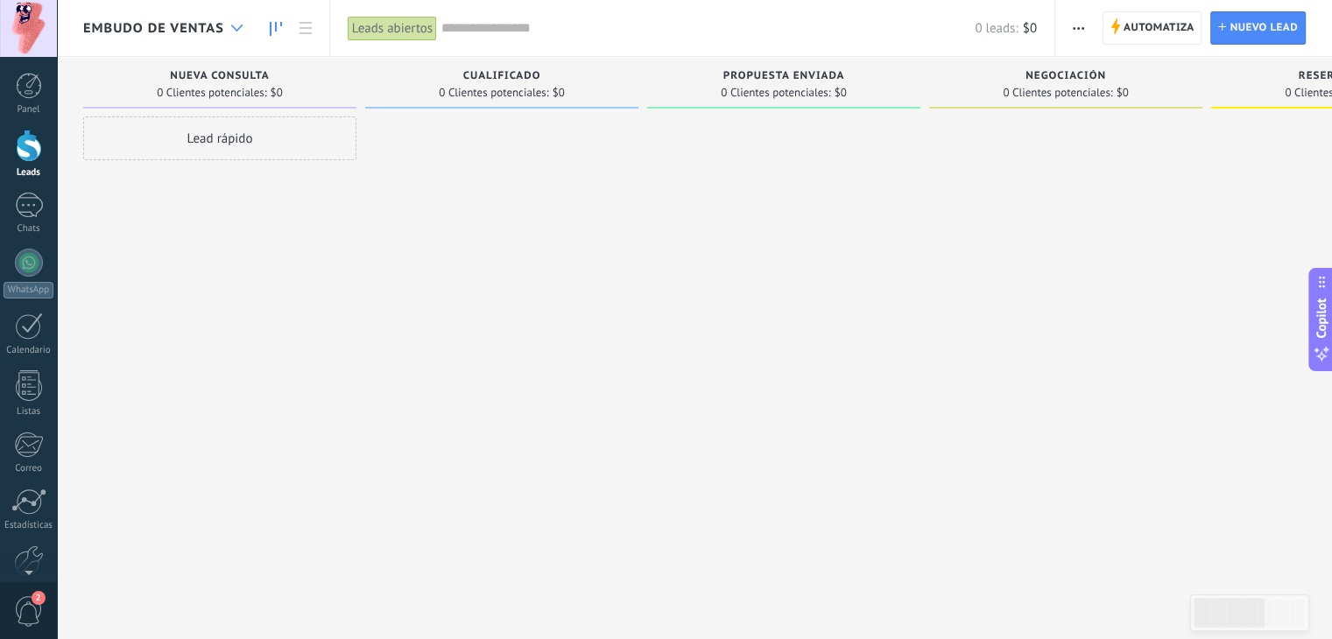
click at [239, 25] on icon at bounding box center [236, 28] width 11 height 7
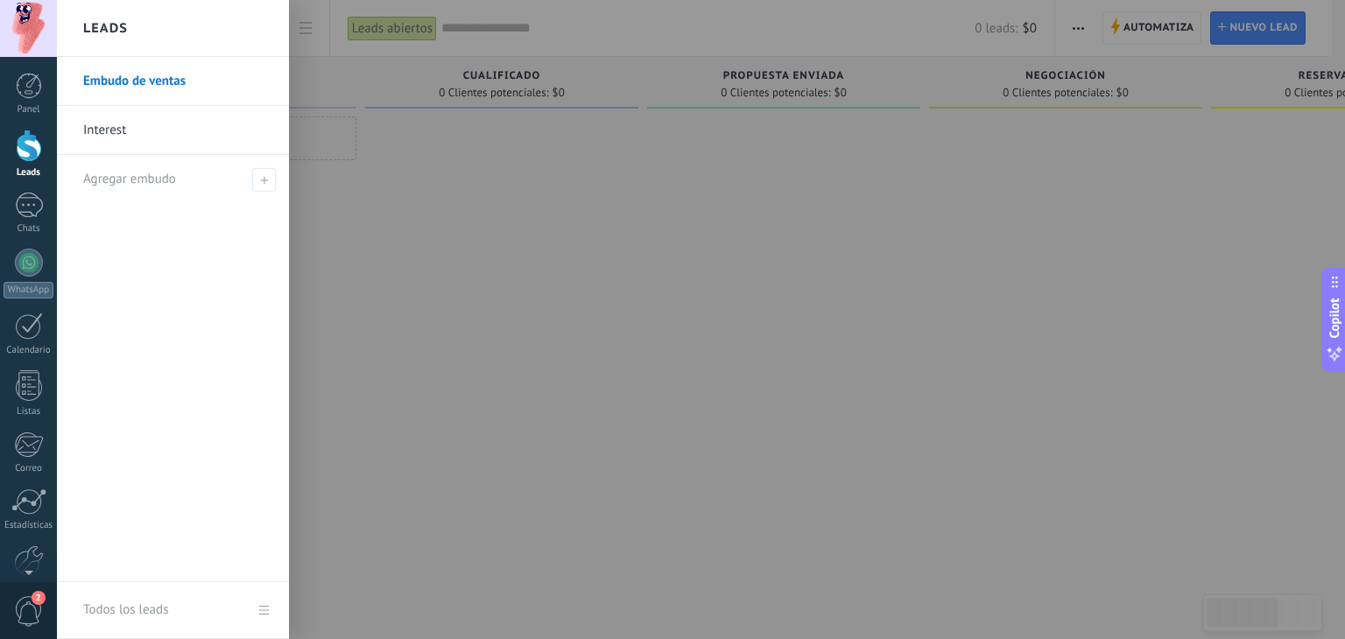
click at [144, 84] on link "Embudo de ventas" at bounding box center [177, 81] width 188 height 49
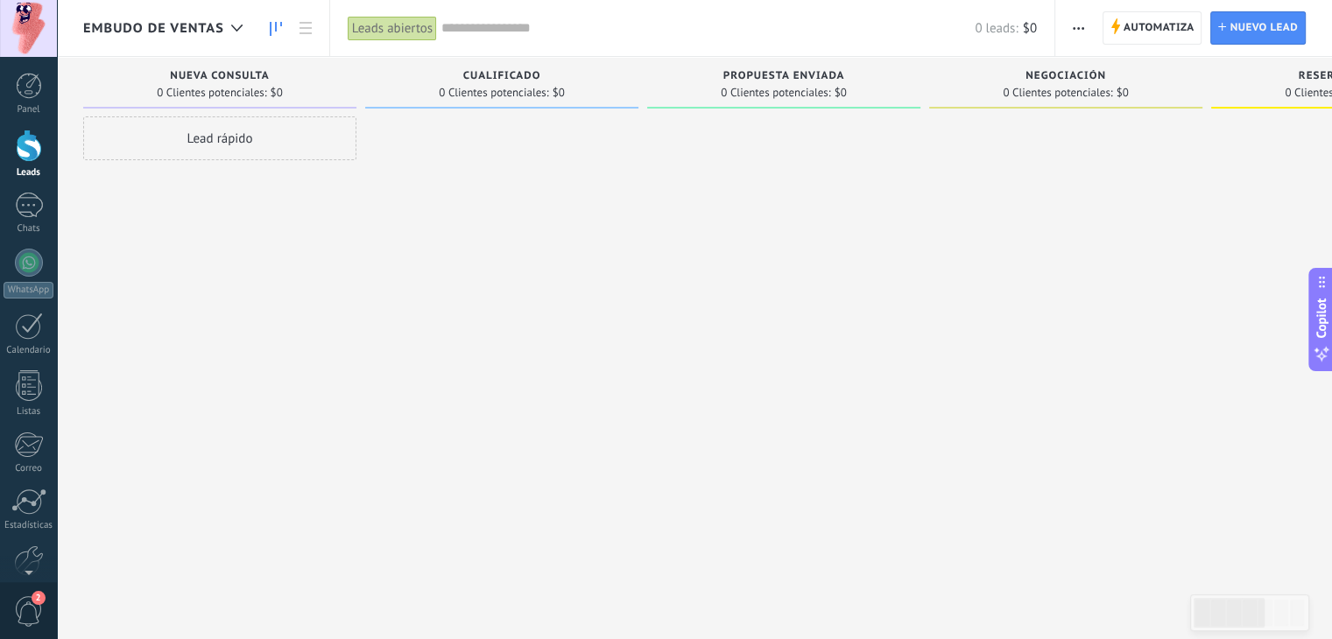
click at [1086, 19] on button "button" at bounding box center [1078, 27] width 25 height 33
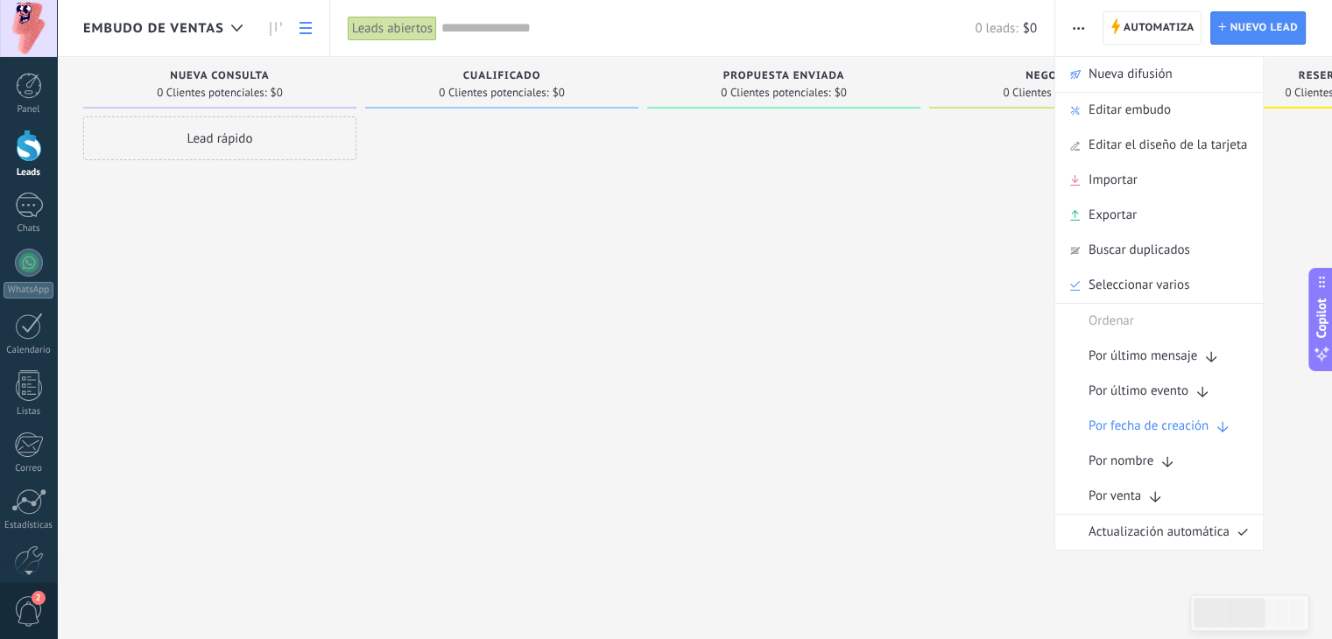
click at [298, 22] on link at bounding box center [306, 28] width 30 height 34
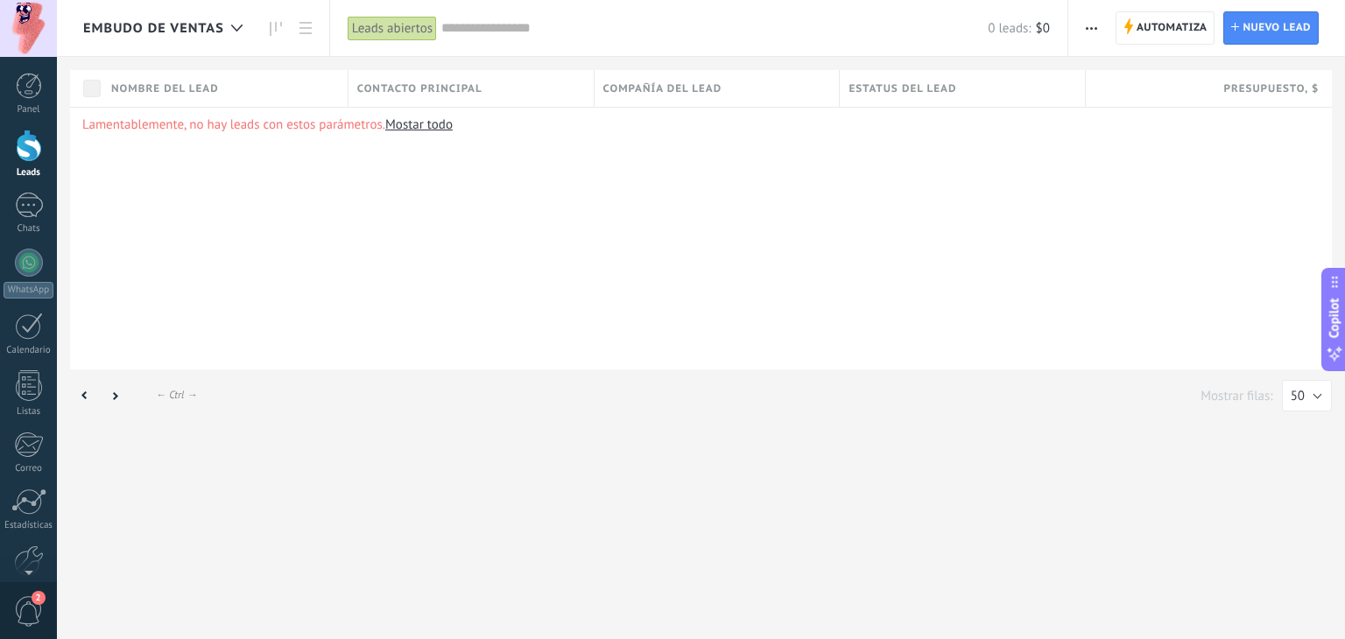
click at [260, 25] on div at bounding box center [290, 28] width 60 height 34
click at [270, 27] on use at bounding box center [276, 29] width 12 height 14
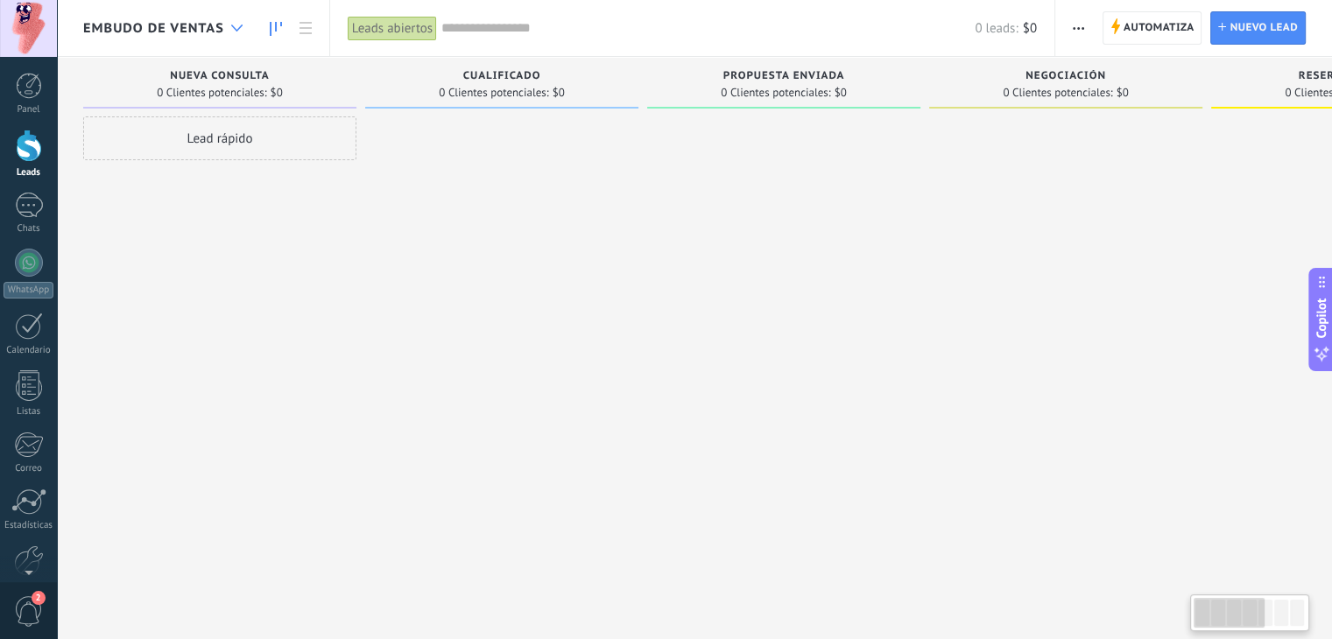
click at [241, 28] on icon at bounding box center [236, 28] width 11 height 7
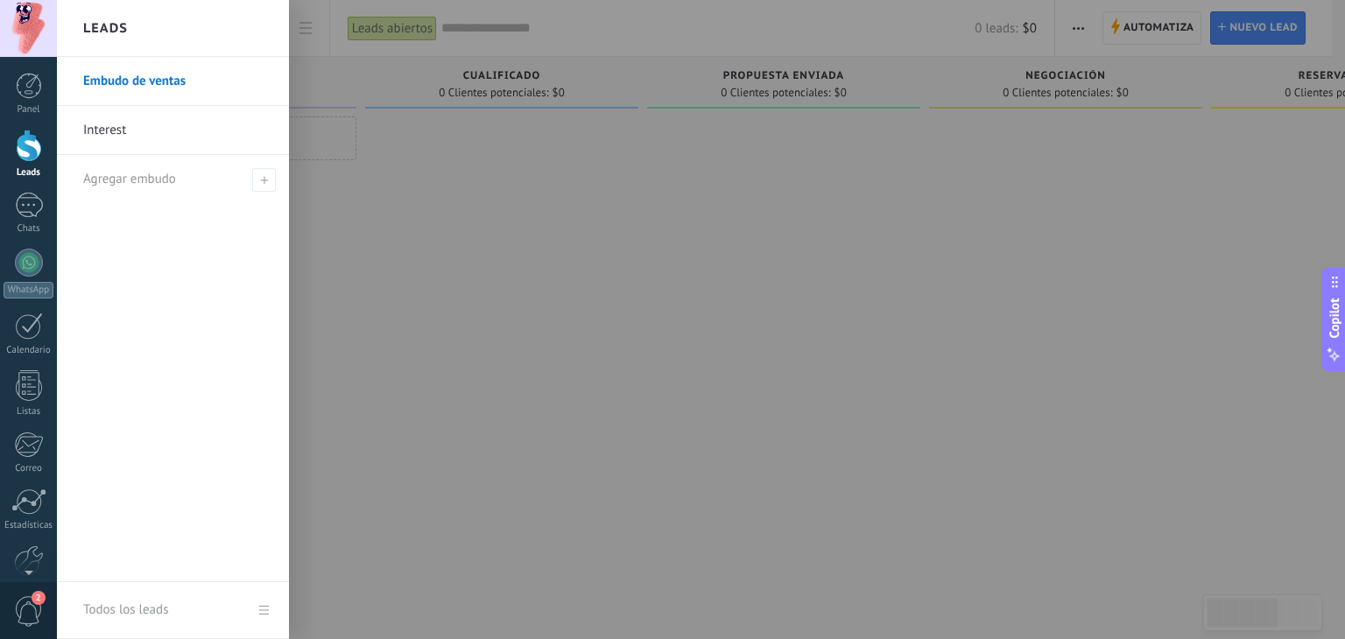
click at [201, 127] on link "Interest" at bounding box center [177, 130] width 188 height 49
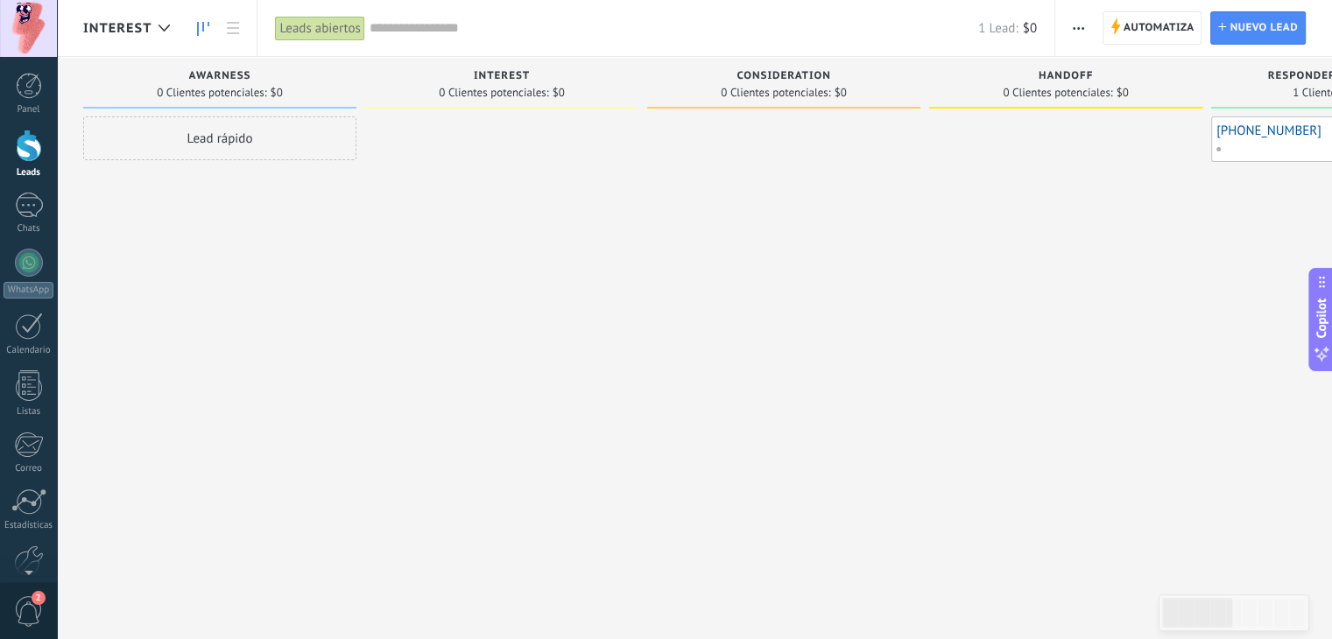
click at [1073, 29] on icon "button" at bounding box center [1078, 28] width 11 height 3
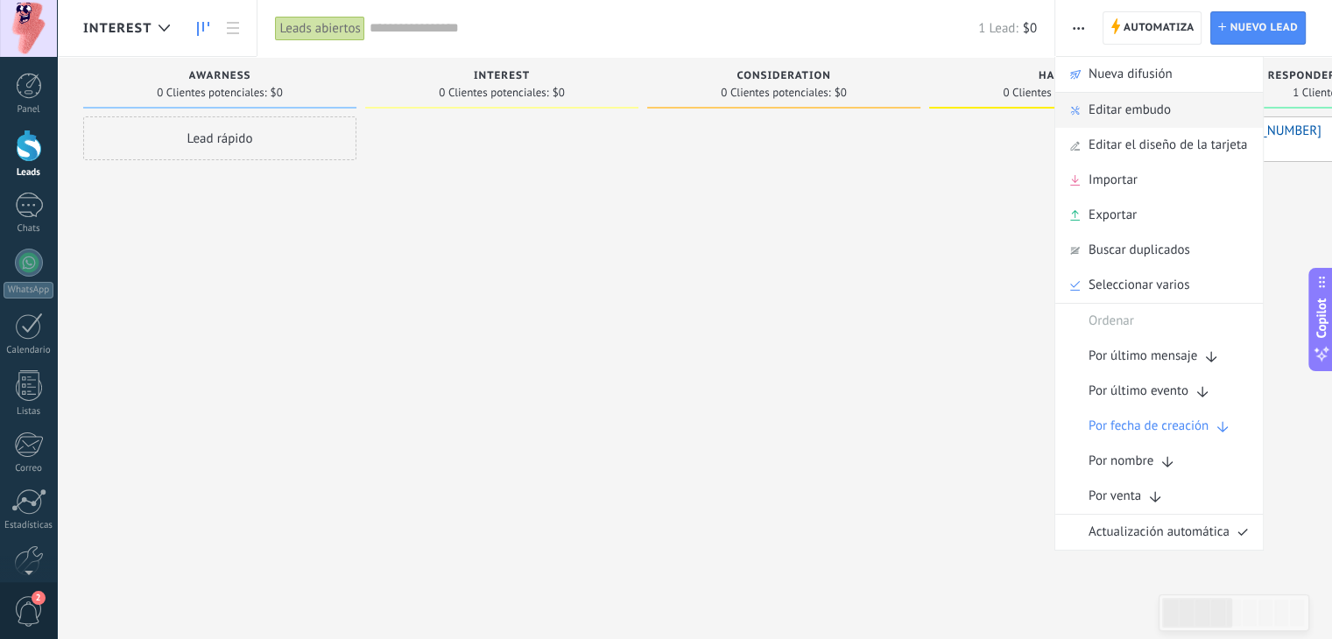
click at [1084, 112] on div "Editar embudo" at bounding box center [1159, 110] width 208 height 35
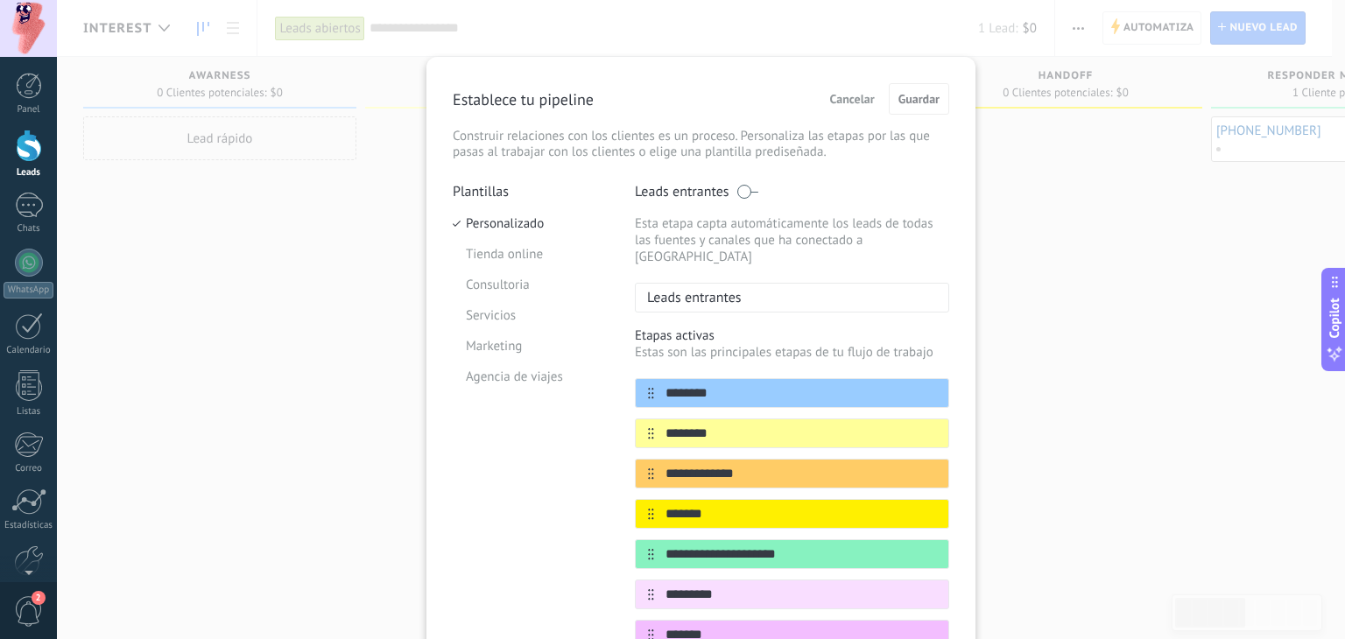
drag, startPoint x: 1023, startPoint y: 186, endPoint x: 1033, endPoint y: 161, distance: 26.7
click at [1023, 185] on div "**********" at bounding box center [701, 319] width 1288 height 639
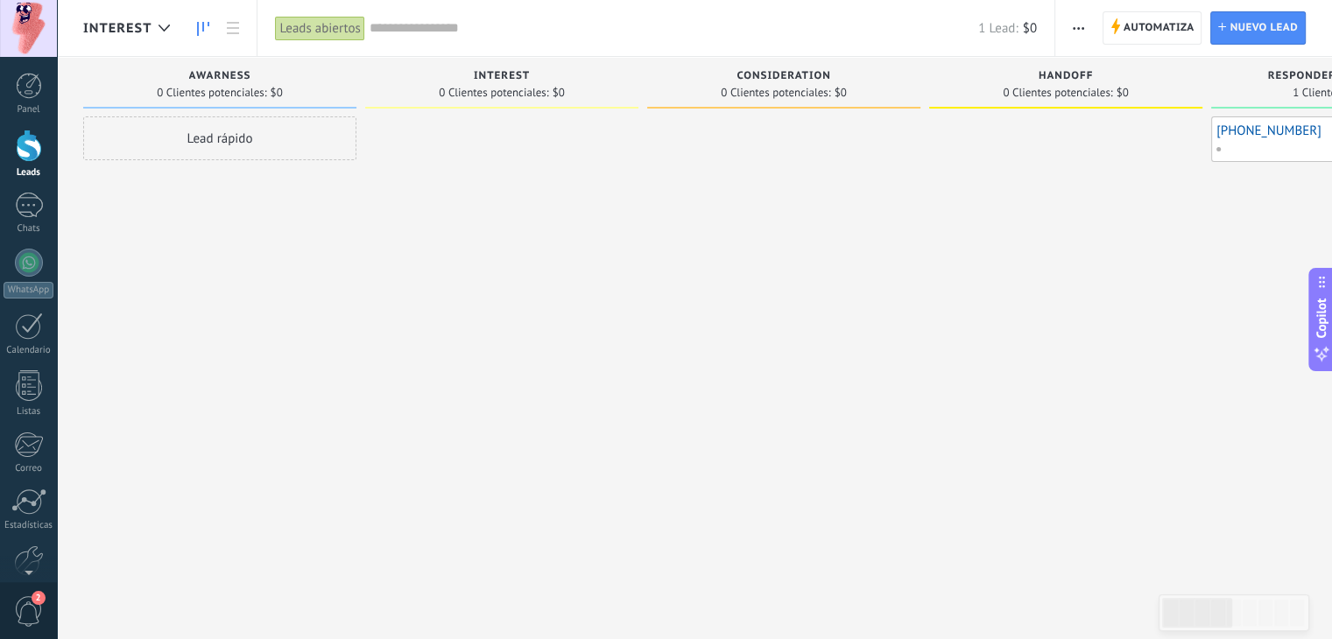
click at [1087, 15] on button "button" at bounding box center [1078, 27] width 25 height 33
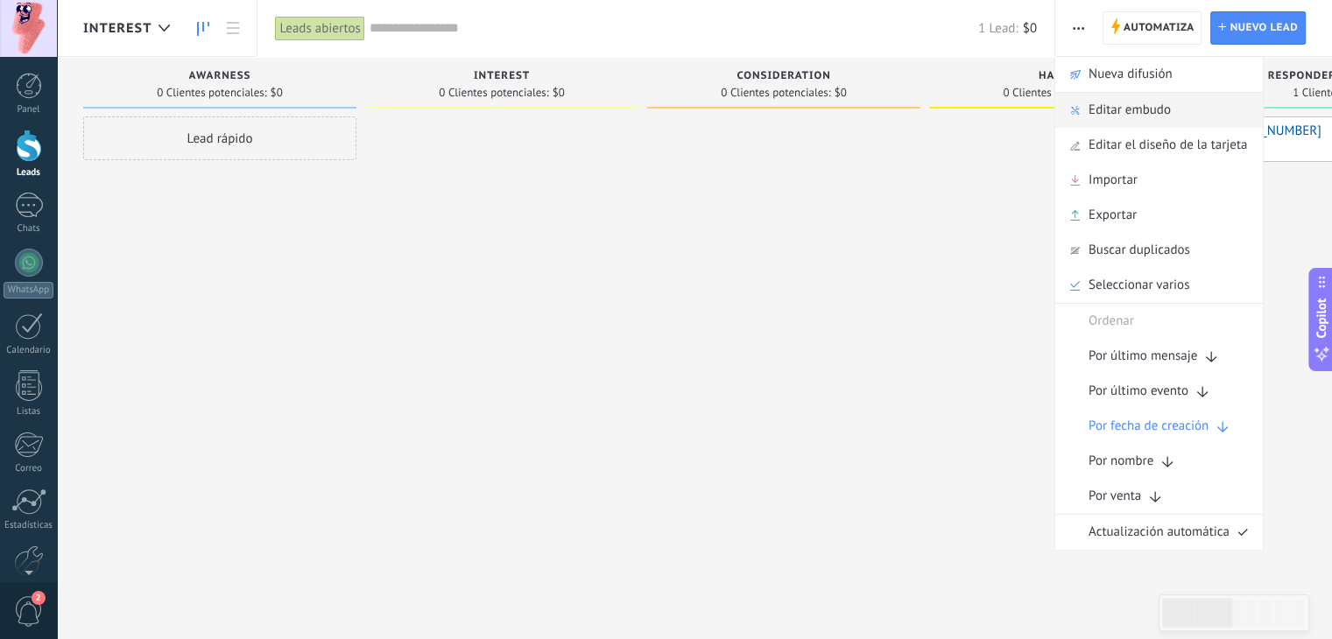
click at [1084, 118] on div "Editar embudo" at bounding box center [1159, 110] width 208 height 35
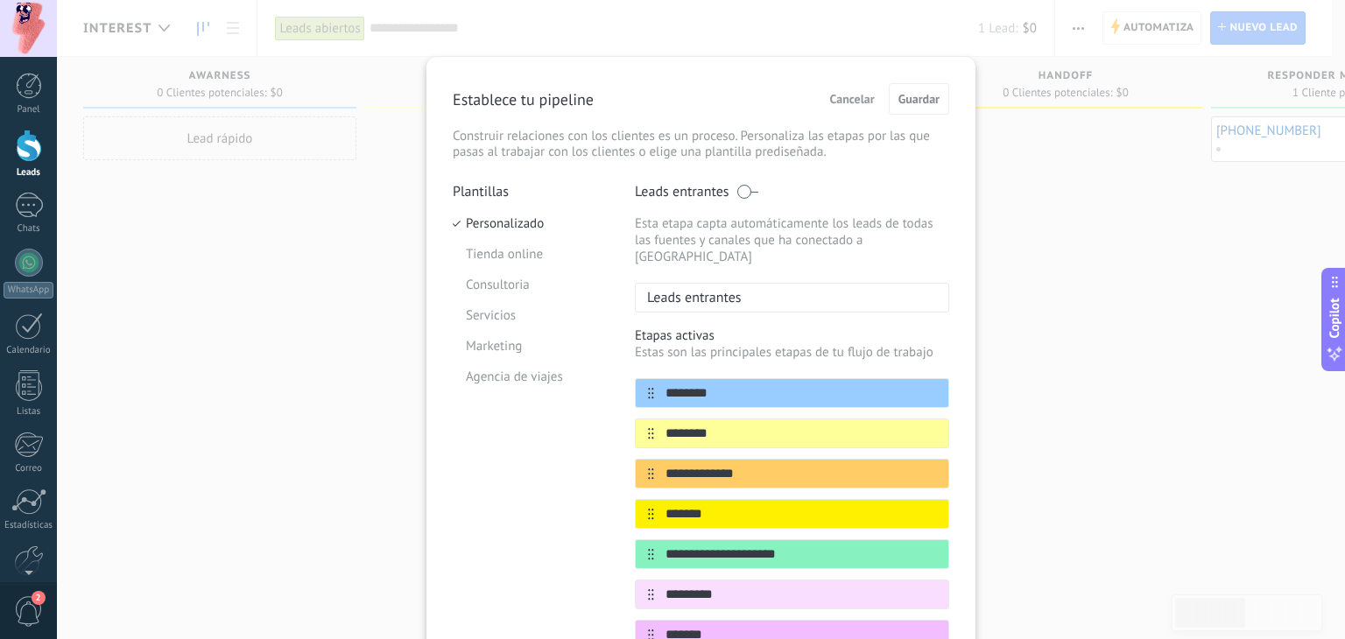
click at [999, 224] on div "**********" at bounding box center [701, 319] width 1288 height 639
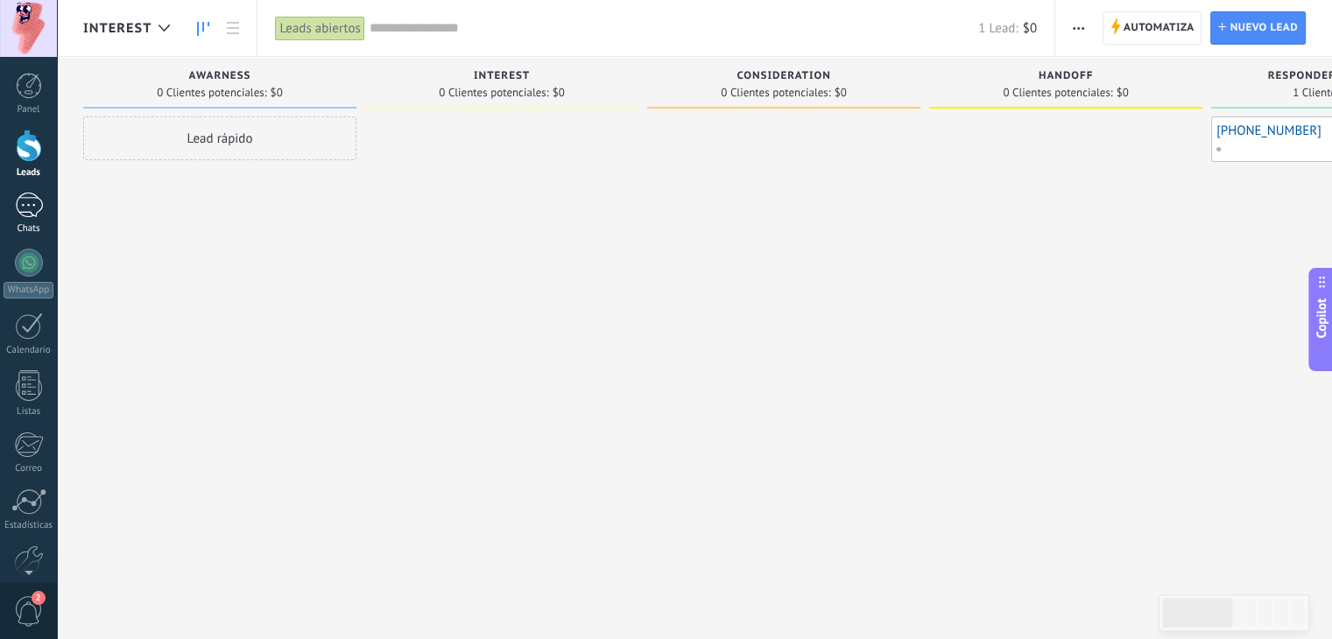
click at [31, 193] on div at bounding box center [29, 205] width 28 height 25
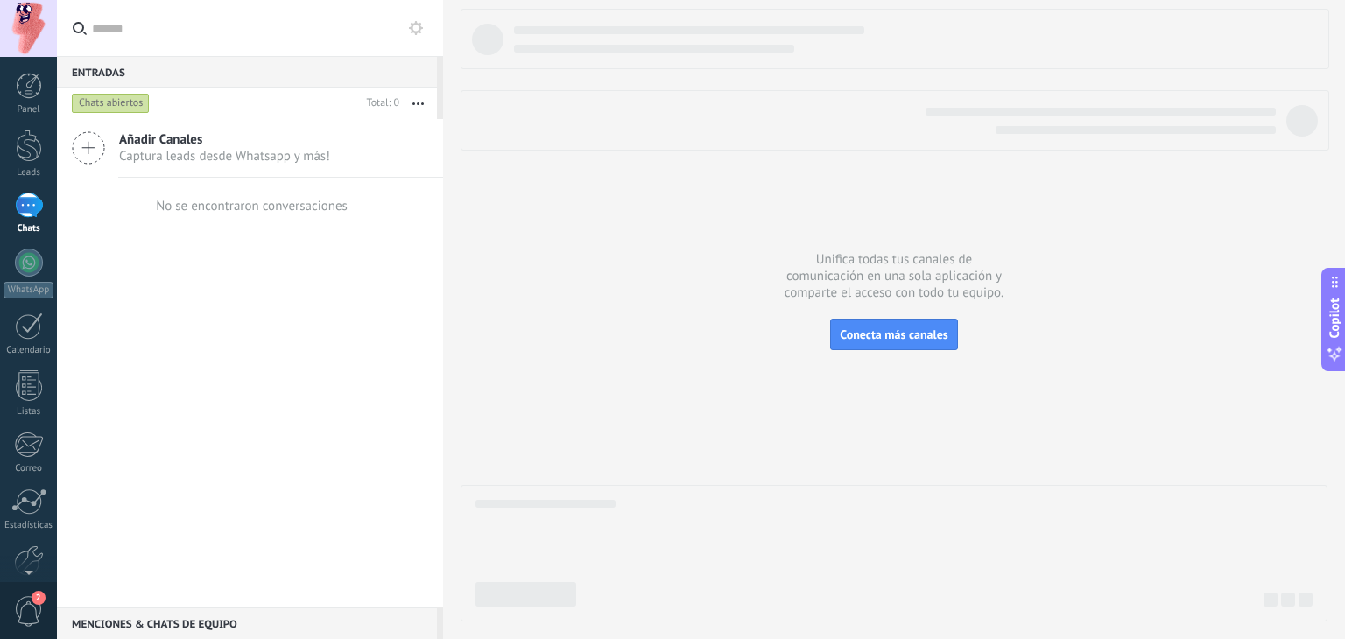
click at [263, 155] on span "Captura leads desde Whatsapp y más!" at bounding box center [224, 156] width 211 height 17
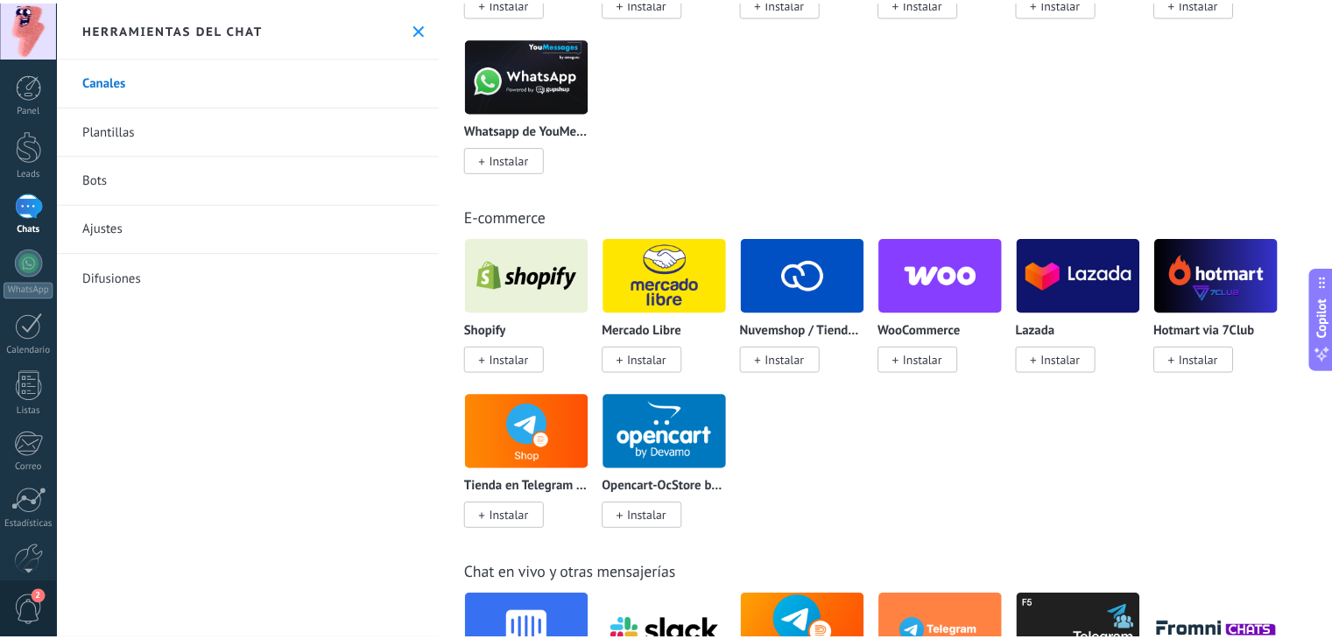
scroll to position [1138, 0]
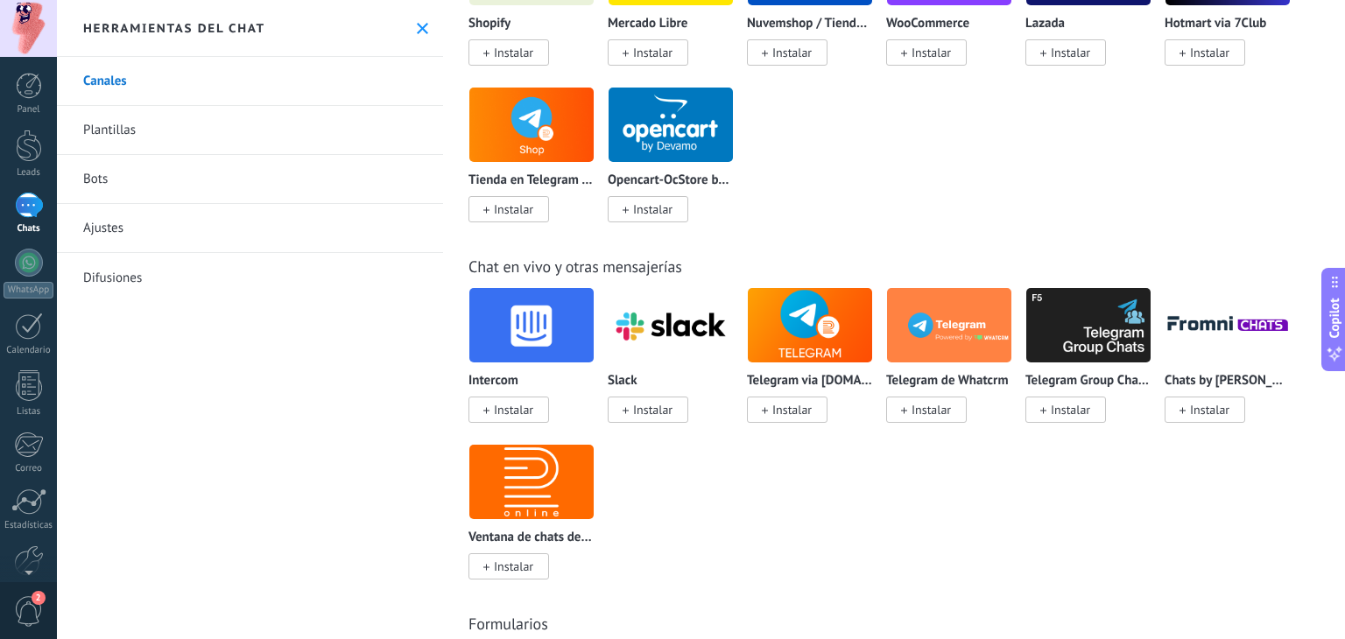
click at [32, 211] on div at bounding box center [29, 205] width 28 height 25
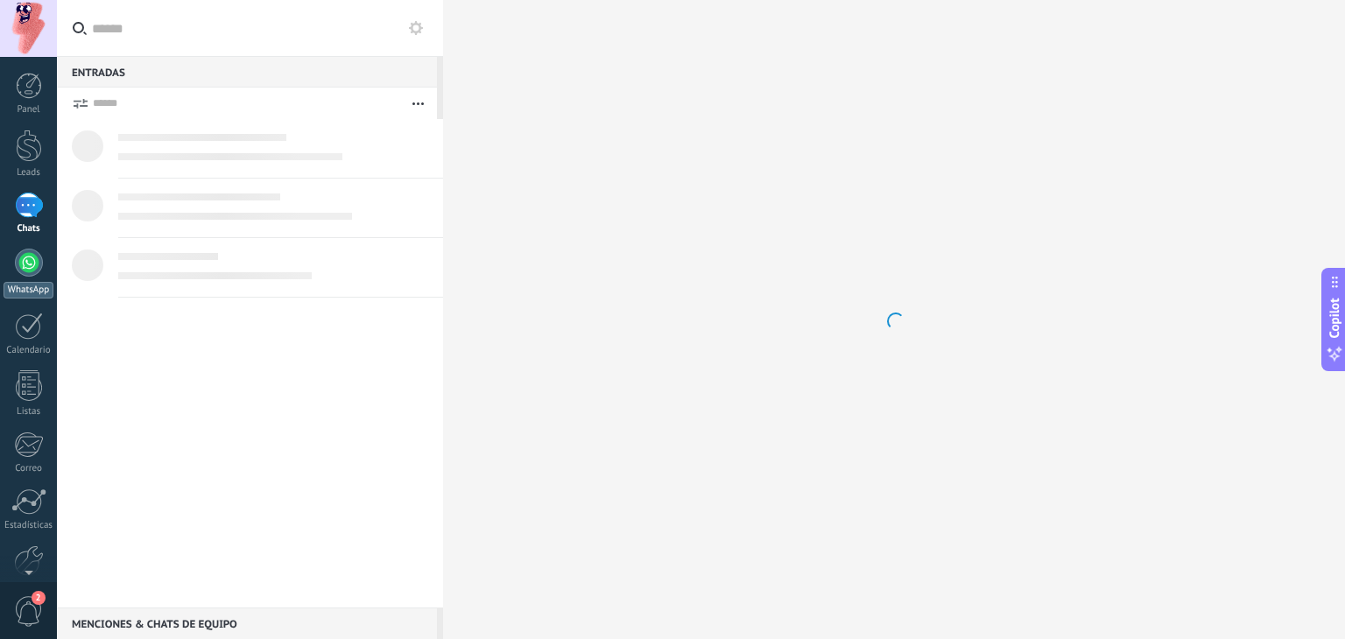
click at [39, 257] on div at bounding box center [29, 263] width 28 height 28
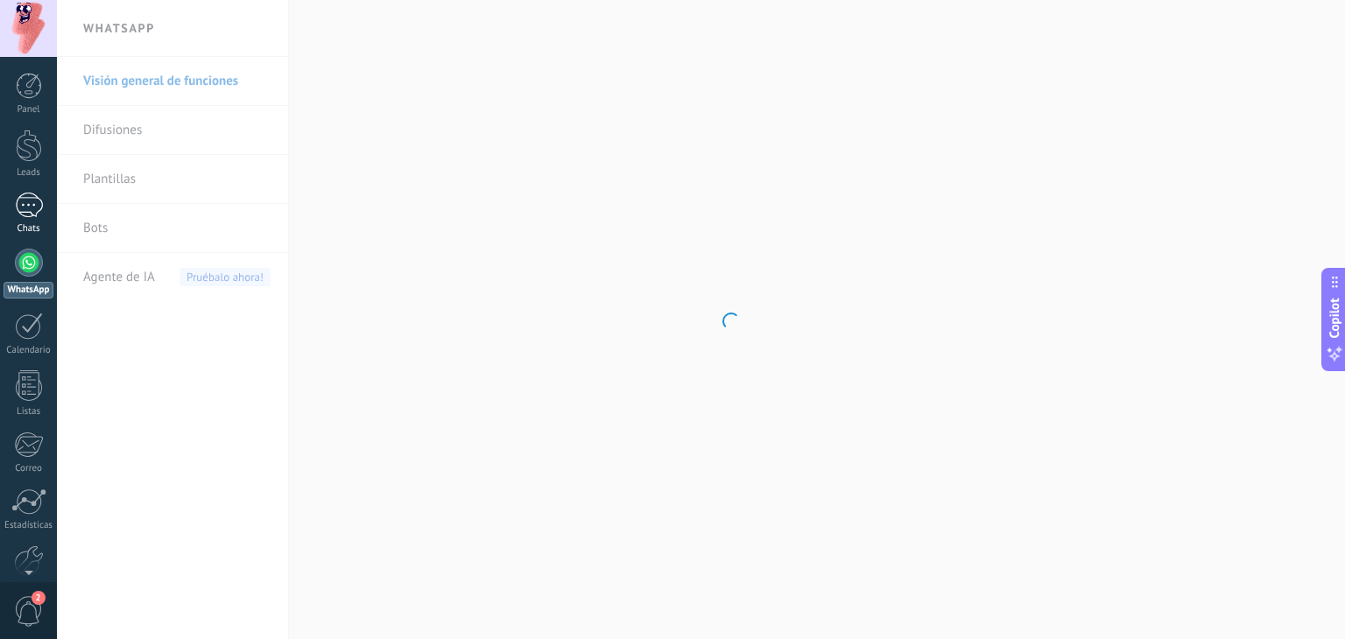
click at [36, 206] on div at bounding box center [29, 205] width 28 height 25
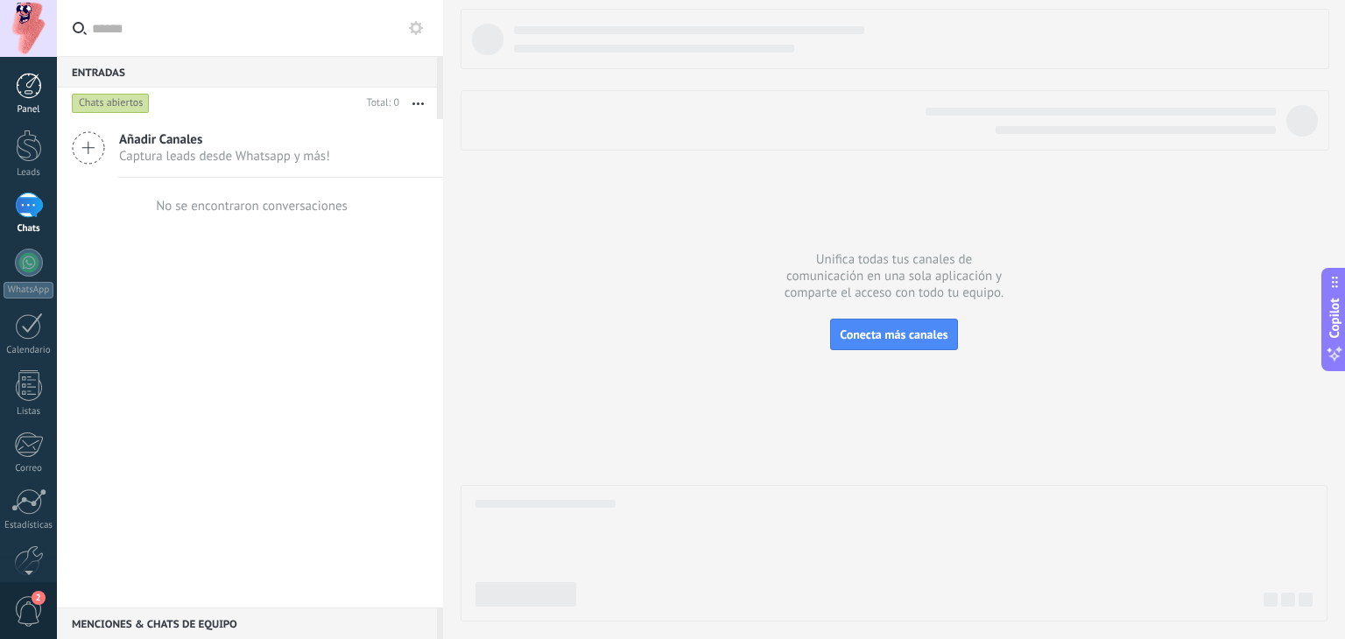
click at [26, 76] on div at bounding box center [29, 86] width 26 height 26
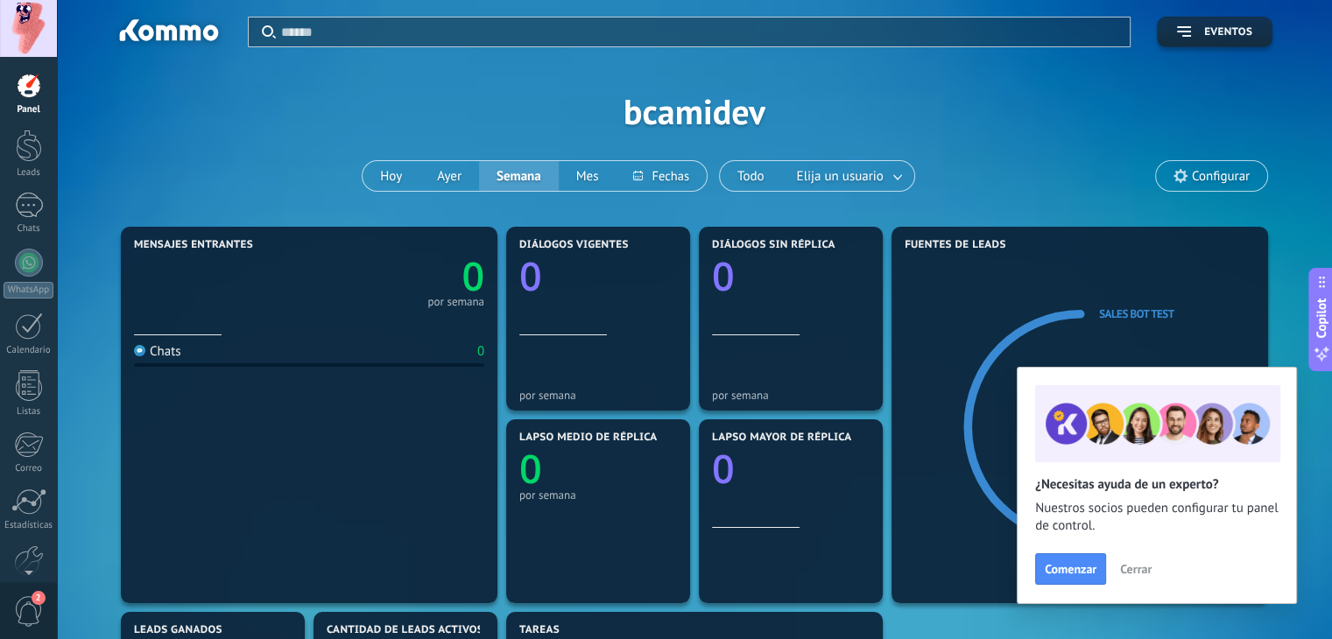
click at [1132, 563] on span "Cerrar" at bounding box center [1136, 569] width 32 height 12
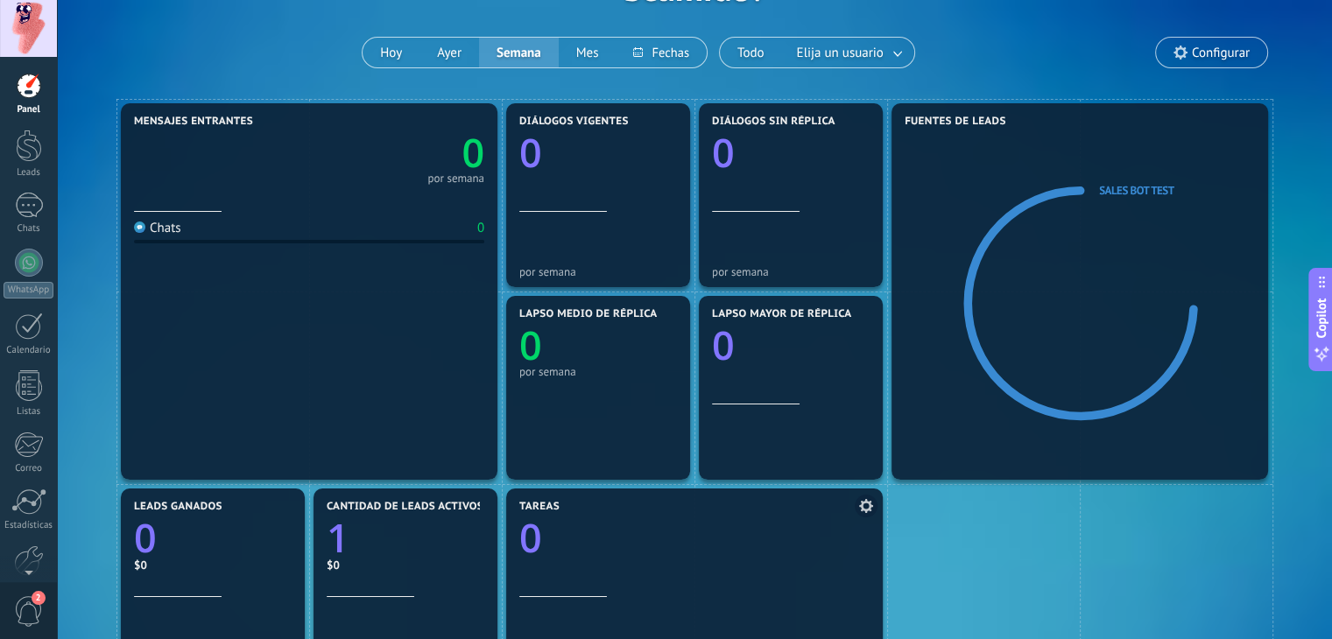
scroll to position [88, 0]
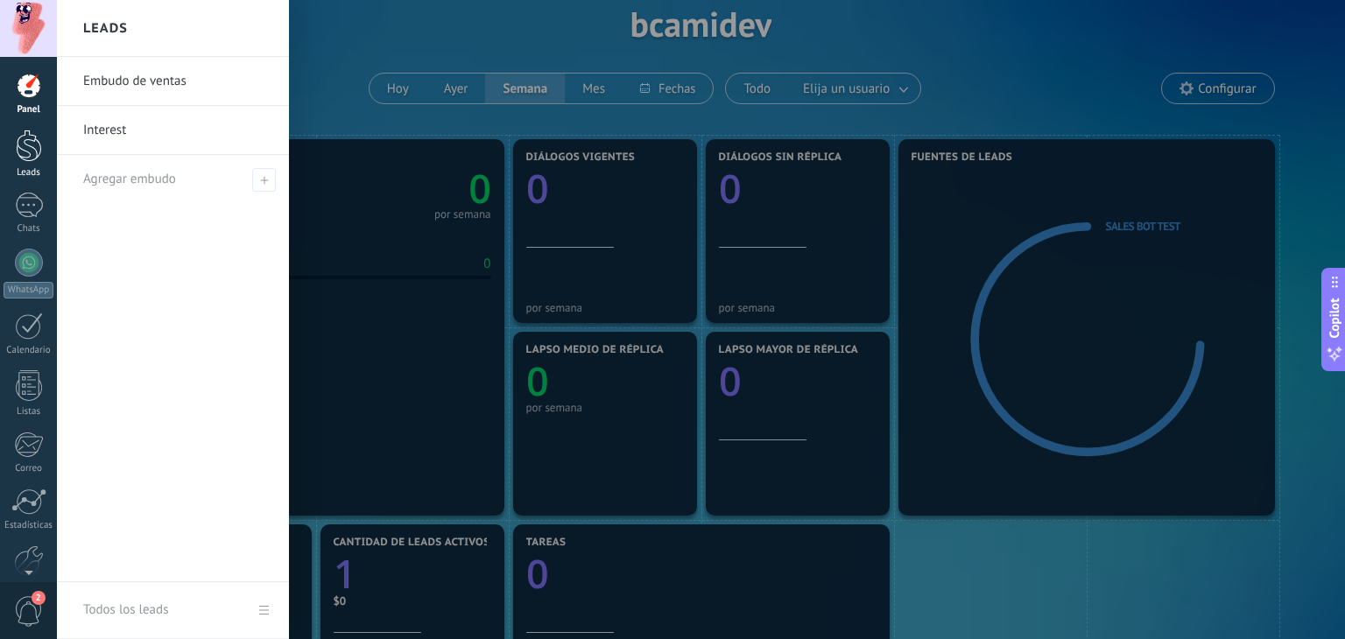
click at [29, 146] on div at bounding box center [29, 146] width 26 height 32
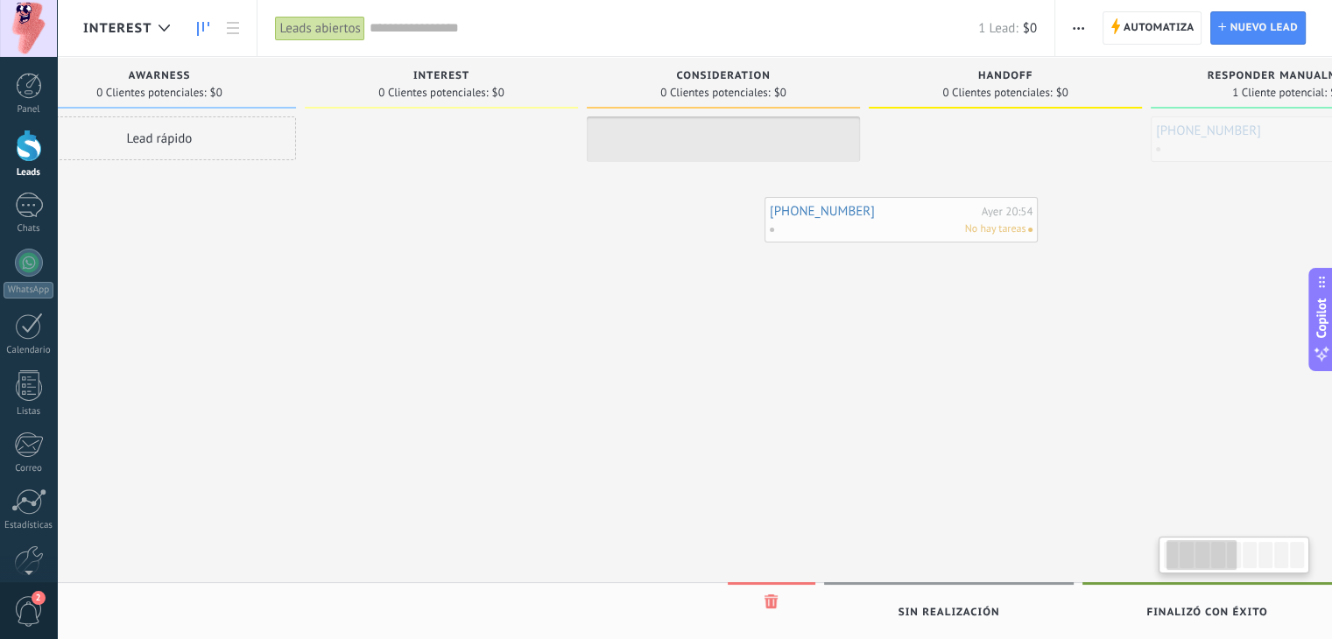
scroll to position [0, 70]
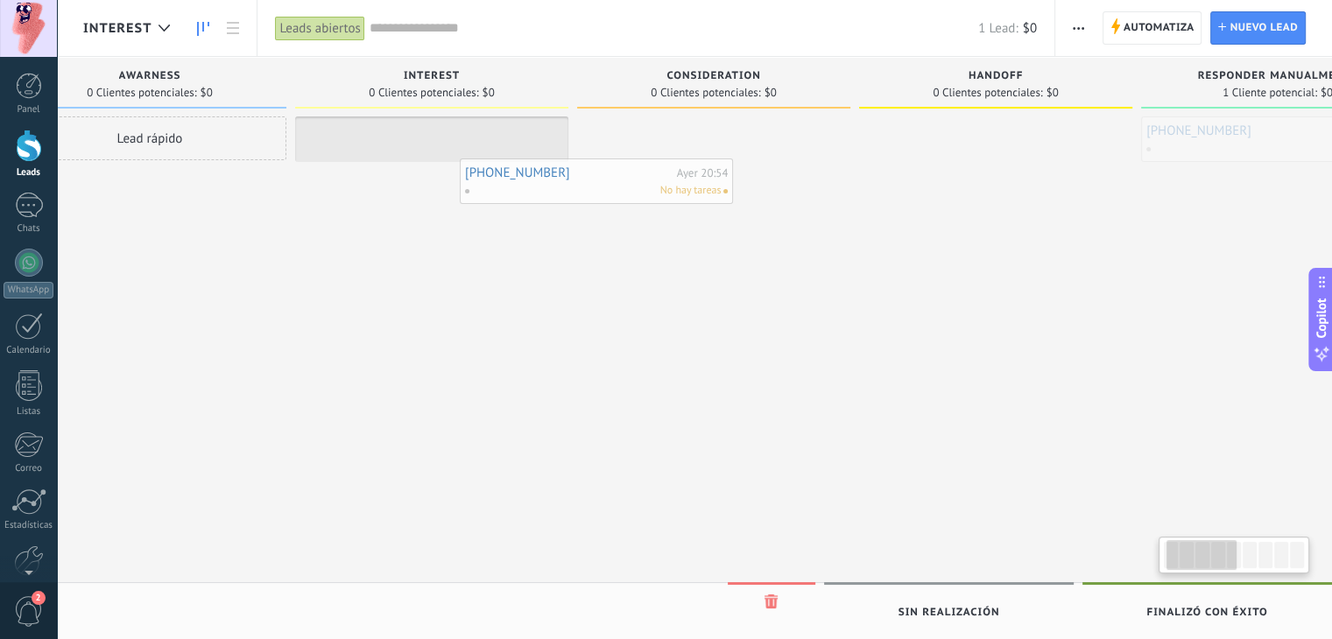
drag, startPoint x: 1273, startPoint y: 130, endPoint x: 487, endPoint y: 165, distance: 787.1
